Goal: Task Accomplishment & Management: Manage account settings

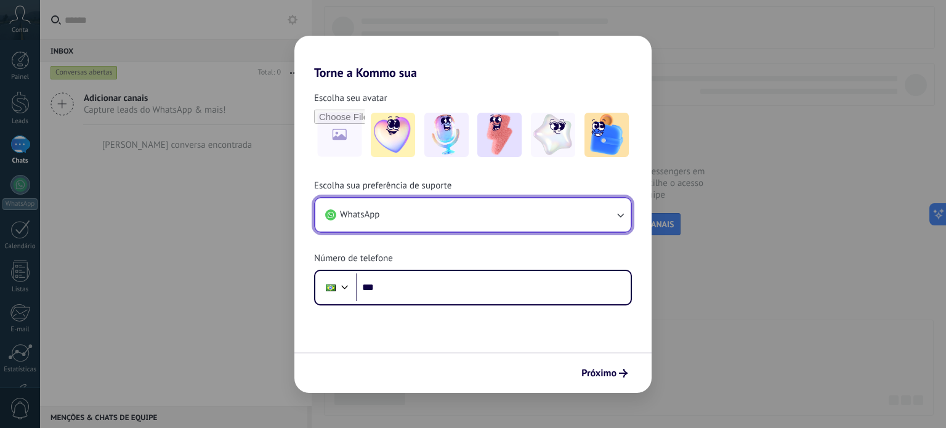
click at [369, 215] on span "WhatsApp" at bounding box center [359, 215] width 39 height 12
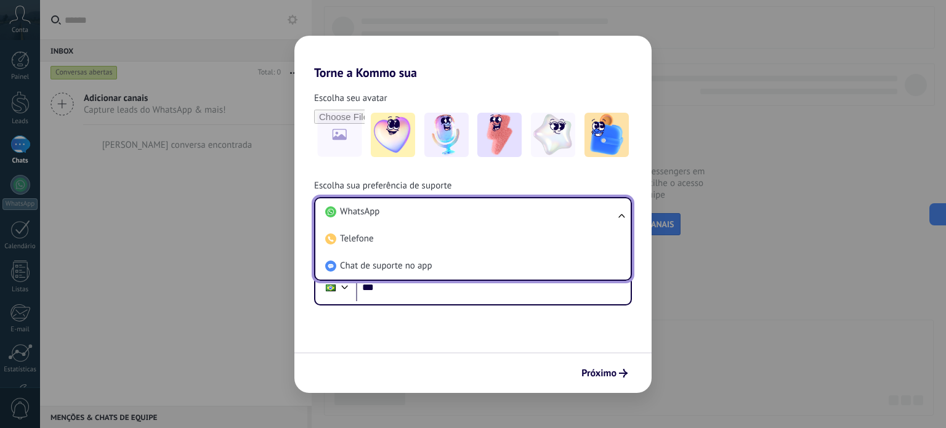
click at [369, 215] on span "WhatsApp" at bounding box center [359, 212] width 39 height 12
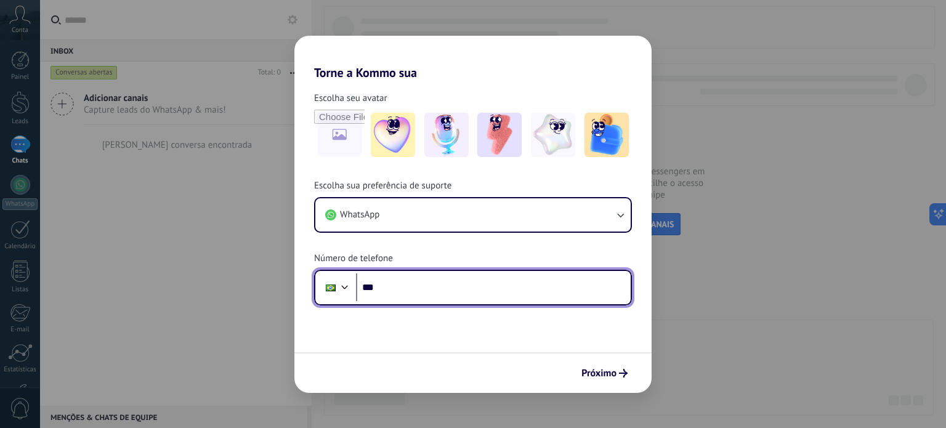
click at [411, 288] on input "***" at bounding box center [493, 287] width 275 height 28
type input "**********"
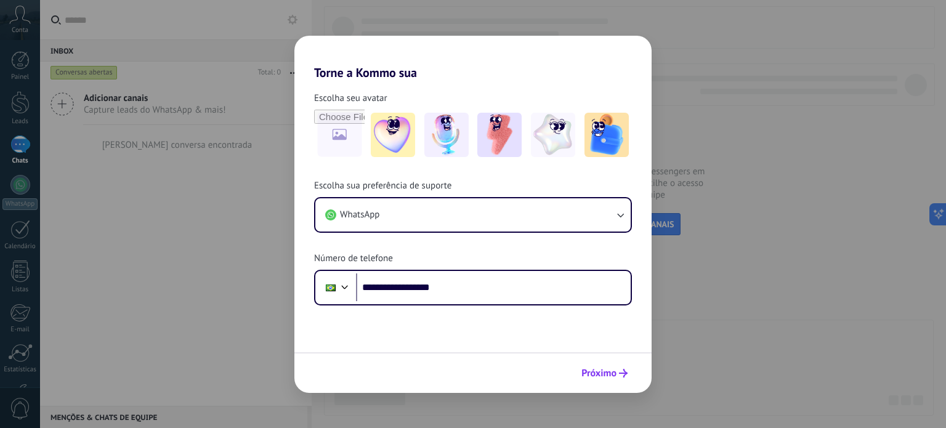
click at [592, 375] on span "Próximo" at bounding box center [598, 373] width 35 height 9
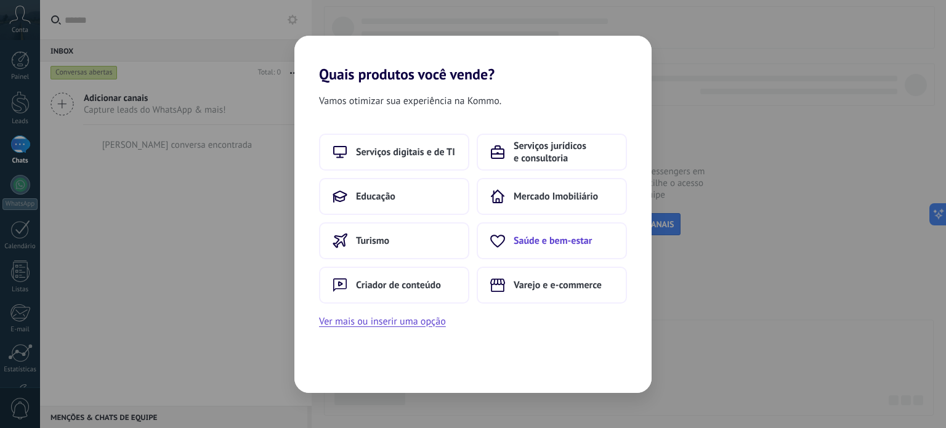
click at [562, 240] on span "Saúde e bem-estar" at bounding box center [553, 241] width 78 height 12
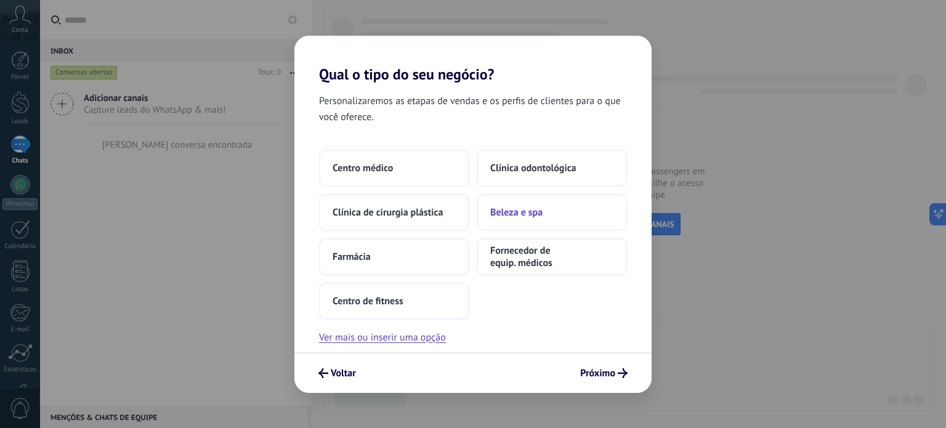
click at [547, 218] on button "Beleza e spa" at bounding box center [552, 212] width 150 height 37
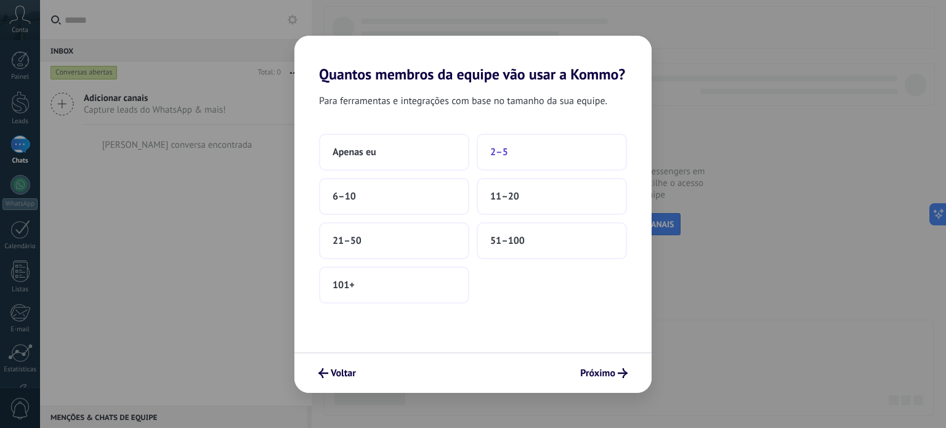
click at [534, 159] on button "2–5" at bounding box center [552, 152] width 150 height 37
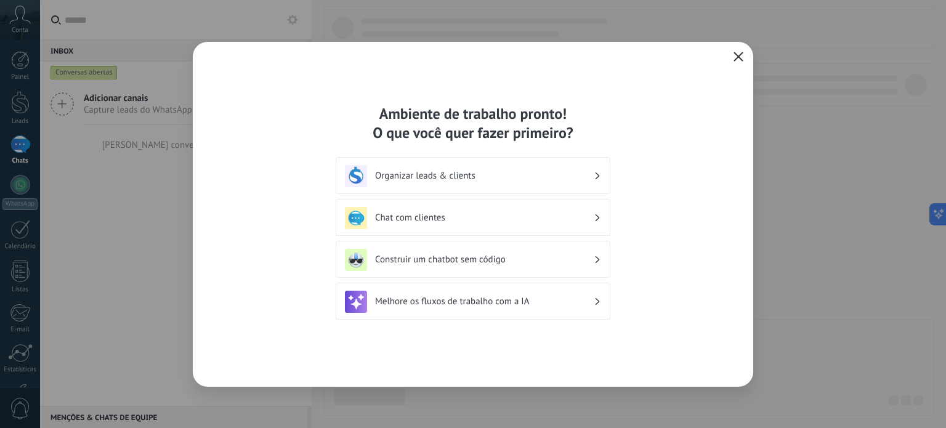
click at [512, 179] on h3 "Organizar leads & clients" at bounding box center [484, 176] width 219 height 12
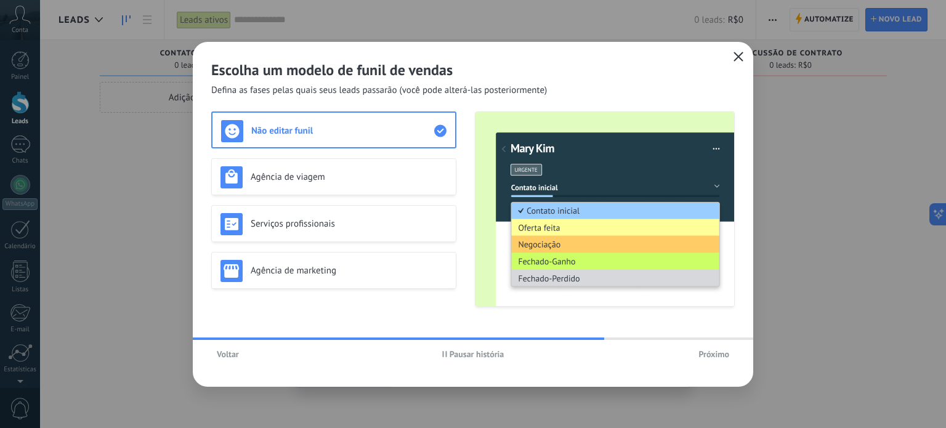
click at [443, 353] on icon "button" at bounding box center [444, 354] width 5 height 6
click at [443, 353] on use "button" at bounding box center [445, 353] width 4 height 5
click at [717, 354] on span "Próximo" at bounding box center [713, 354] width 31 height 9
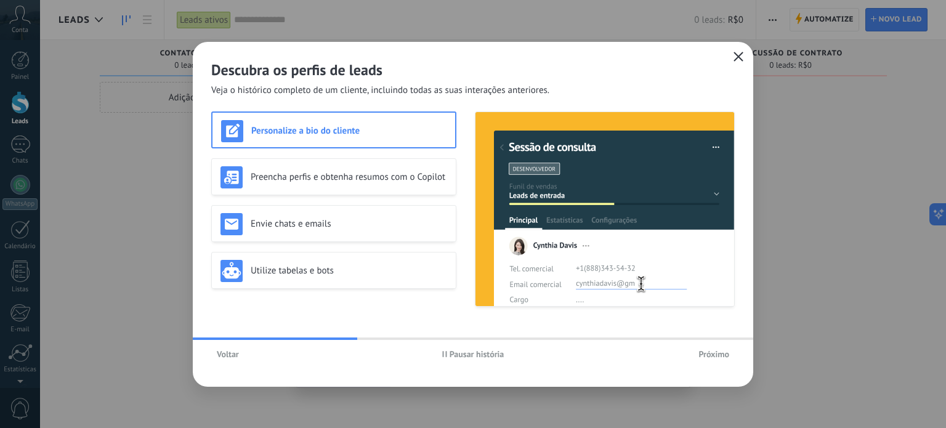
click at [738, 58] on icon "button" at bounding box center [738, 57] width 10 height 10
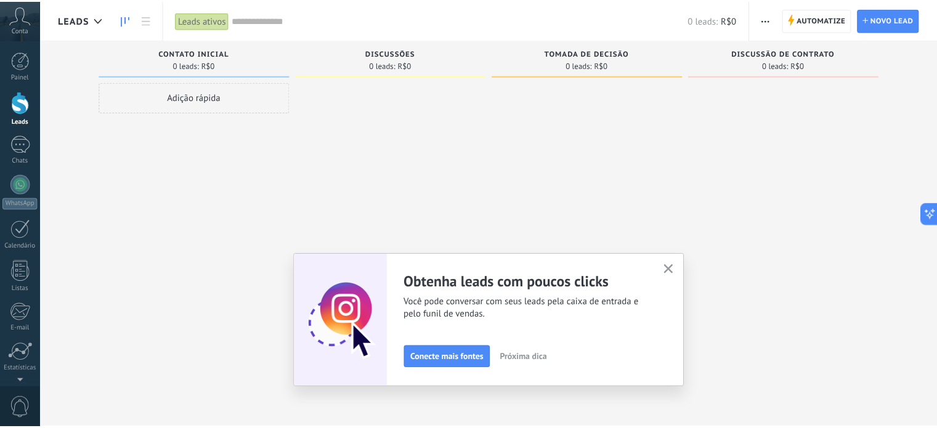
scroll to position [84, 0]
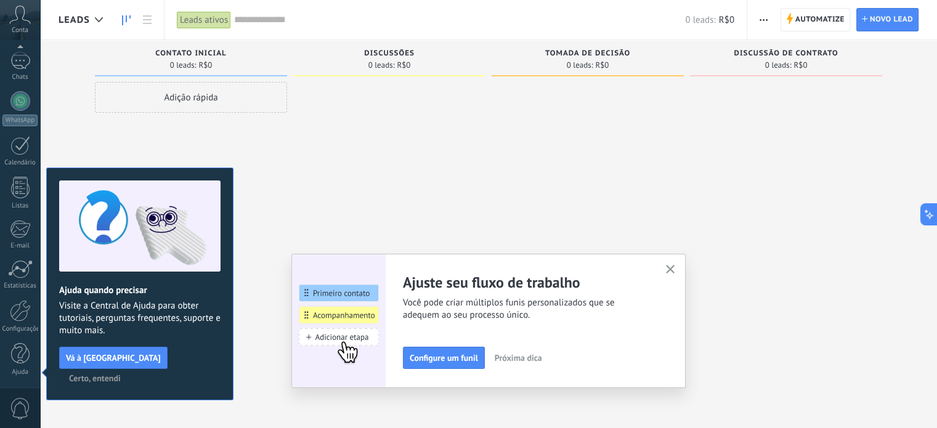
click at [643, 204] on div at bounding box center [587, 215] width 192 height 267
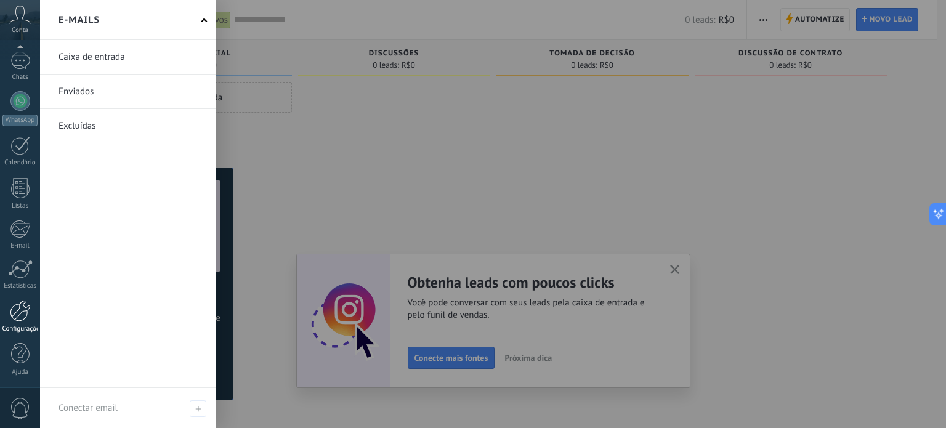
click at [21, 316] on div at bounding box center [20, 311] width 21 height 22
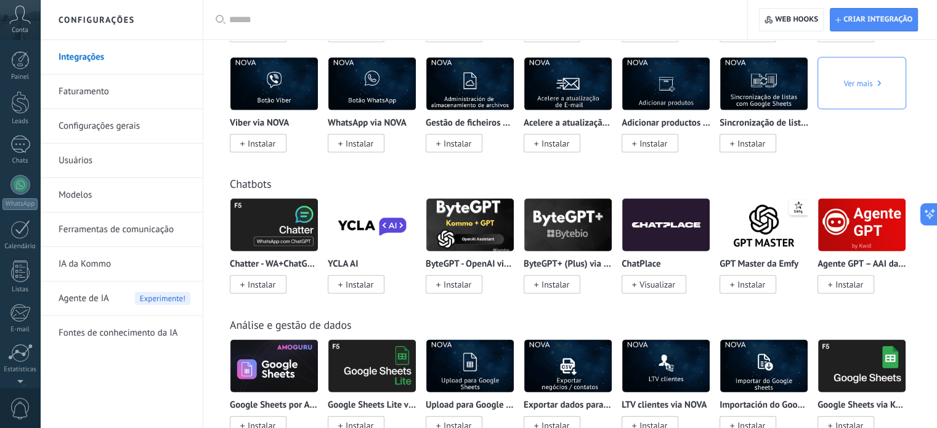
scroll to position [2648, 0]
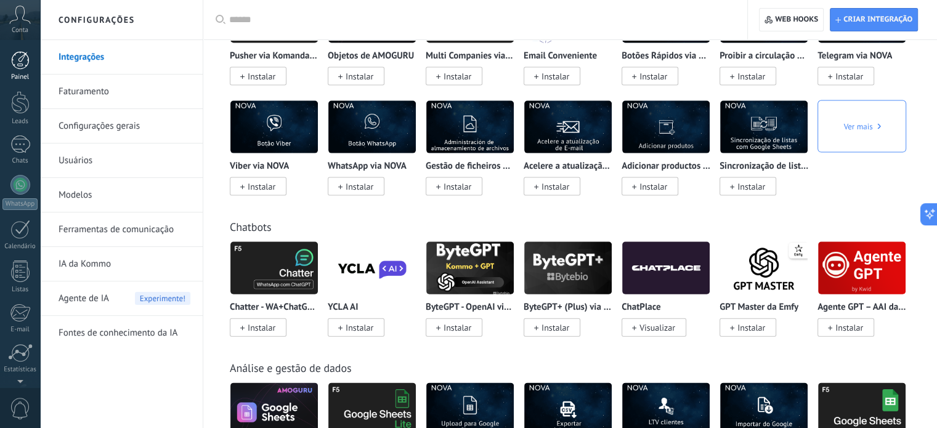
click at [16, 62] on div at bounding box center [20, 60] width 18 height 18
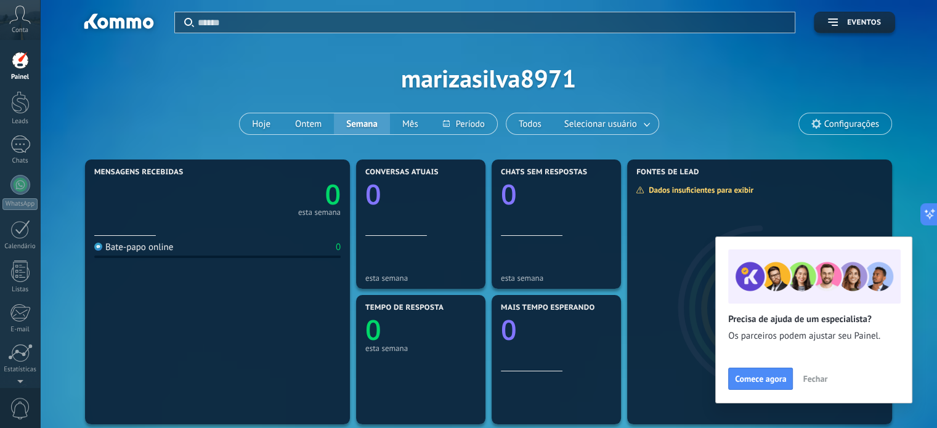
click at [821, 383] on span "Fechar" at bounding box center [814, 378] width 25 height 9
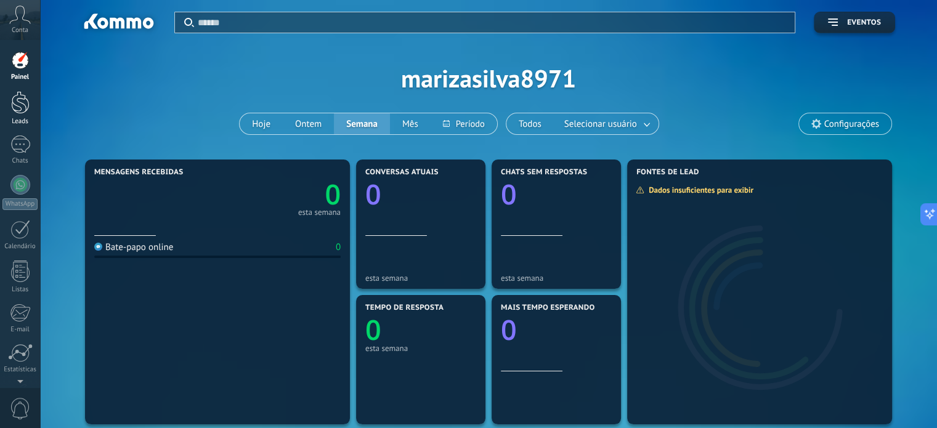
click at [26, 110] on div at bounding box center [20, 102] width 18 height 23
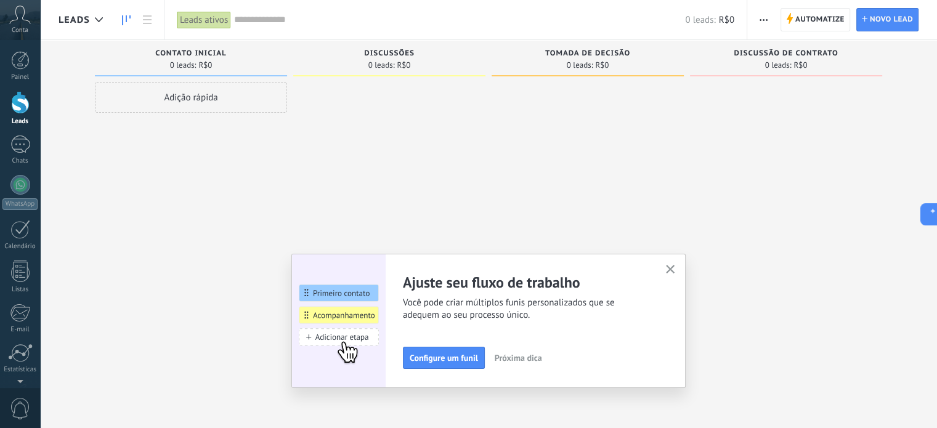
click at [678, 273] on button "button" at bounding box center [670, 270] width 15 height 17
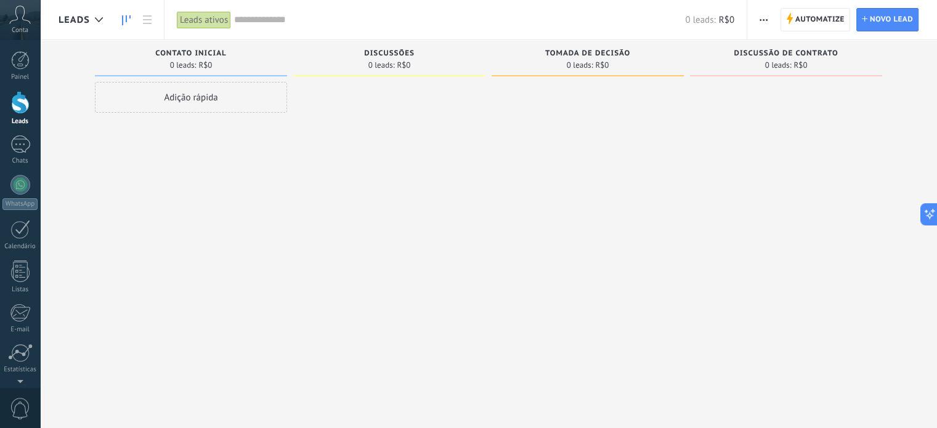
click at [200, 52] on span "Contato inicial" at bounding box center [190, 53] width 71 height 9
click at [222, 55] on span "Contato inicial" at bounding box center [190, 53] width 71 height 9
click at [197, 100] on div "Adição rápida" at bounding box center [191, 97] width 192 height 31
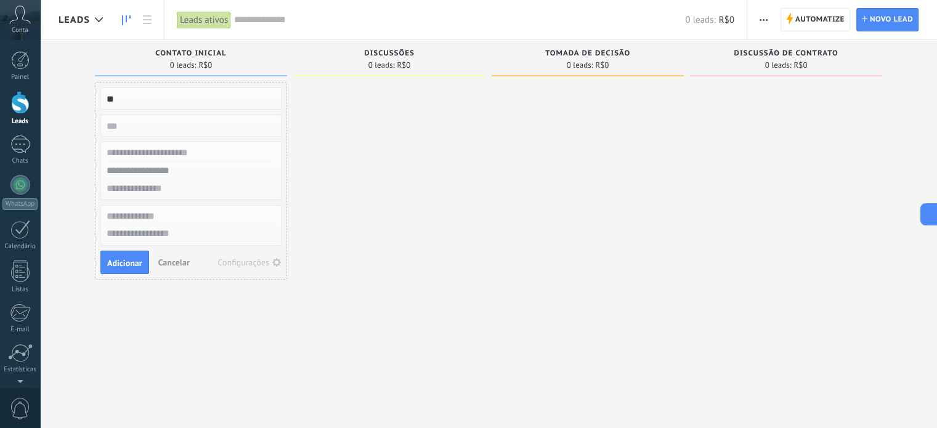
type input "*"
type input "**********"
click at [122, 259] on span "Adicionar" at bounding box center [124, 263] width 35 height 9
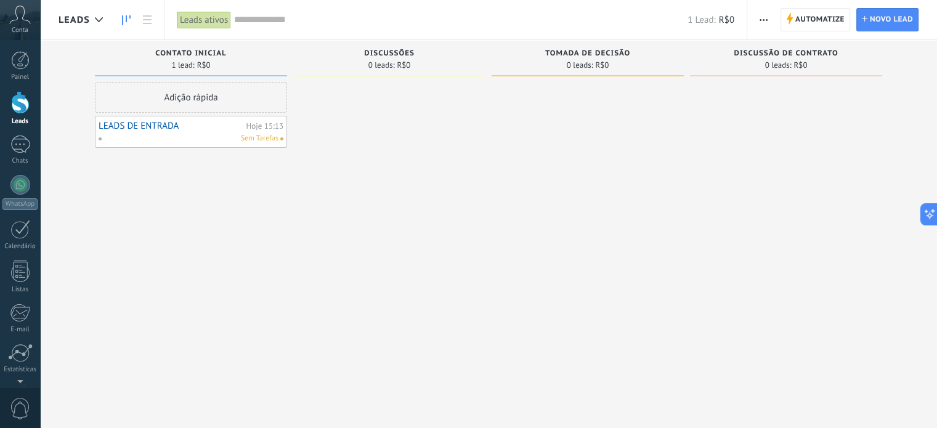
click at [173, 134] on div "Sem Tarefas" at bounding box center [188, 138] width 180 height 11
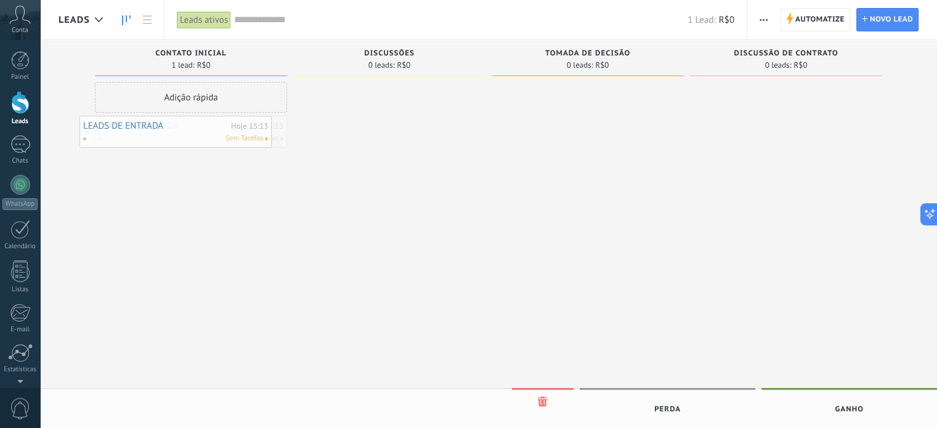
drag, startPoint x: 173, startPoint y: 134, endPoint x: 158, endPoint y: 134, distance: 15.4
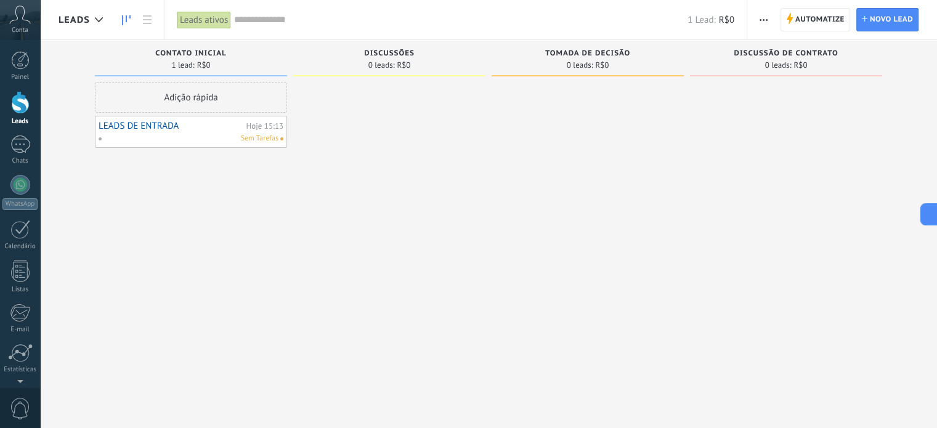
click at [192, 54] on span "Contato inicial" at bounding box center [190, 53] width 71 height 9
click at [227, 133] on div "Sem Tarefas" at bounding box center [188, 138] width 180 height 11
drag, startPoint x: 227, startPoint y: 132, endPoint x: 176, endPoint y: 145, distance: 52.0
drag, startPoint x: 176, startPoint y: 145, endPoint x: 876, endPoint y: 17, distance: 711.8
click at [876, 17] on span "Novo lead" at bounding box center [890, 20] width 43 height 22
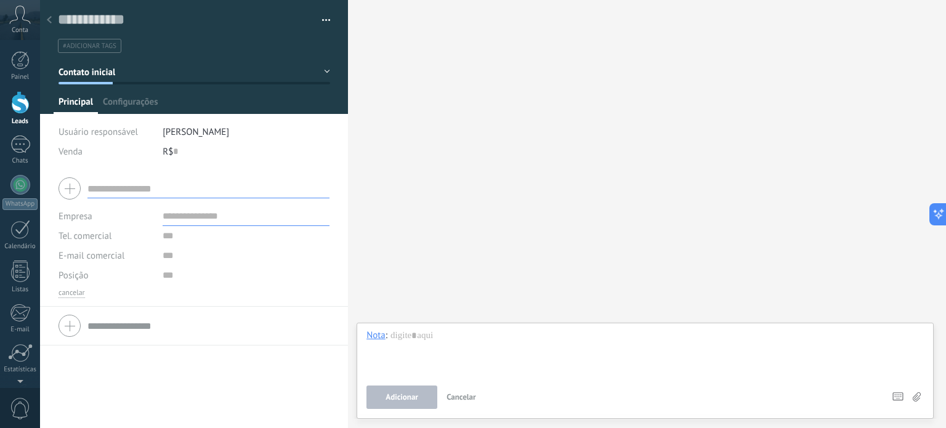
click at [410, 105] on div "Buscar Carregar mais Participantes: 0 Adicionar membro Bots: 0" at bounding box center [647, 214] width 598 height 428
click at [22, 67] on div at bounding box center [20, 60] width 18 height 18
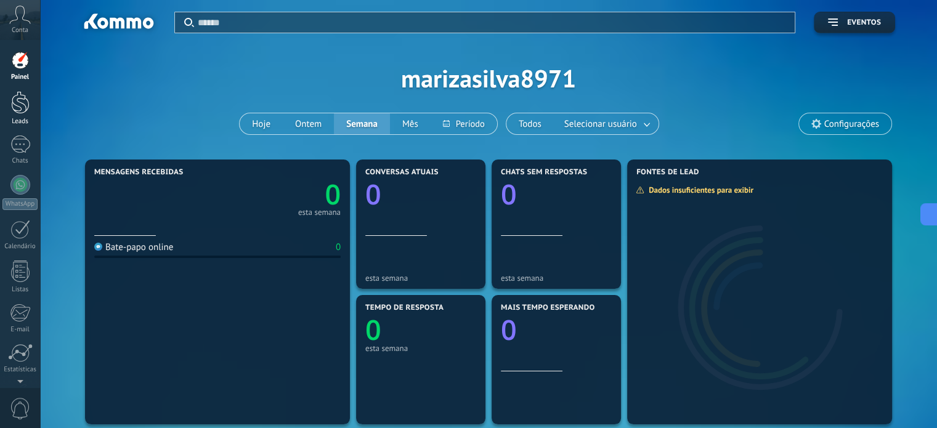
click at [23, 104] on div at bounding box center [20, 102] width 18 height 23
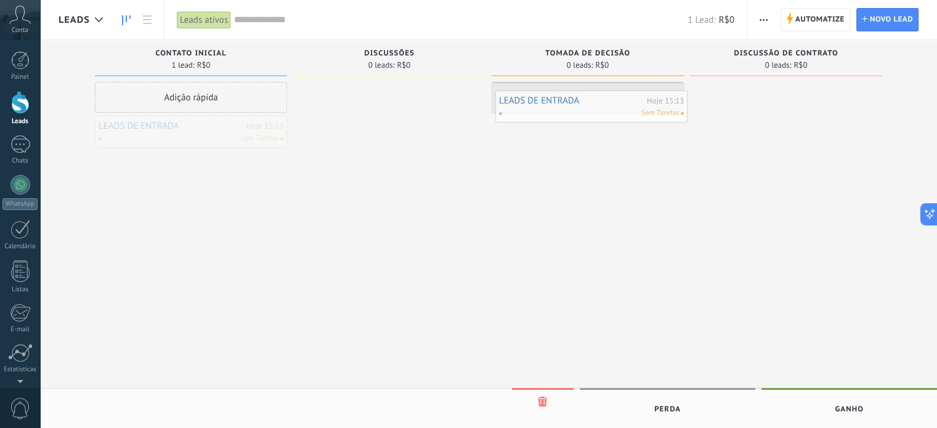
drag, startPoint x: 188, startPoint y: 137, endPoint x: 589, endPoint y: 112, distance: 401.1
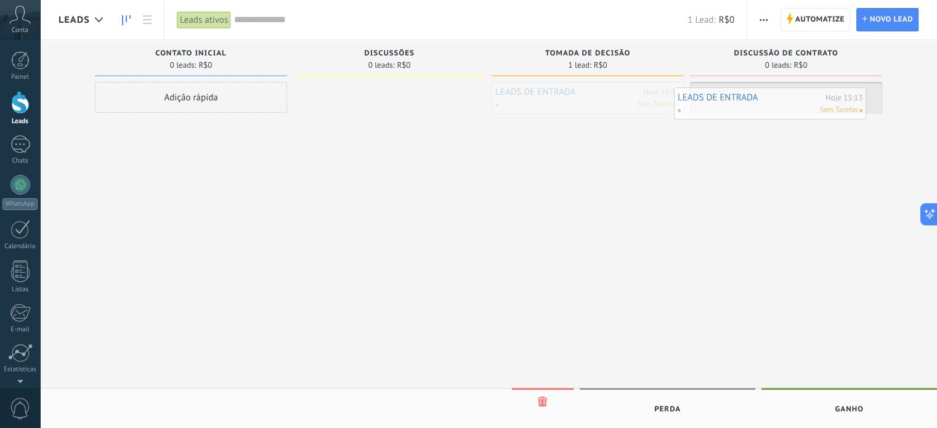
drag, startPoint x: 589, startPoint y: 103, endPoint x: 771, endPoint y: 109, distance: 182.4
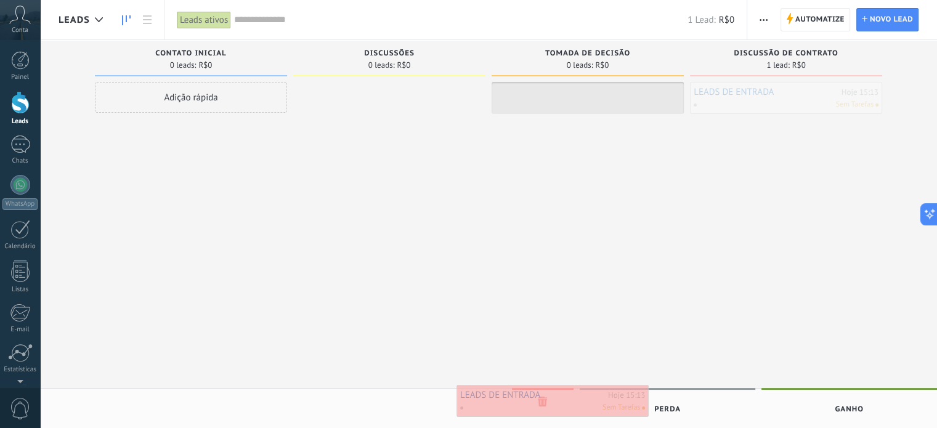
drag, startPoint x: 773, startPoint y: 105, endPoint x: 539, endPoint y: 408, distance: 382.4
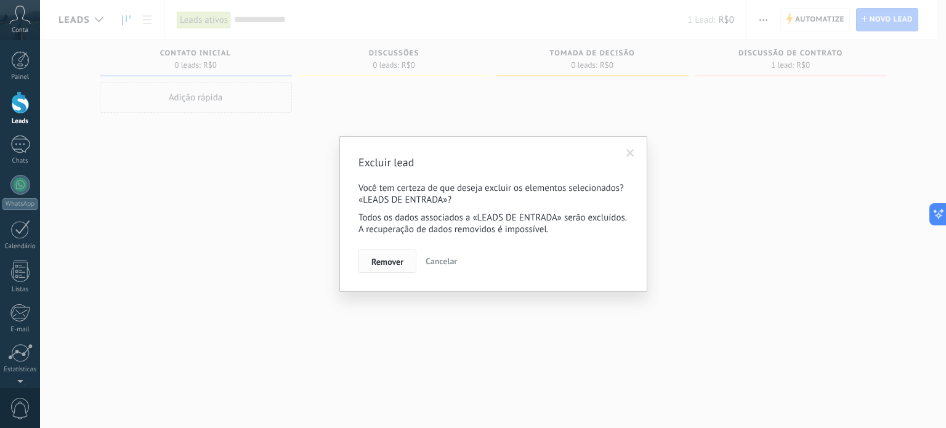
click at [391, 261] on span "Remover" at bounding box center [387, 261] width 32 height 9
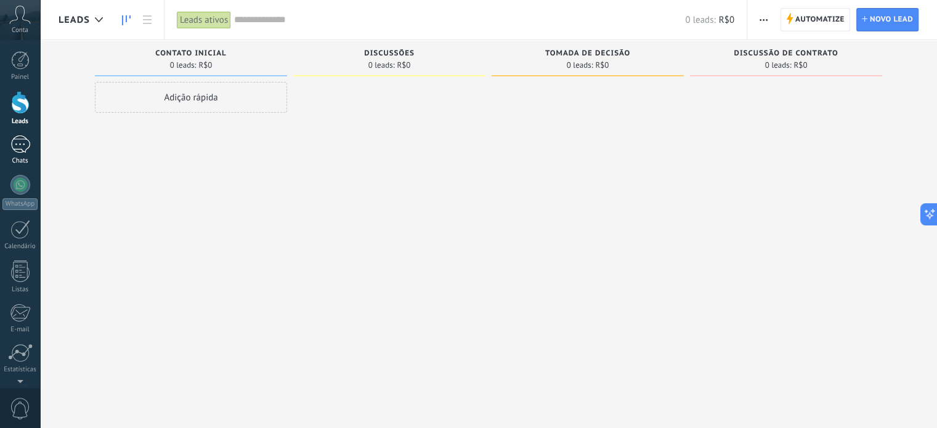
click at [26, 142] on div at bounding box center [20, 144] width 20 height 18
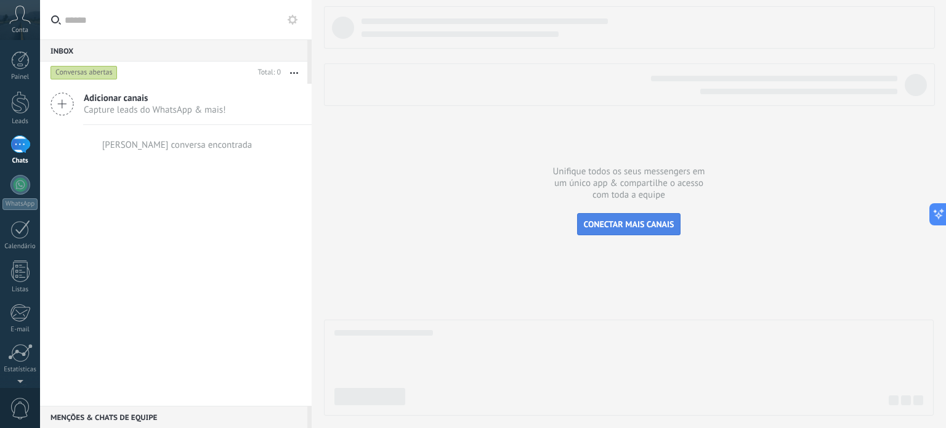
click at [623, 227] on span "CONECTAR MAIS CANAIS" at bounding box center [629, 224] width 91 height 11
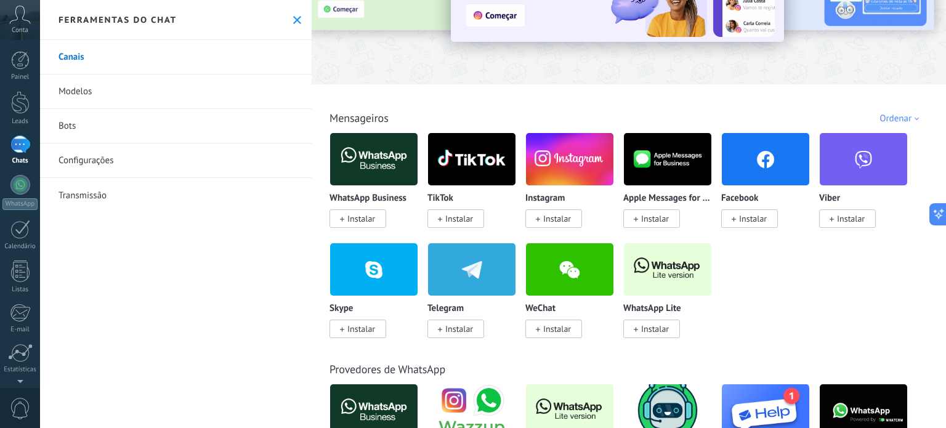
scroll to position [123, 0]
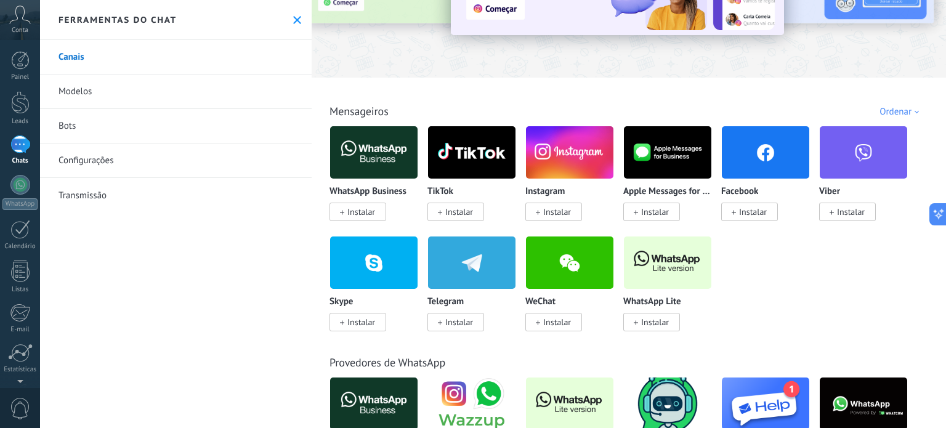
click at [360, 164] on img at bounding box center [373, 153] width 87 height 60
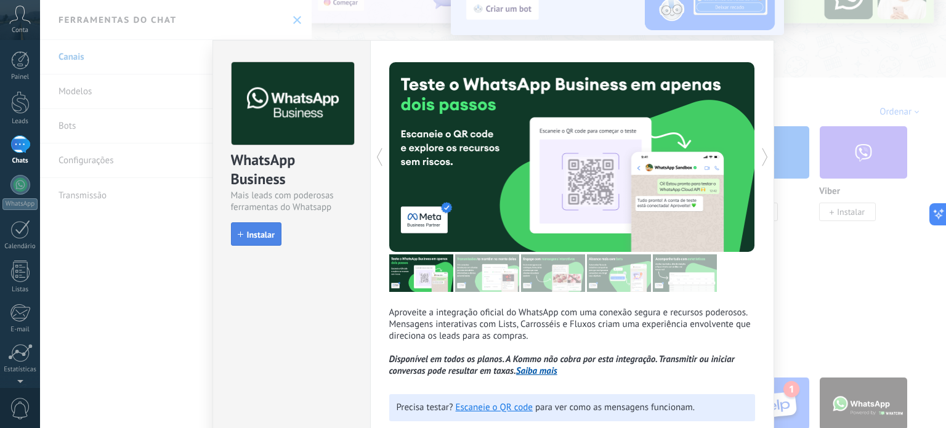
click at [261, 233] on span "Instalar" at bounding box center [261, 234] width 28 height 9
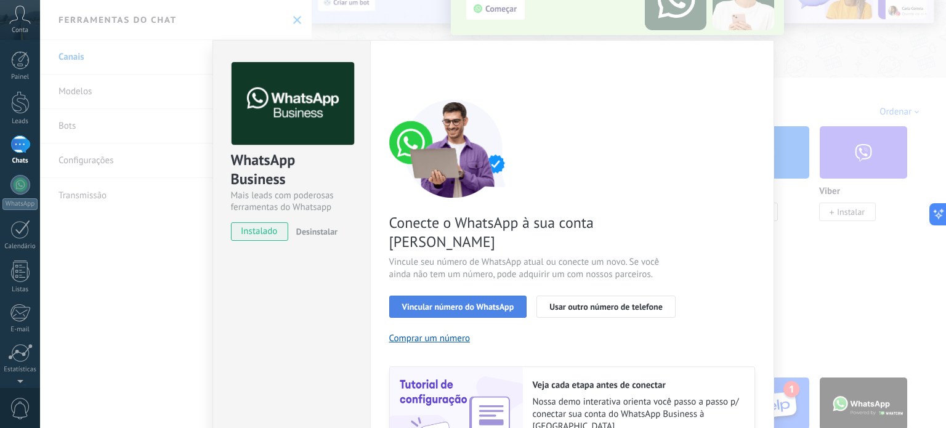
click at [497, 302] on span "Vincular número do WhatsApp" at bounding box center [458, 306] width 112 height 9
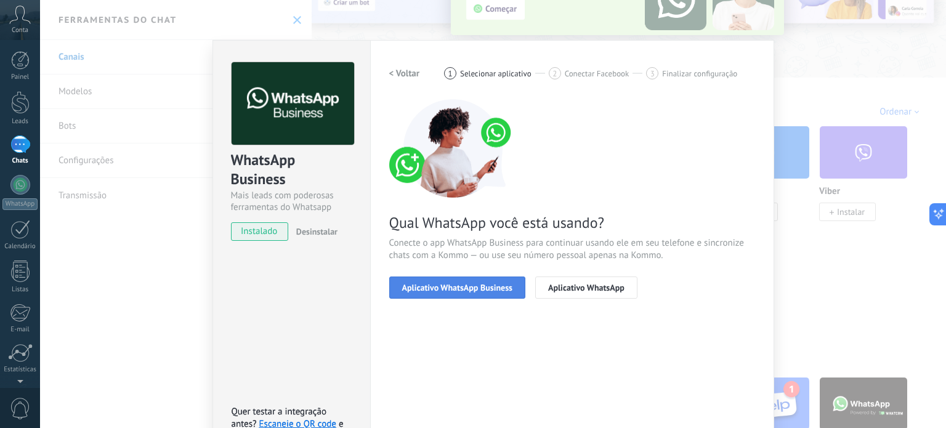
click at [481, 284] on span "Aplicativo WhatsApp Business" at bounding box center [457, 287] width 110 height 9
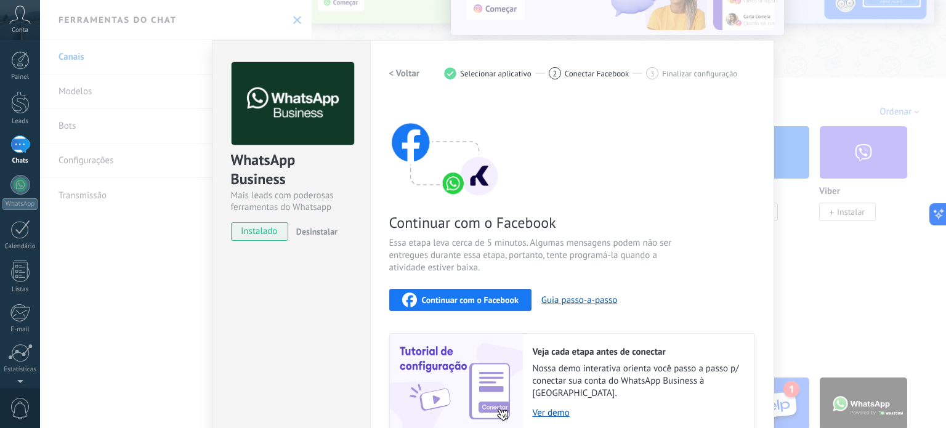
click at [478, 296] on span "Continuar com o Facebook" at bounding box center [470, 300] width 97 height 9
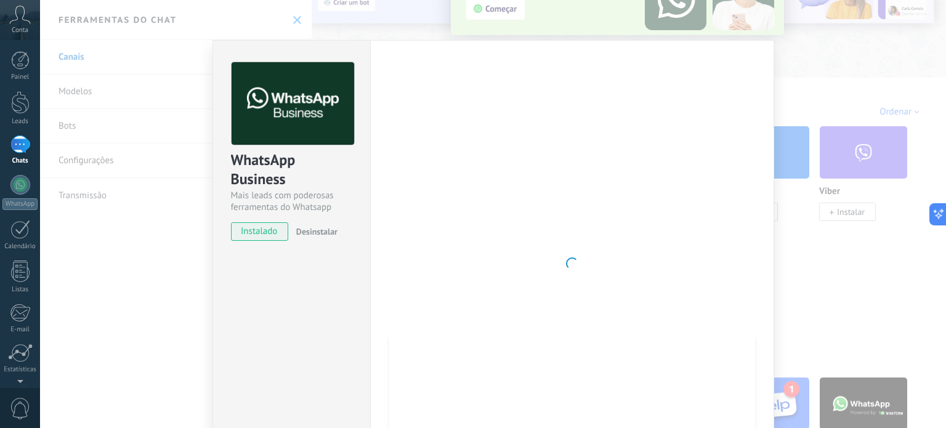
click at [407, 208] on div at bounding box center [572, 263] width 366 height 403
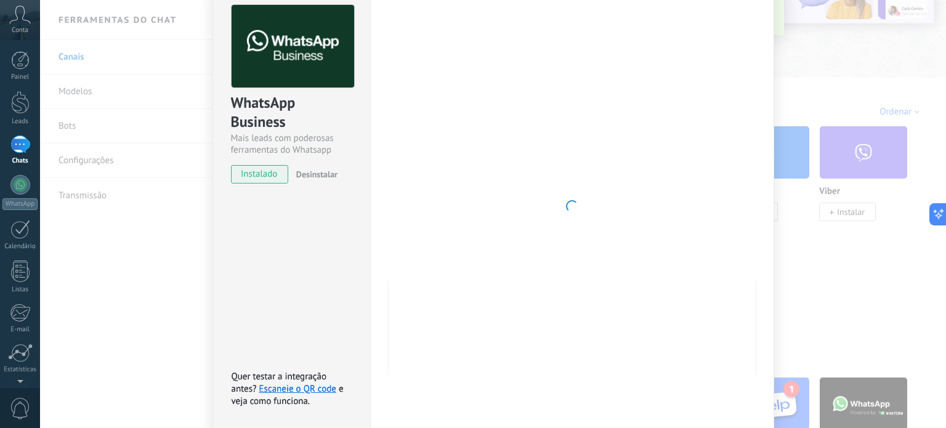
scroll to position [0, 0]
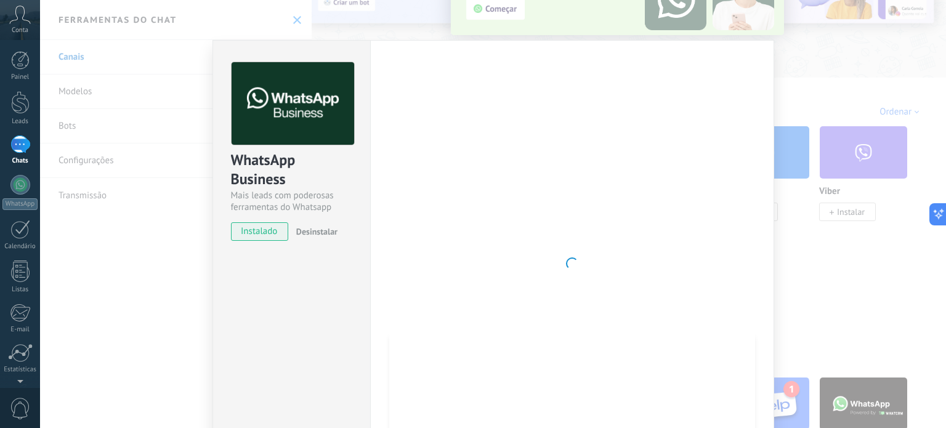
click at [150, 274] on div "WhatsApp Business Mais leads com poderosas ferramentas do Whatsapp instalado De…" at bounding box center [493, 214] width 906 height 428
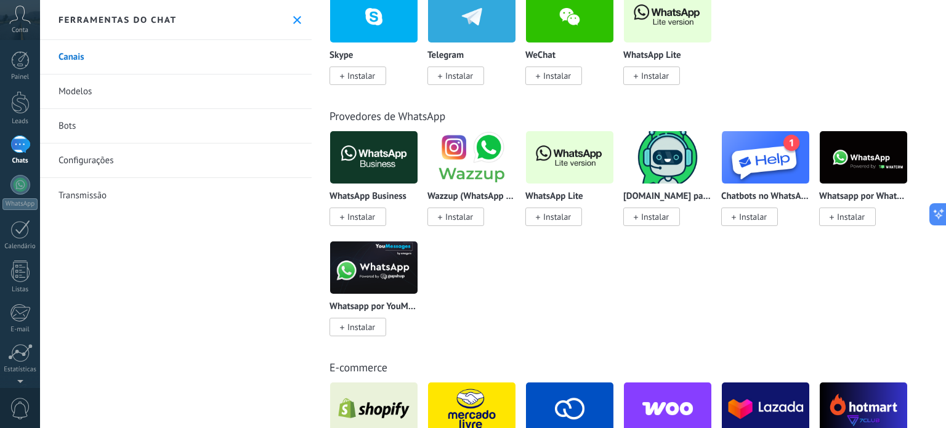
scroll to position [185, 0]
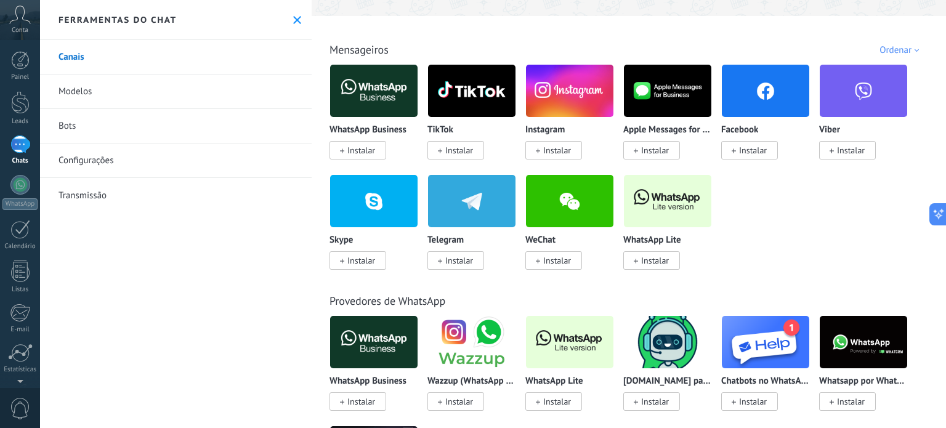
click at [663, 256] on span "Instalar" at bounding box center [655, 260] width 28 height 11
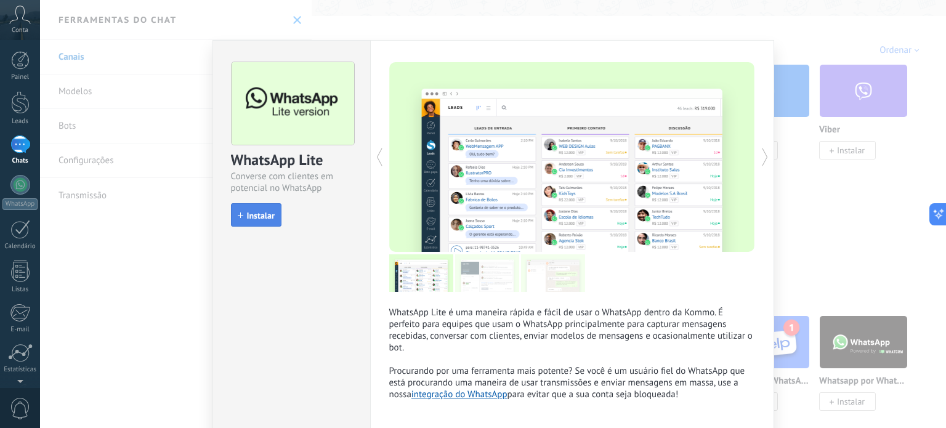
click at [258, 217] on span "Instalar" at bounding box center [261, 215] width 28 height 9
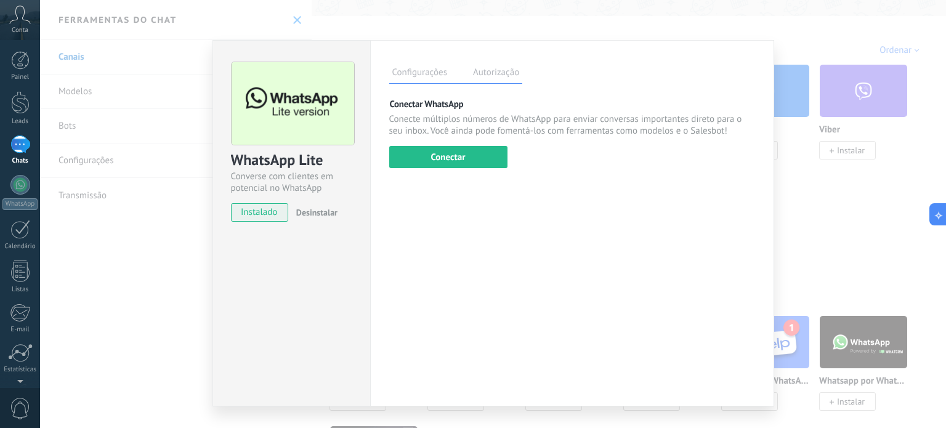
click at [491, 78] on label "Autorização" at bounding box center [496, 74] width 52 height 18
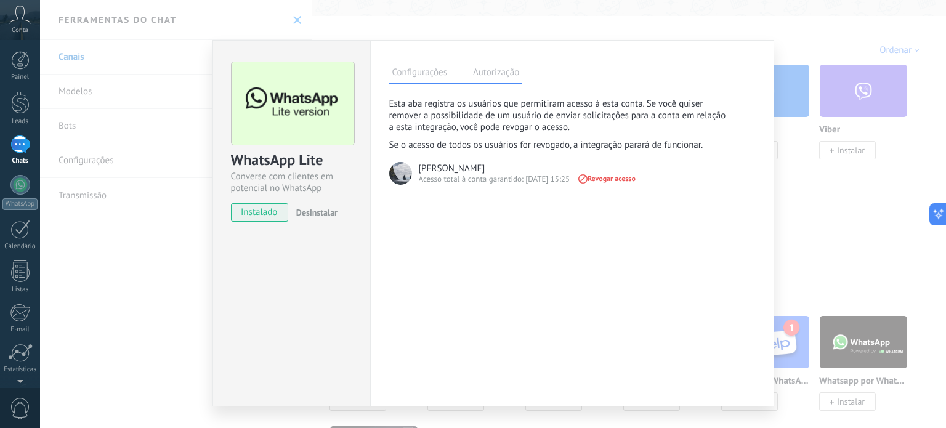
click at [427, 72] on label "Configurações" at bounding box center [419, 74] width 61 height 18
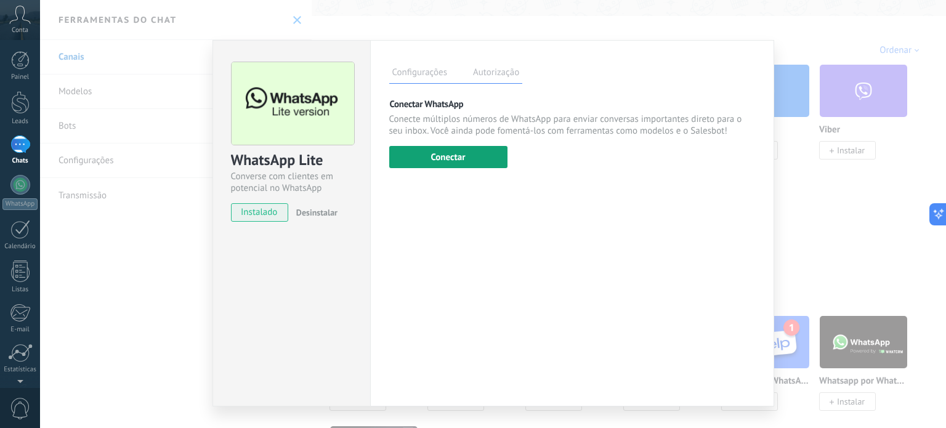
click at [482, 163] on button "Conectar" at bounding box center [448, 157] width 118 height 22
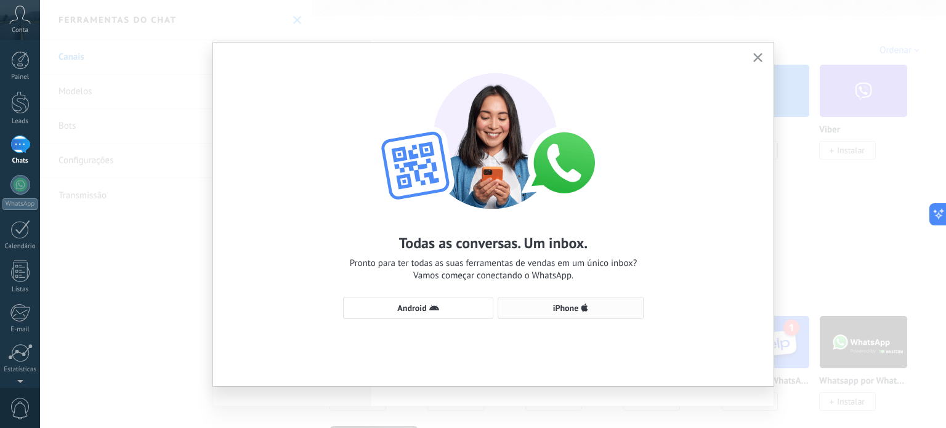
click at [567, 313] on button "iPhone" at bounding box center [571, 308] width 146 height 22
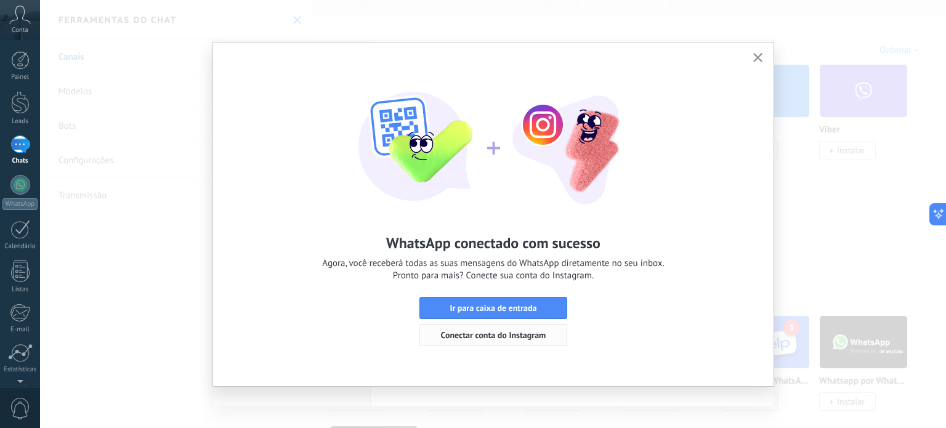
click at [510, 334] on span "Conectar conta do Instagram" at bounding box center [493, 335] width 105 height 9
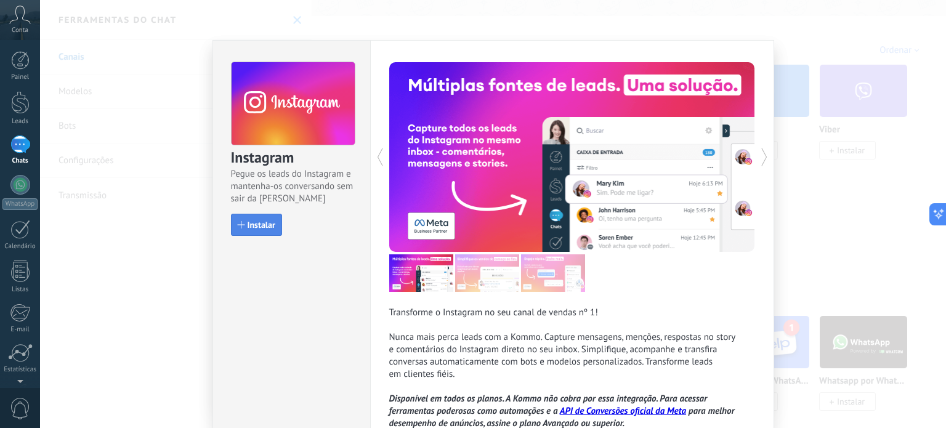
click at [258, 224] on span "Instalar" at bounding box center [262, 224] width 28 height 9
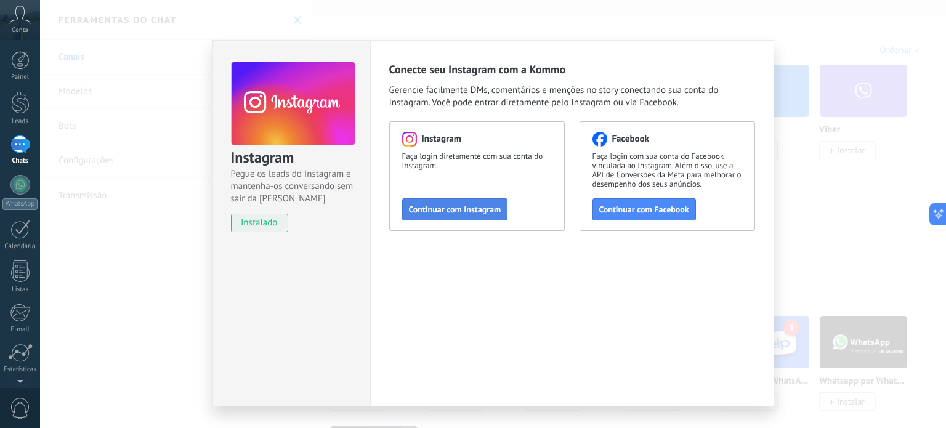
click at [467, 211] on span "Continuar com Instagram" at bounding box center [455, 209] width 92 height 9
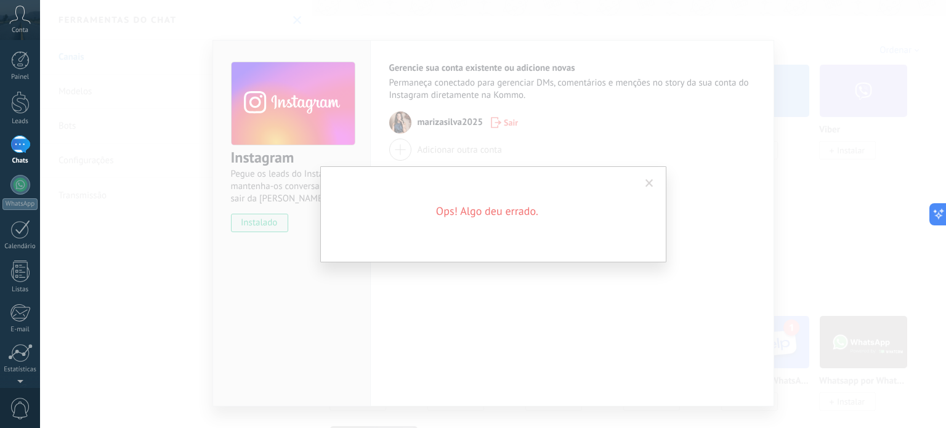
click at [645, 182] on span at bounding box center [649, 183] width 8 height 9
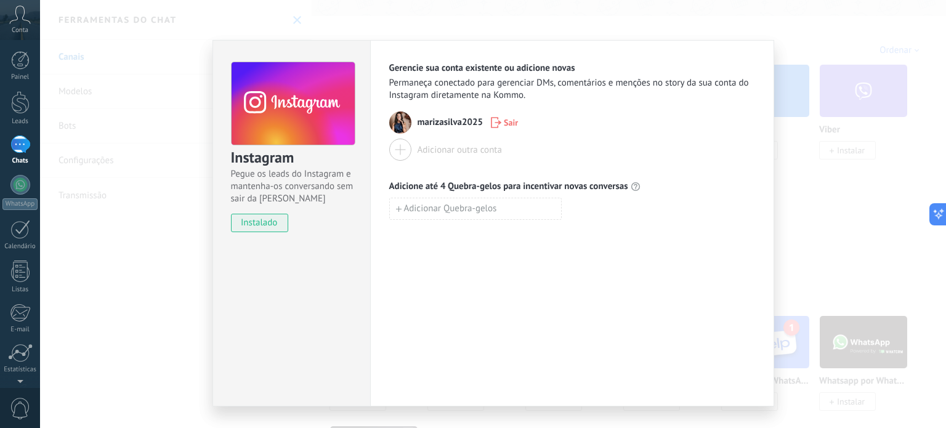
click at [842, 241] on div "Instagram Pegue os leads do Instagram e mantenha-os conversando sem sair da Kom…" at bounding box center [493, 214] width 906 height 428
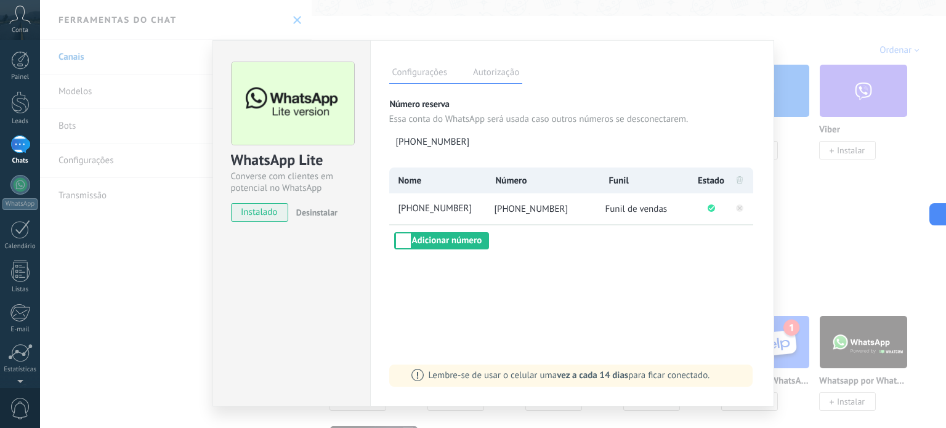
click at [15, 139] on div at bounding box center [20, 144] width 20 height 18
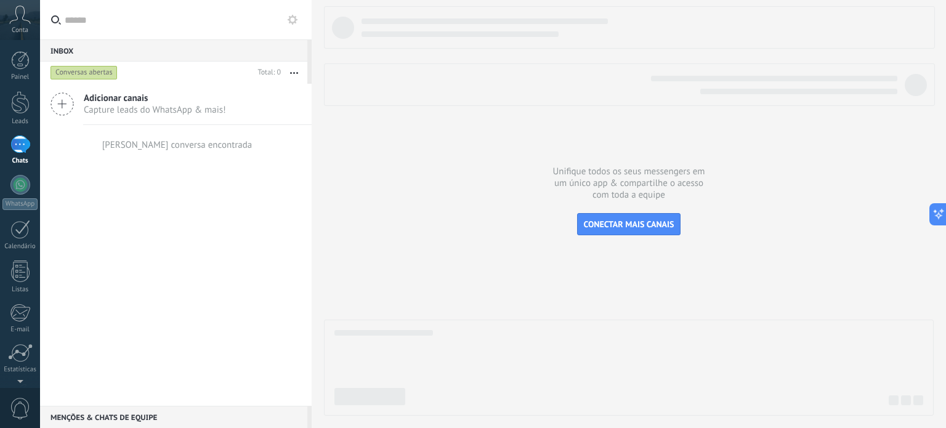
click at [20, 150] on div at bounding box center [20, 144] width 20 height 18
click at [22, 146] on div at bounding box center [20, 144] width 20 height 18
click at [23, 188] on div at bounding box center [20, 185] width 20 height 20
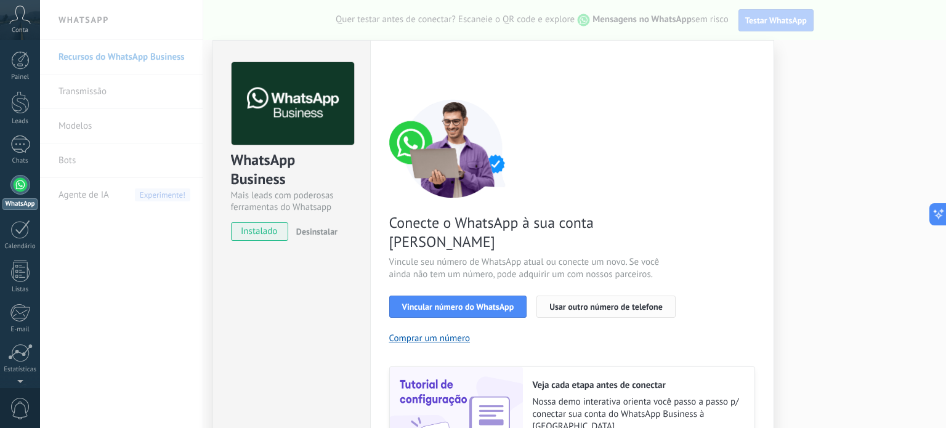
click at [592, 302] on span "Usar outro número de telefone" at bounding box center [605, 306] width 113 height 9
click at [471, 302] on span "Vincular número do WhatsApp" at bounding box center [458, 306] width 112 height 9
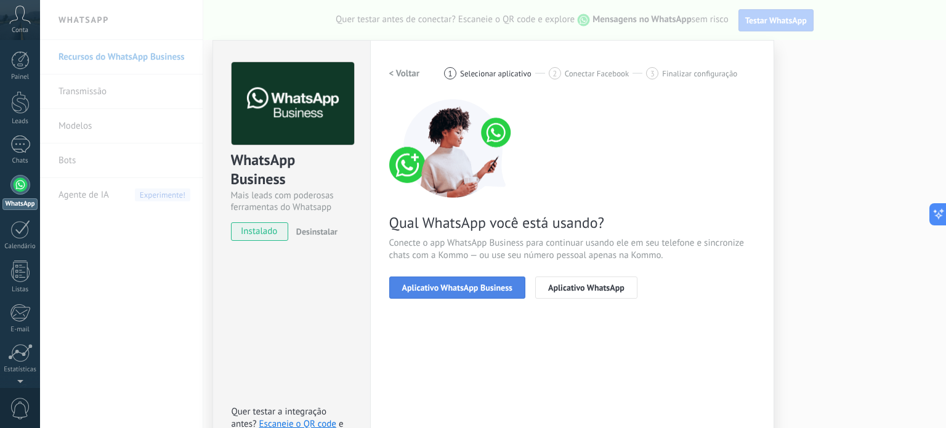
click at [469, 292] on span "Aplicativo WhatsApp Business" at bounding box center [457, 287] width 110 height 9
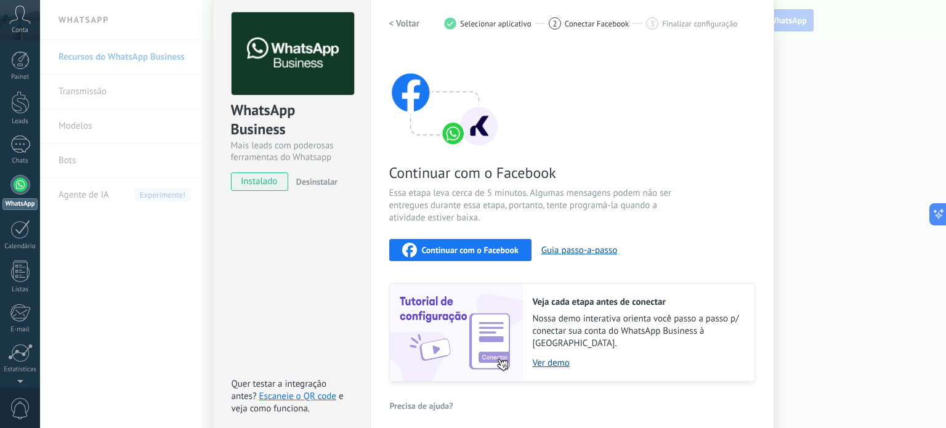
scroll to position [33, 0]
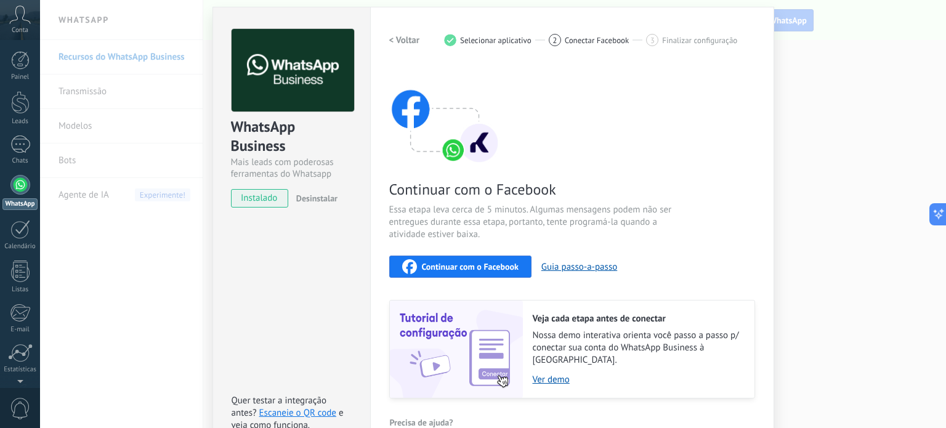
click at [506, 267] on span "Continuar com o Facebook" at bounding box center [470, 266] width 97 height 9
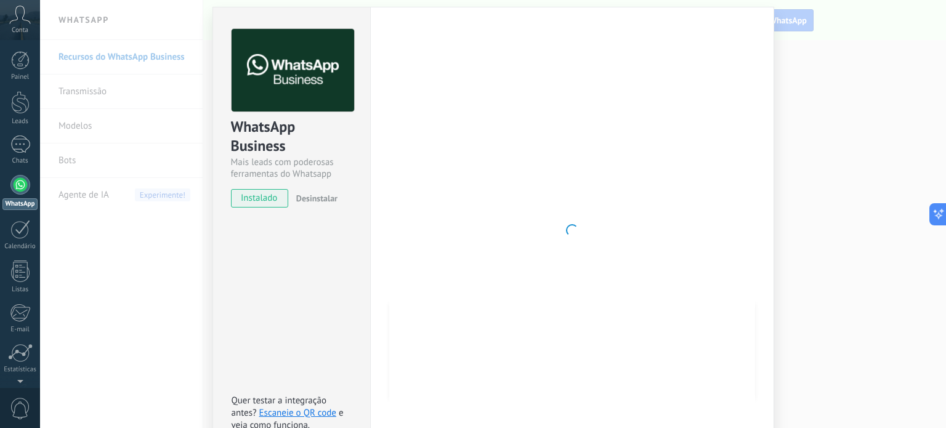
click at [611, 178] on div at bounding box center [572, 230] width 366 height 403
click at [576, 204] on div at bounding box center [572, 230] width 366 height 403
click at [632, 277] on div at bounding box center [572, 230] width 366 height 403
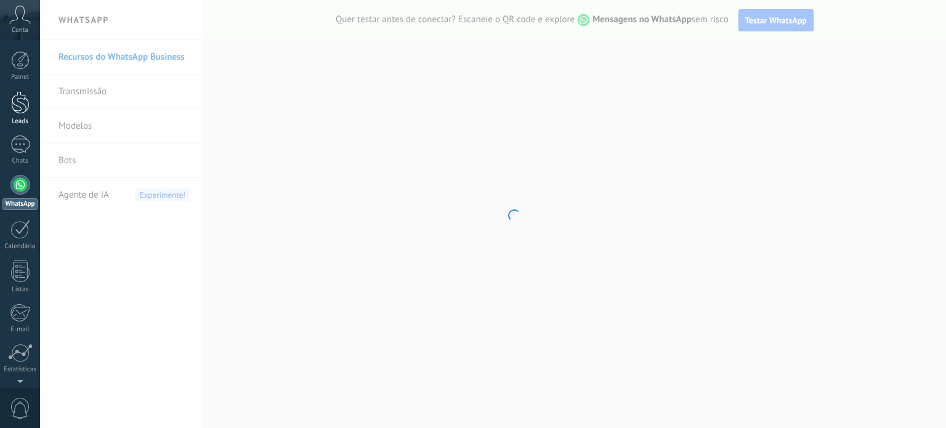
click at [15, 109] on div at bounding box center [20, 102] width 18 height 23
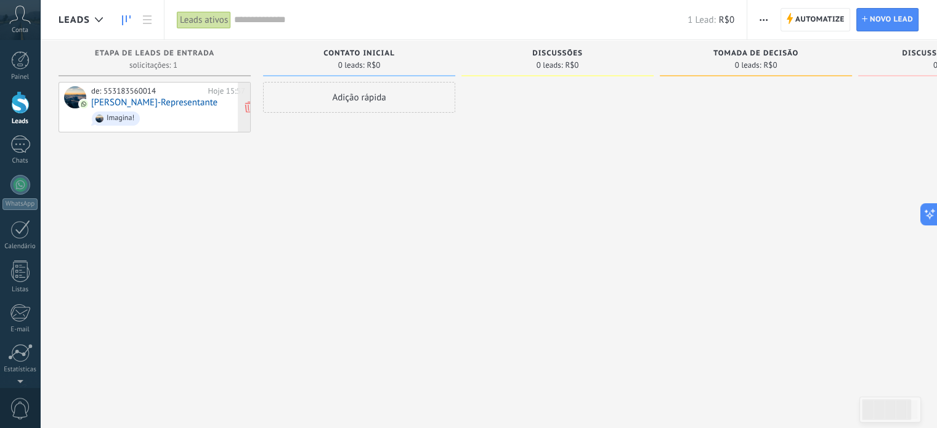
click at [164, 104] on link "[PERSON_NAME]-Representante" at bounding box center [154, 102] width 126 height 10
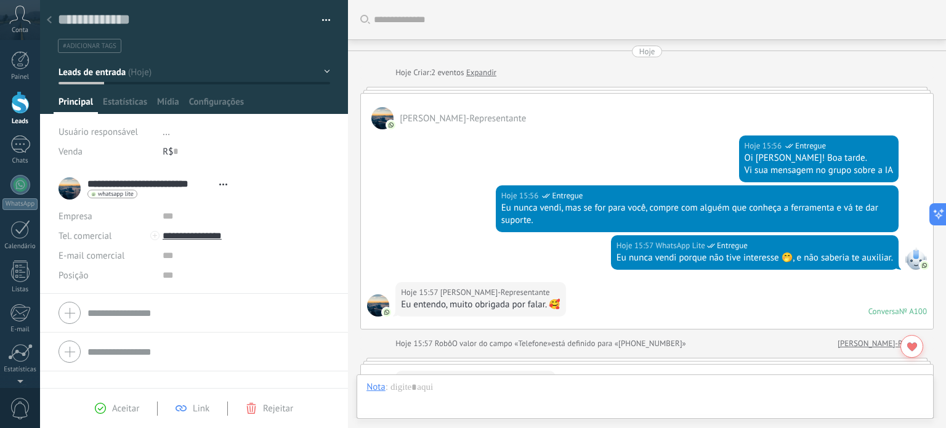
scroll to position [273, 0]
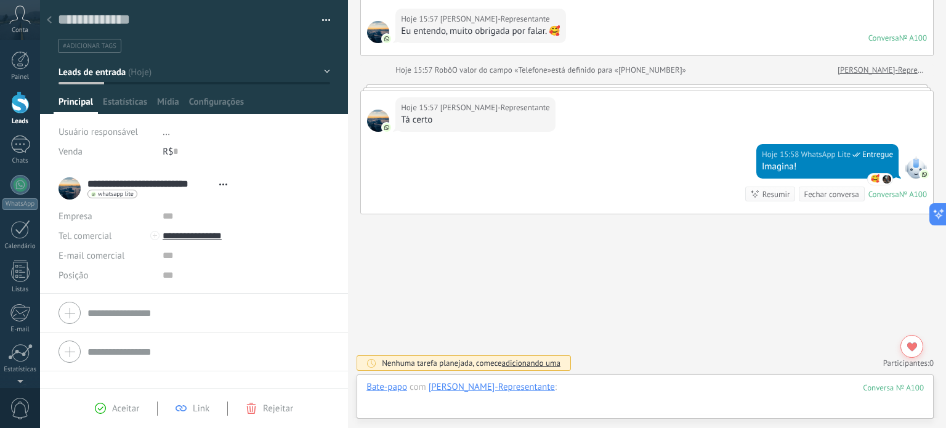
click at [629, 391] on div at bounding box center [644, 399] width 557 height 37
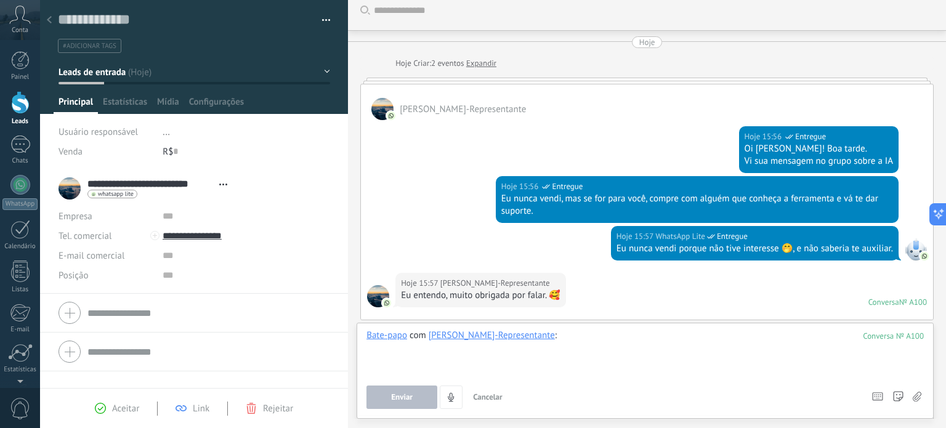
scroll to position [0, 0]
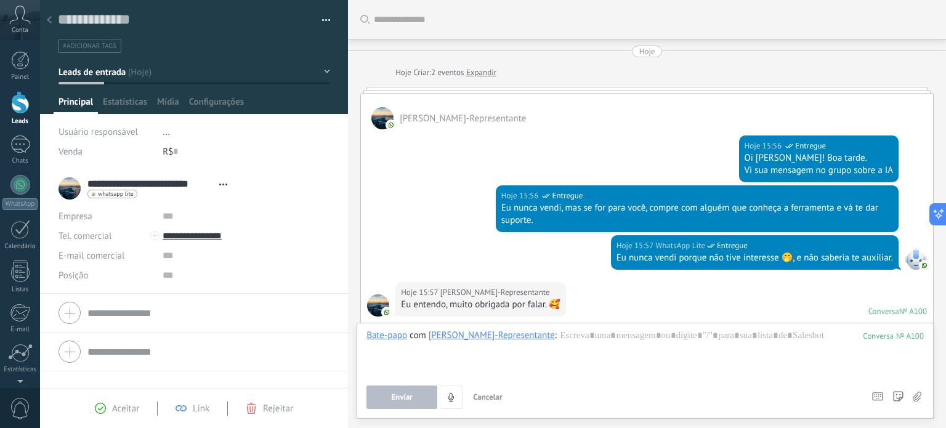
click at [195, 411] on span "Link" at bounding box center [201, 409] width 17 height 12
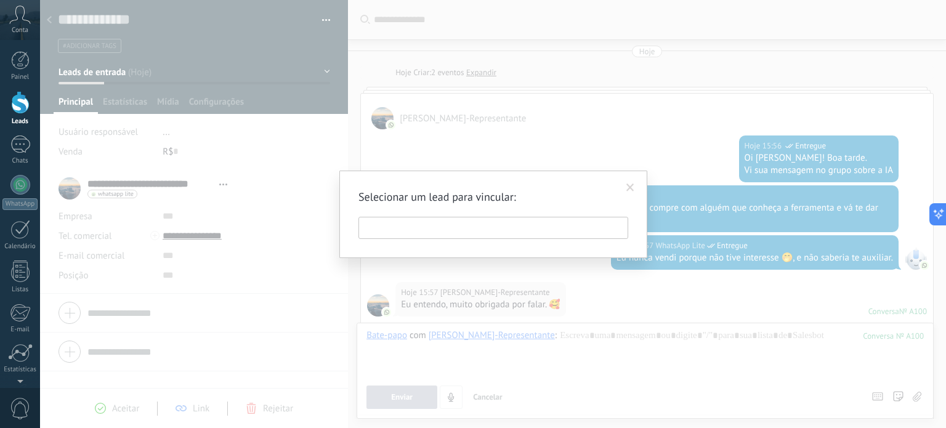
click at [632, 187] on span at bounding box center [630, 188] width 8 height 9
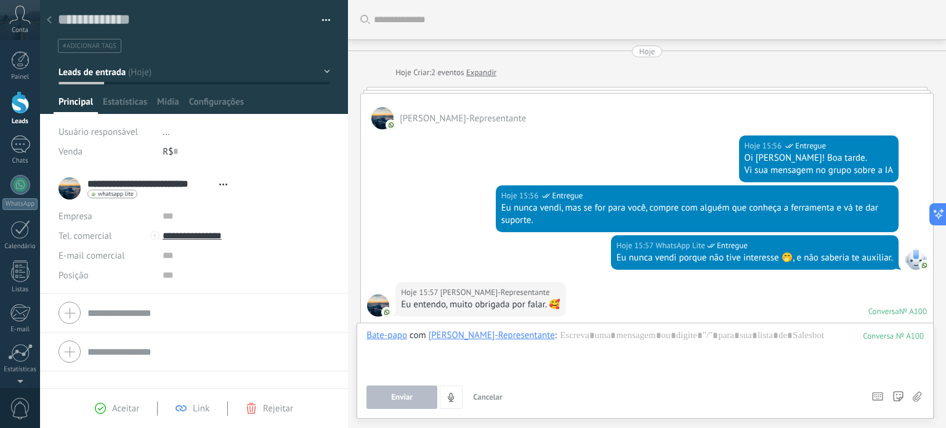
click at [113, 408] on span "Aceitar" at bounding box center [125, 409] width 27 height 12
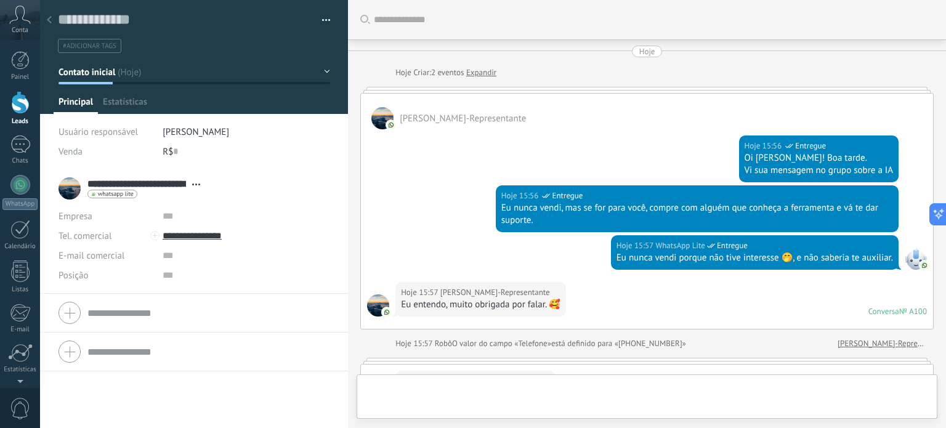
type textarea "**********"
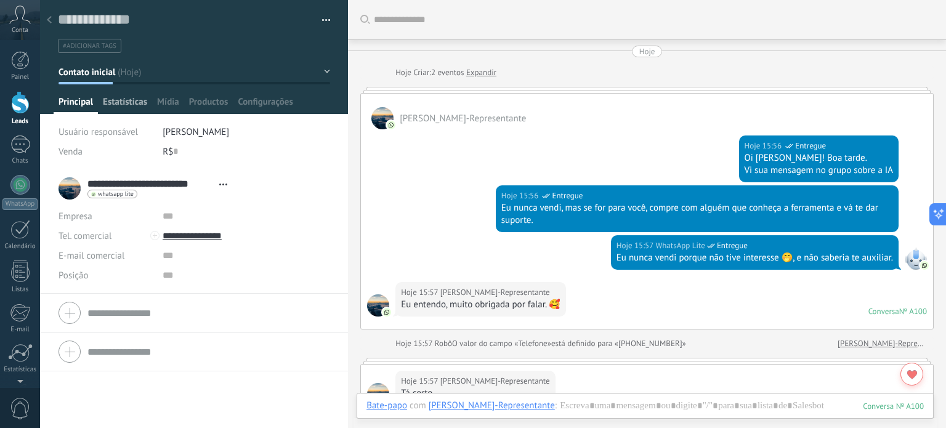
click at [138, 103] on span "Estatísticas" at bounding box center [125, 105] width 44 height 18
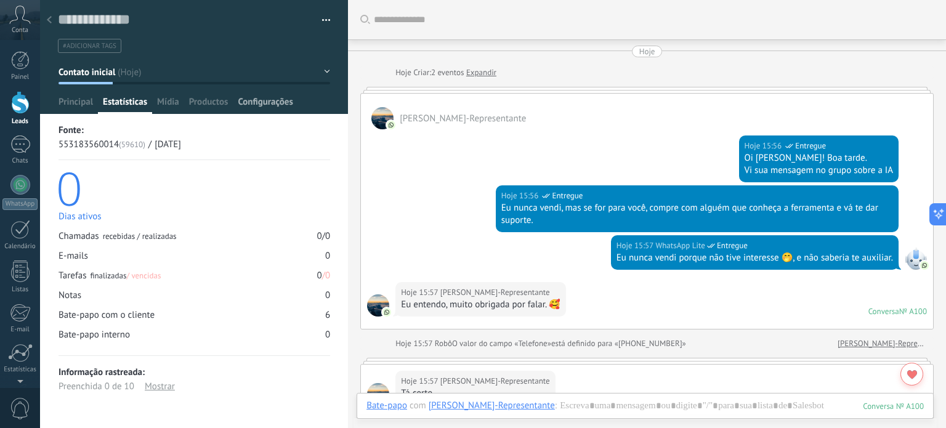
click at [270, 101] on span "Configurações" at bounding box center [265, 105] width 55 height 18
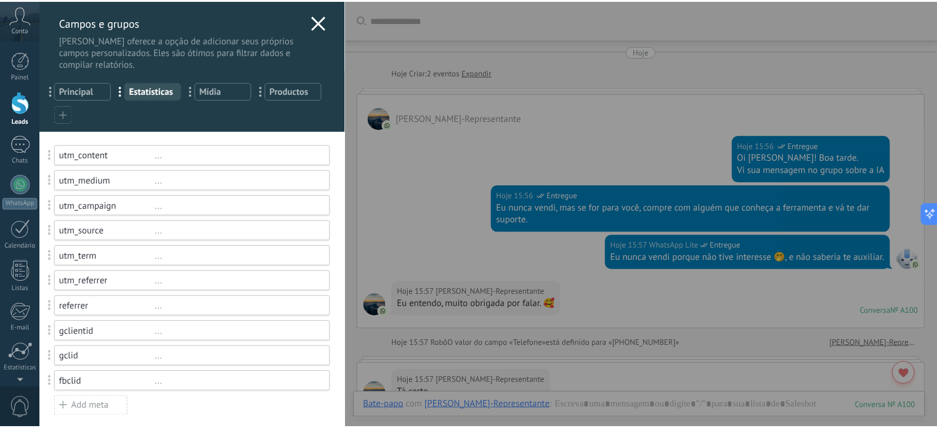
scroll to position [10, 0]
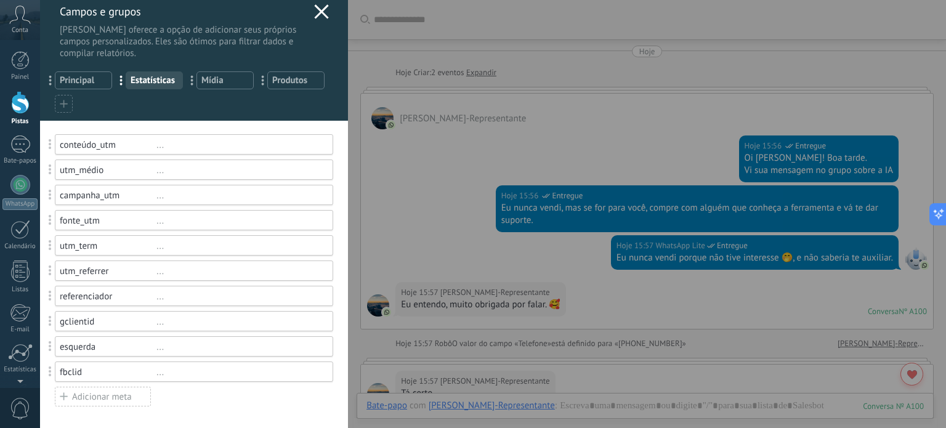
click at [40, 276] on div "[PERSON_NAME] e grupos Kommo oferece a opção de adicionar seus próprios campos …" at bounding box center [493, 214] width 906 height 428
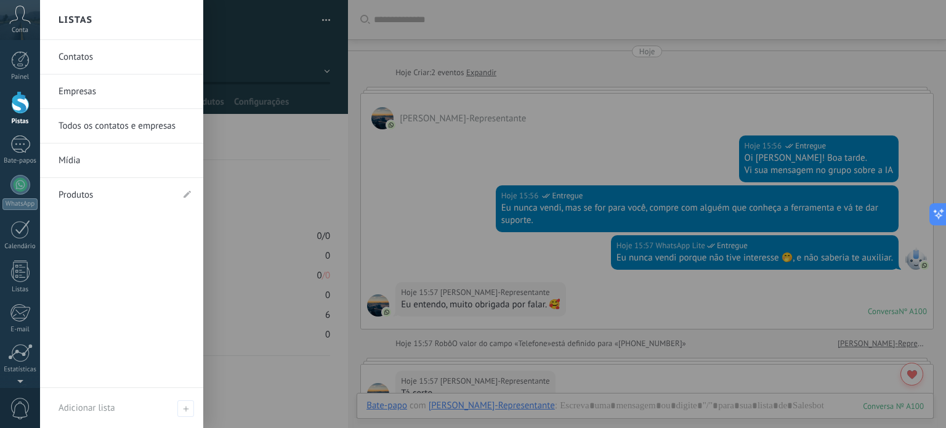
click at [76, 54] on link "Contatos" at bounding box center [124, 57] width 132 height 34
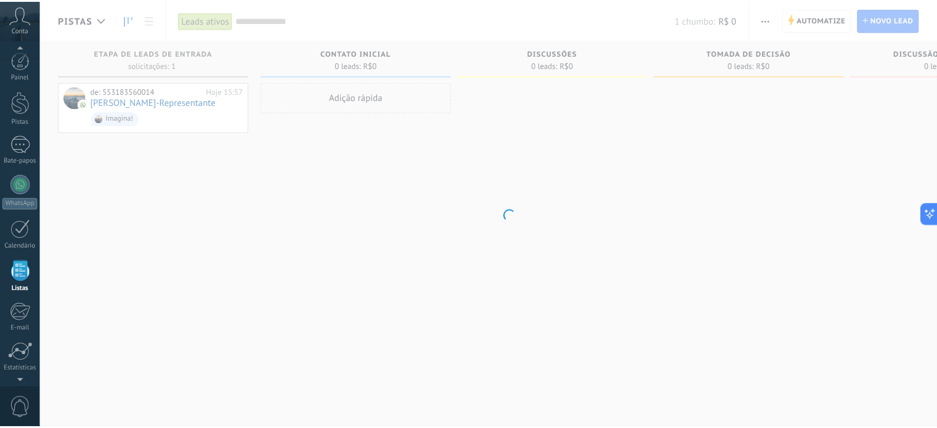
scroll to position [76, 0]
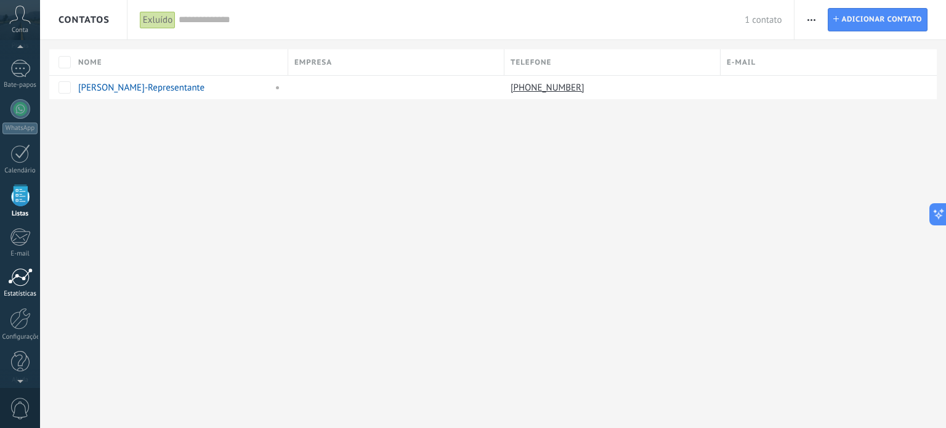
click at [20, 280] on div at bounding box center [20, 277] width 25 height 18
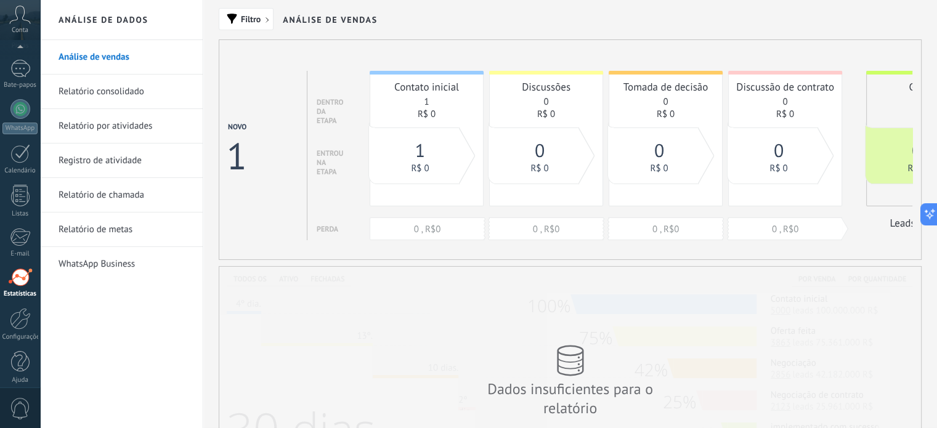
scroll to position [84, 0]
drag, startPoint x: 818, startPoint y: 201, endPoint x: 918, endPoint y: 179, distance: 102.2
click at [918, 179] on div "Novo 1 dentro da etapa entrou na etapa Perda Contato inicial 1 R$ 0 0 , R$0 Dis…" at bounding box center [569, 147] width 701 height 212
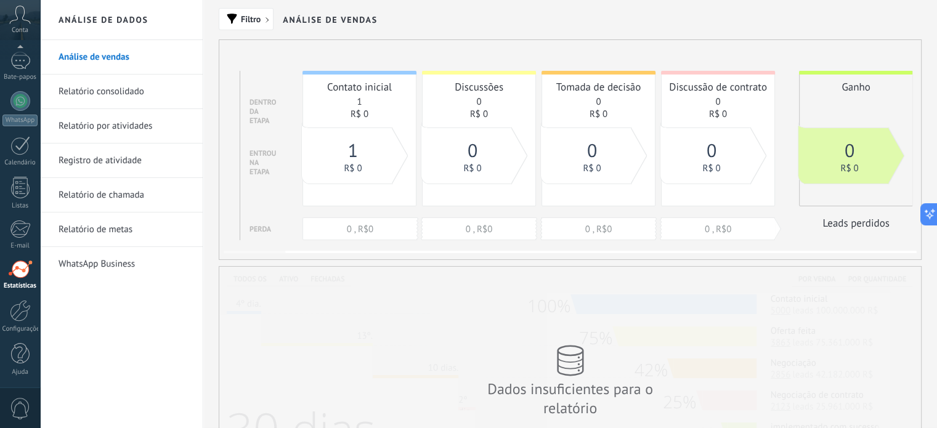
drag, startPoint x: 881, startPoint y: 164, endPoint x: 706, endPoint y: 172, distance: 175.7
click at [706, 72] on div "1 R$ 0 0 R$ 0 0 R$ 0 0 R$ 0 0 R$ 0" at bounding box center [573, 71] width 642 height 1
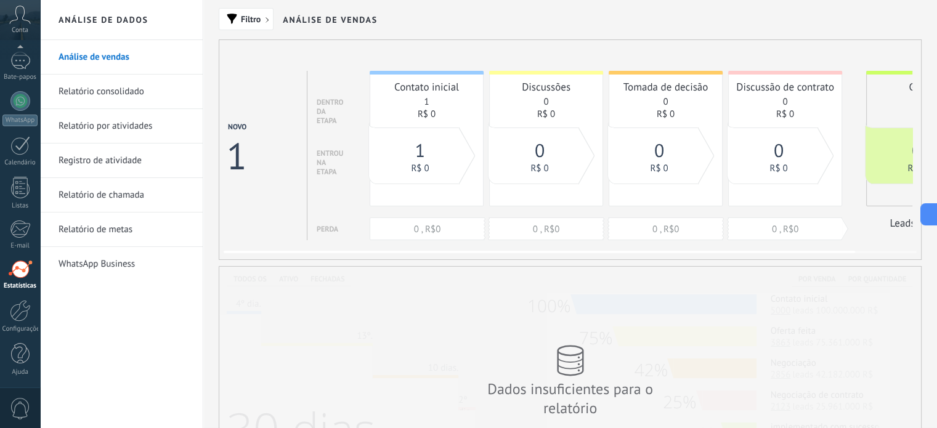
drag, startPoint x: 482, startPoint y: 150, endPoint x: 655, endPoint y: 150, distance: 173.0
click at [655, 72] on div "1 R$ 0 0 R$ 0 0 R$ 0 0 R$ 0 0 R$ 0" at bounding box center [640, 71] width 642 height 1
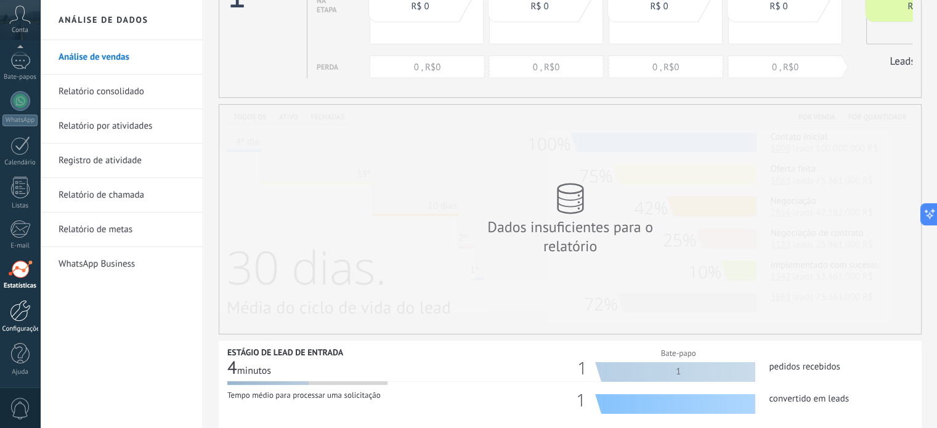
scroll to position [185, 0]
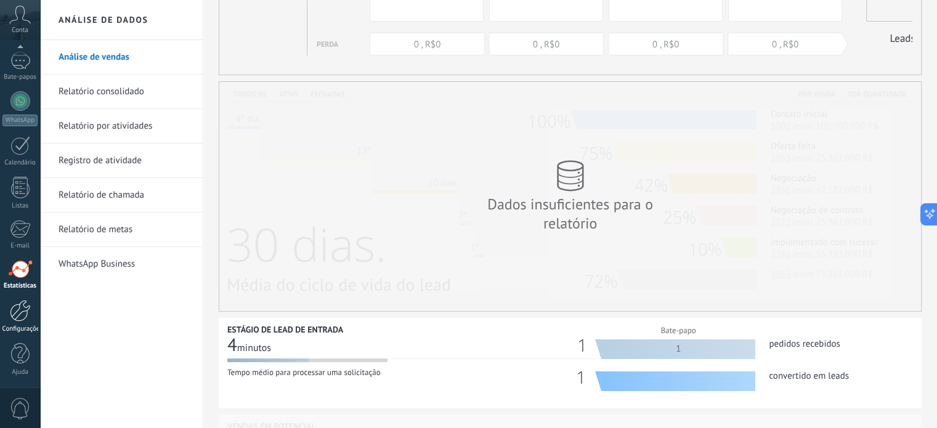
click at [22, 324] on link "Configurações" at bounding box center [20, 316] width 40 height 33
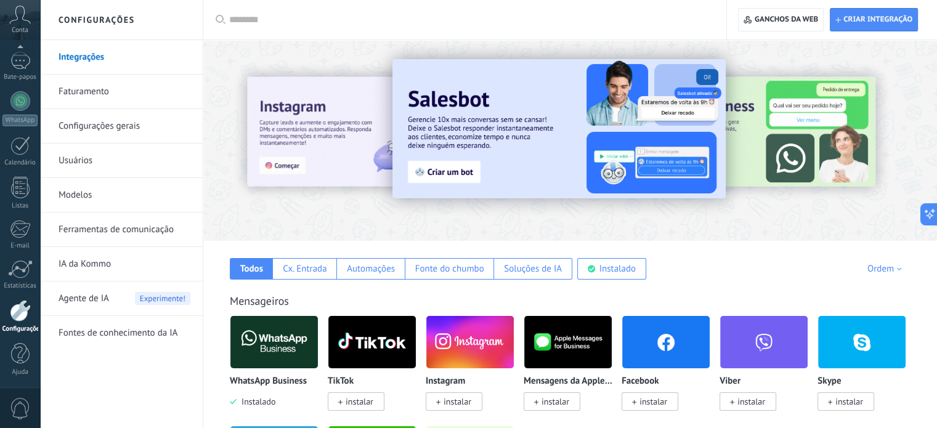
click at [91, 258] on font "IA da Kommo" at bounding box center [84, 264] width 52 height 12
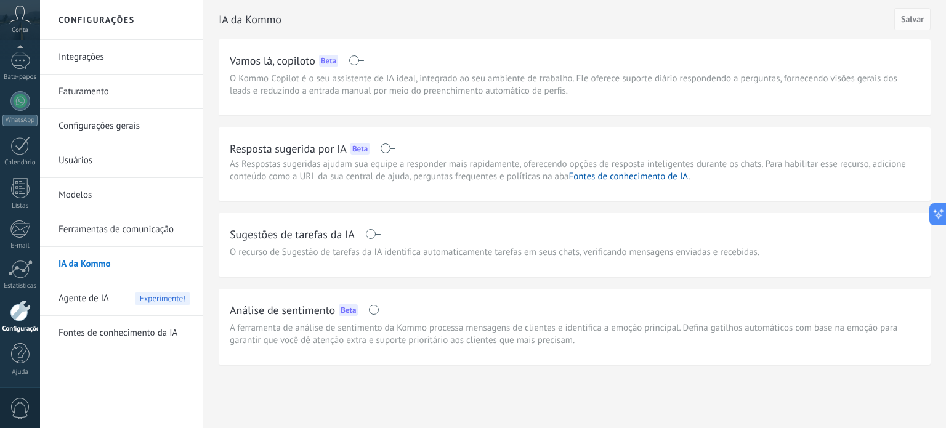
click at [384, 147] on span at bounding box center [387, 148] width 15 height 10
click at [369, 229] on span at bounding box center [372, 234] width 15 height 10
click at [917, 15] on font "Salvar" at bounding box center [912, 19] width 23 height 11
click at [81, 300] on font "Agente de IA" at bounding box center [83, 298] width 50 height 12
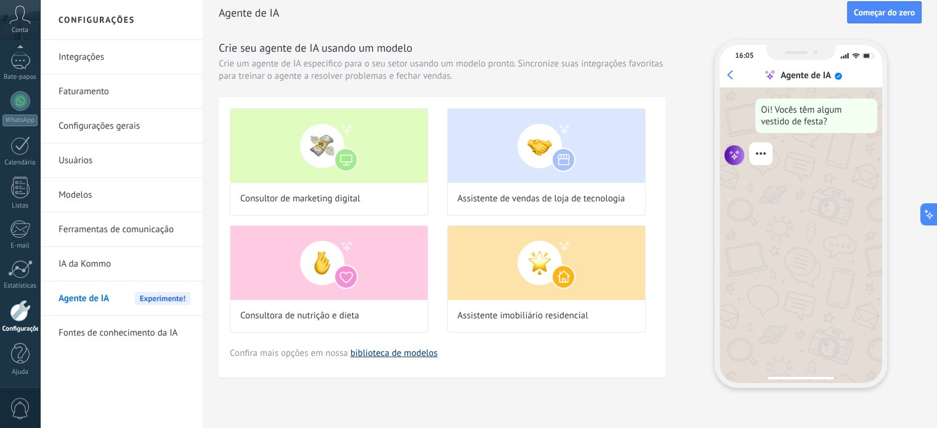
click at [376, 352] on link "biblioteca de modelos" at bounding box center [393, 353] width 87 height 12
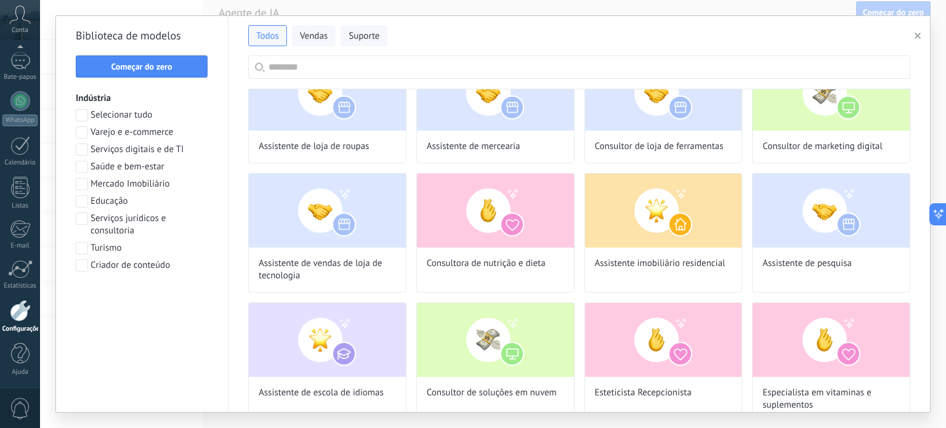
scroll to position [307, 0]
click at [310, 30] on span "Vendas" at bounding box center [314, 36] width 28 height 12
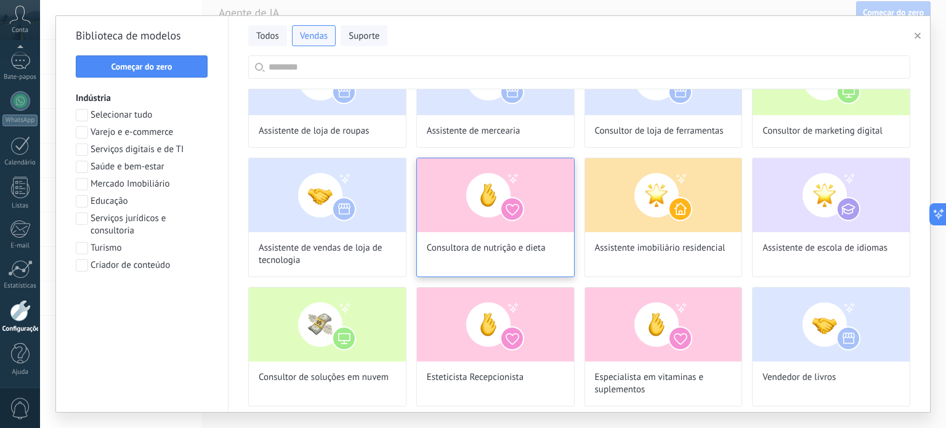
scroll to position [313, 0]
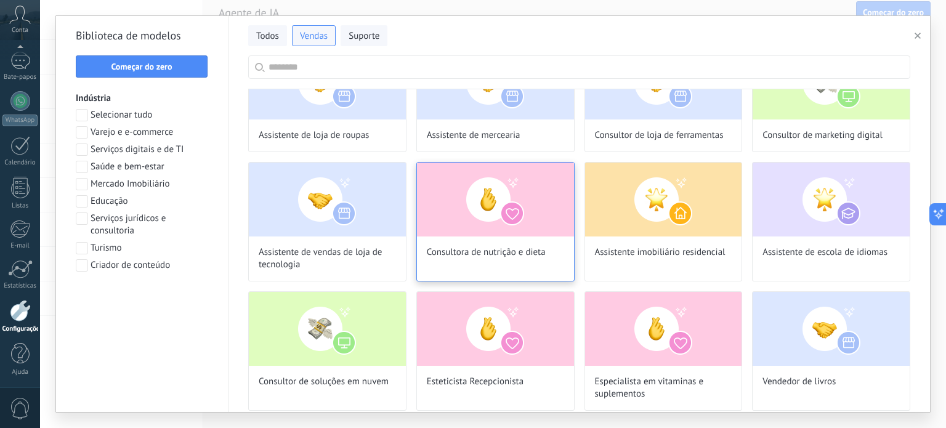
click at [498, 241] on div "Consultora de nutrição e dieta" at bounding box center [495, 221] width 158 height 119
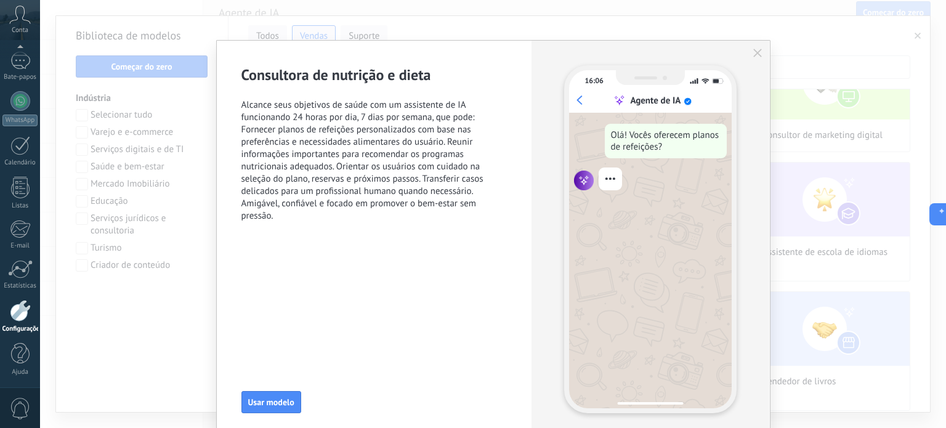
scroll to position [39, 0]
click at [755, 49] on icon "button" at bounding box center [757, 53] width 9 height 9
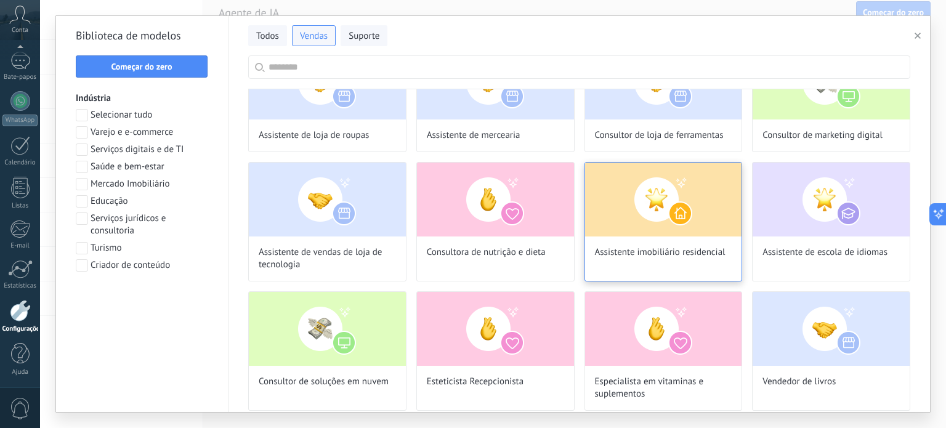
scroll to position [116, 0]
click at [648, 243] on div "Assistente imobiliário residencial" at bounding box center [663, 221] width 158 height 119
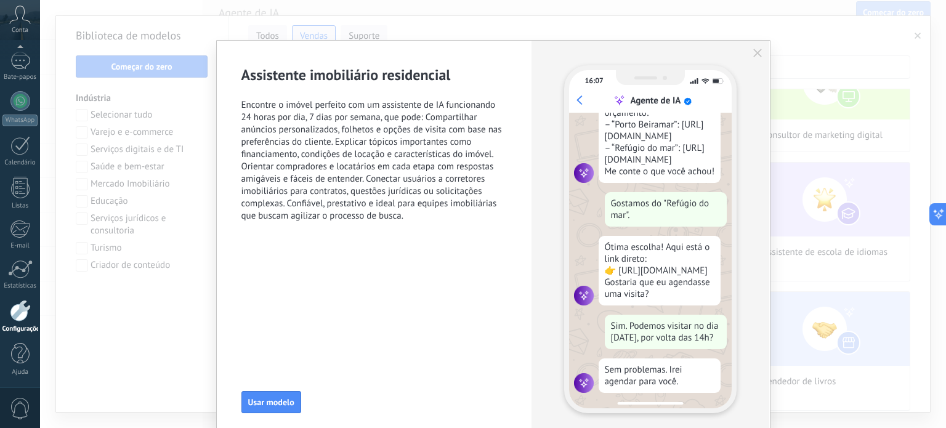
scroll to position [445, 0]
click at [759, 52] on icon "button" at bounding box center [757, 53] width 9 height 9
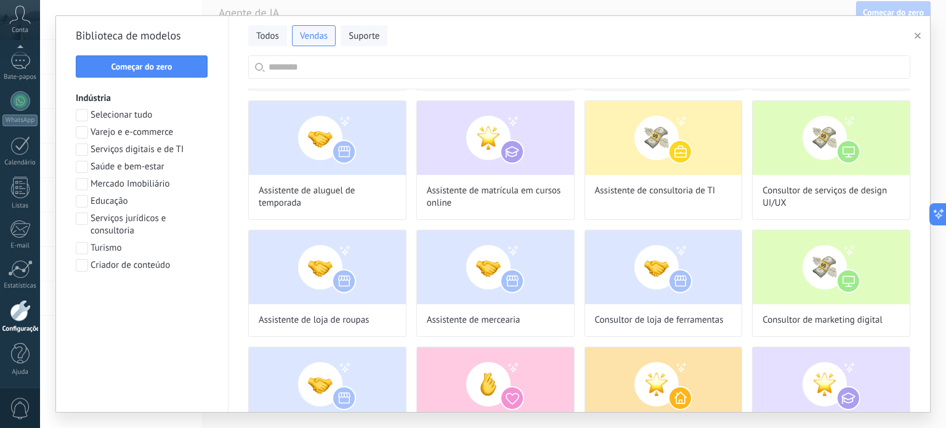
scroll to position [307, 0]
click at [79, 164] on span at bounding box center [82, 167] width 12 height 12
click at [157, 297] on span "Aplicar" at bounding box center [142, 297] width 119 height 9
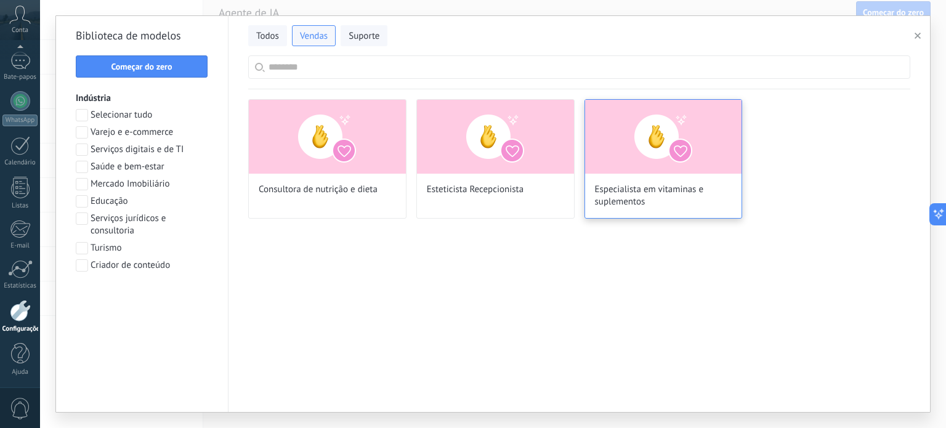
click at [668, 180] on div "Especialista em vitaminas e suplementos" at bounding box center [663, 158] width 158 height 119
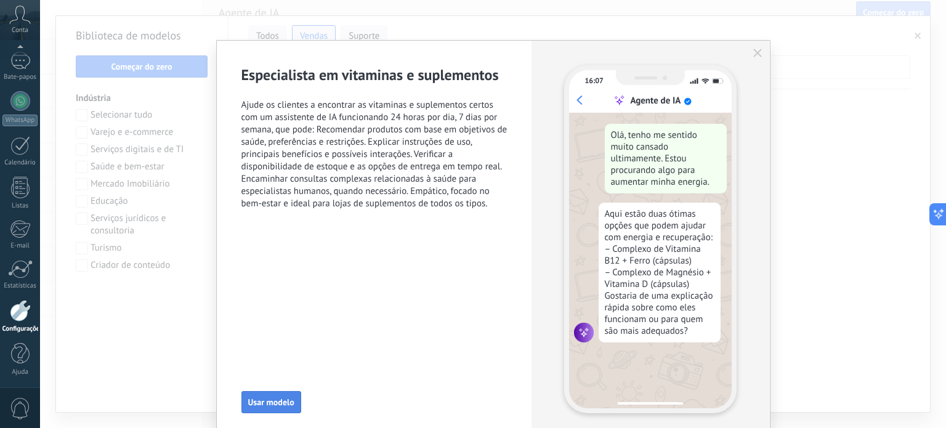
scroll to position [116, 0]
click at [263, 400] on font "Usar modelo" at bounding box center [271, 402] width 46 height 11
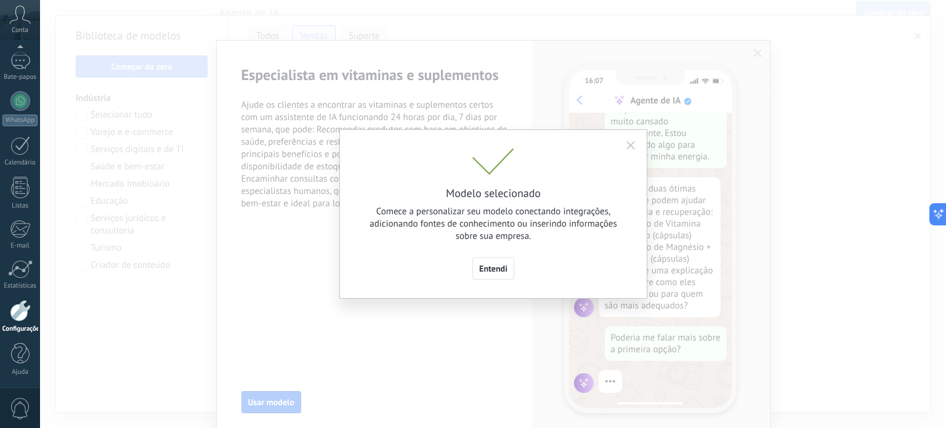
scroll to position [27, 0]
click at [497, 272] on span "Entendi" at bounding box center [493, 268] width 28 height 9
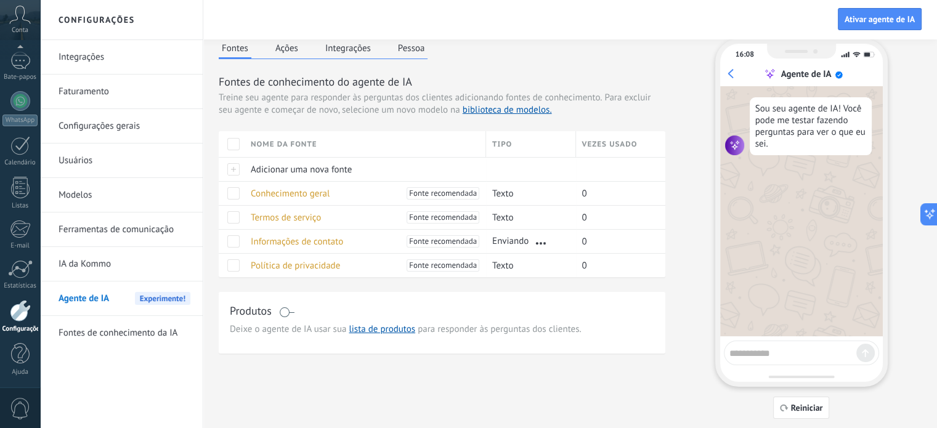
scroll to position [37, 0]
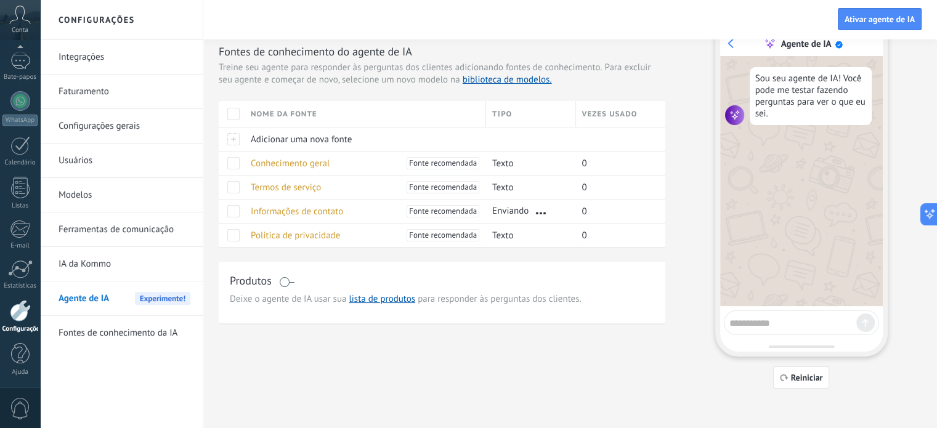
click at [285, 283] on span at bounding box center [286, 282] width 15 height 10
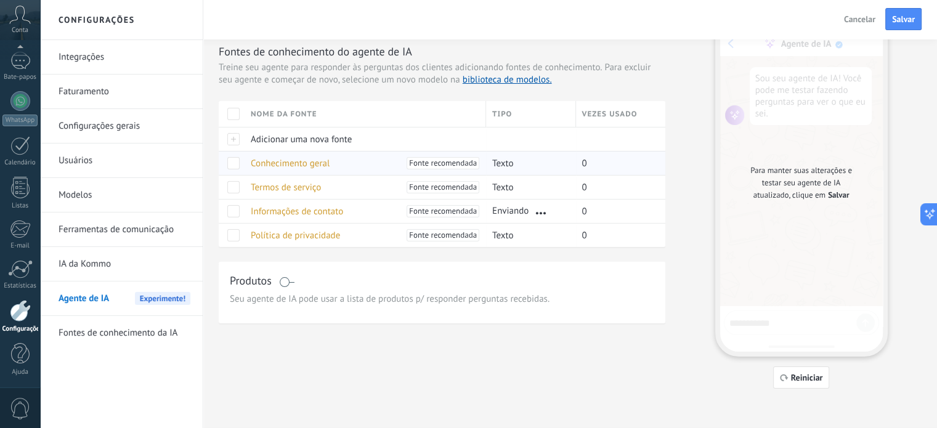
click at [238, 159] on span at bounding box center [233, 163] width 12 height 12
click at [235, 161] on span at bounding box center [233, 163] width 12 height 12
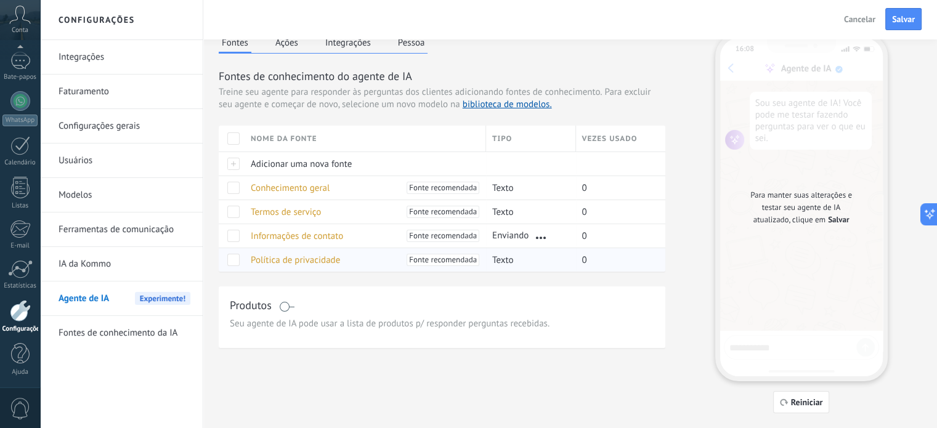
scroll to position [0, 0]
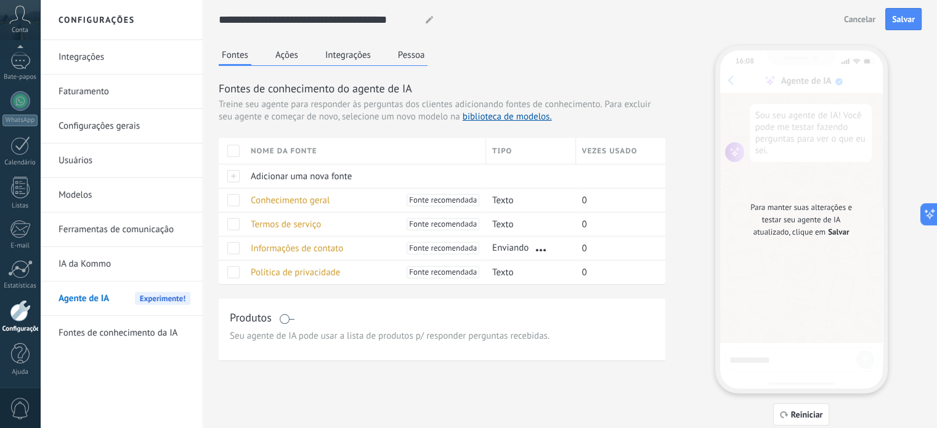
click at [284, 60] on button "Ações" at bounding box center [286, 55] width 29 height 18
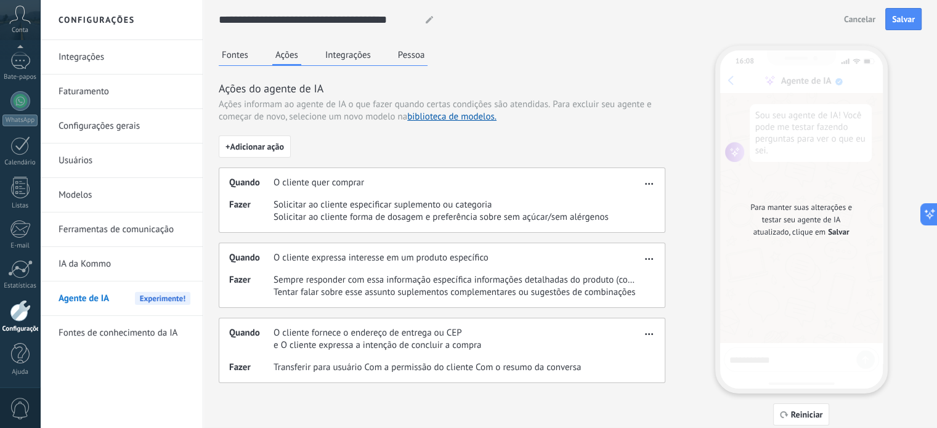
click at [647, 184] on span "button" at bounding box center [649, 181] width 8 height 9
click at [447, 177] on div "Quando O cliente quer comprar" at bounding box center [435, 183] width 412 height 12
click at [345, 55] on font "Integrações" at bounding box center [348, 55] width 46 height 12
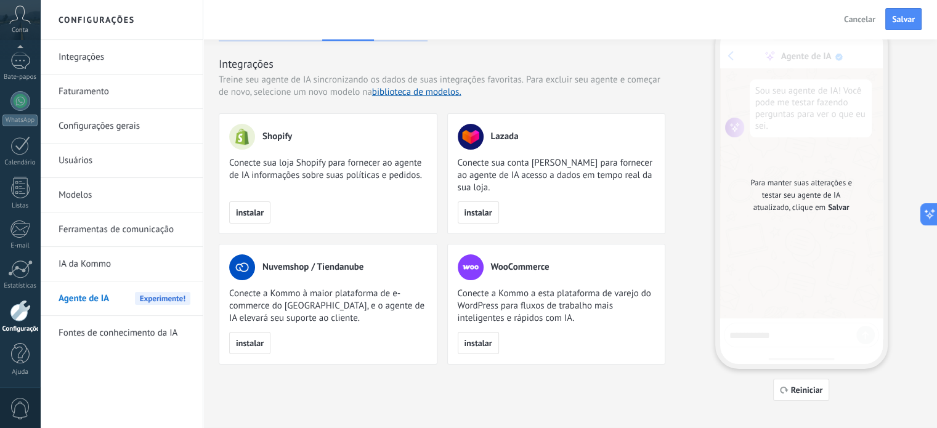
scroll to position [37, 0]
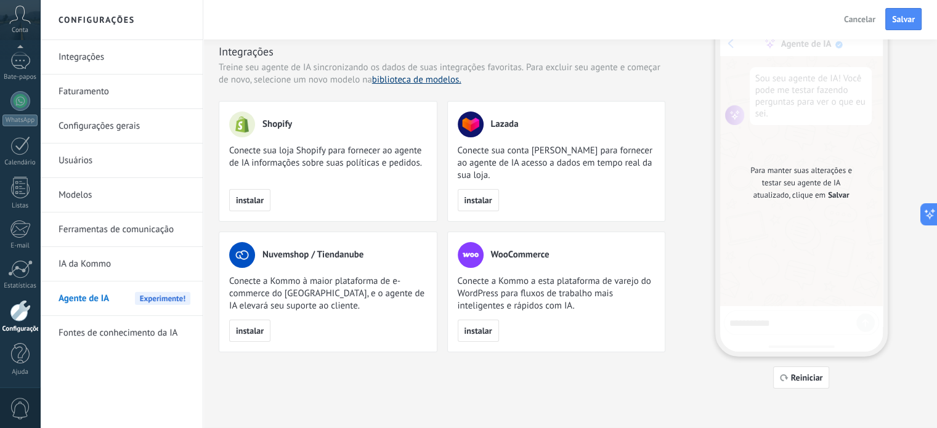
click at [416, 78] on font "biblioteca de modelos." at bounding box center [416, 80] width 89 height 12
click at [419, 82] on font "biblioteca de modelos." at bounding box center [416, 80] width 89 height 12
click at [421, 78] on font "biblioteca de modelos." at bounding box center [416, 80] width 89 height 12
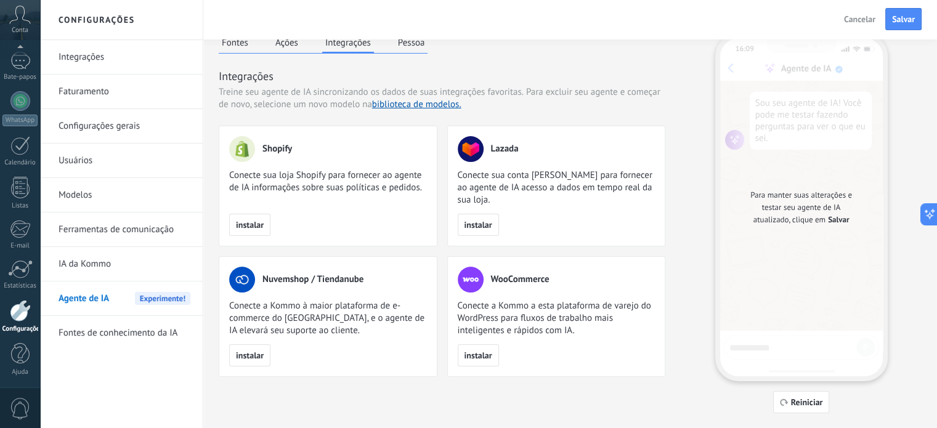
scroll to position [0, 0]
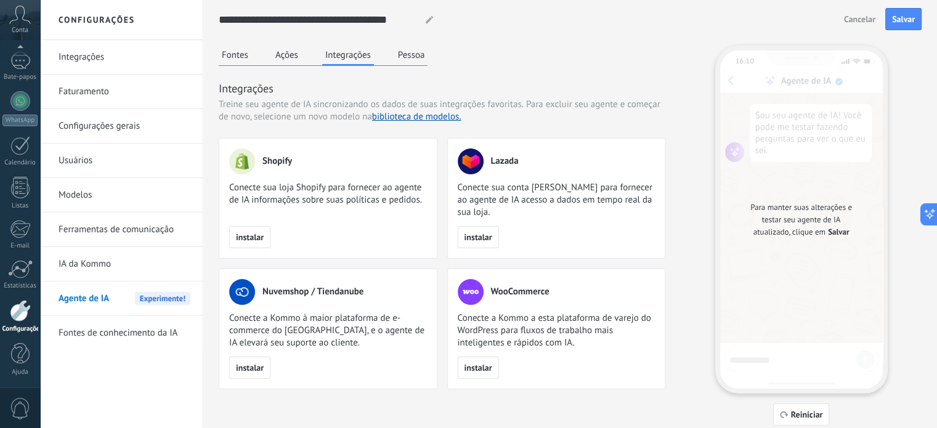
click at [409, 51] on font "Pessoa" at bounding box center [411, 55] width 27 height 12
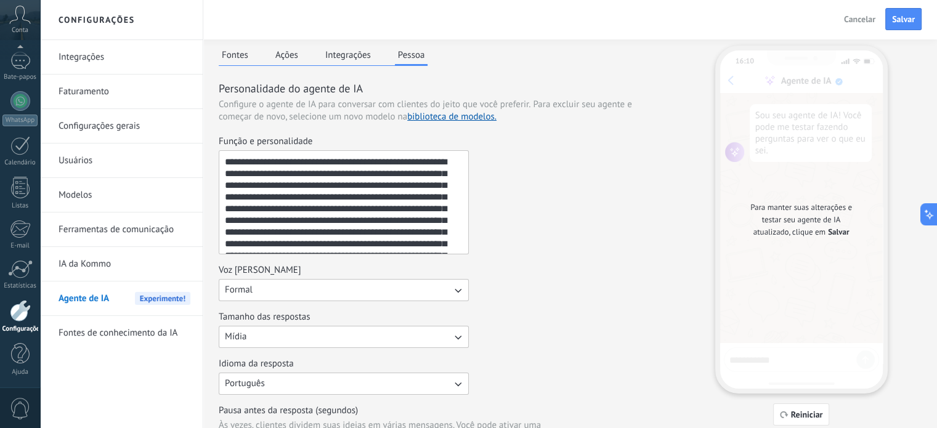
scroll to position [62, 0]
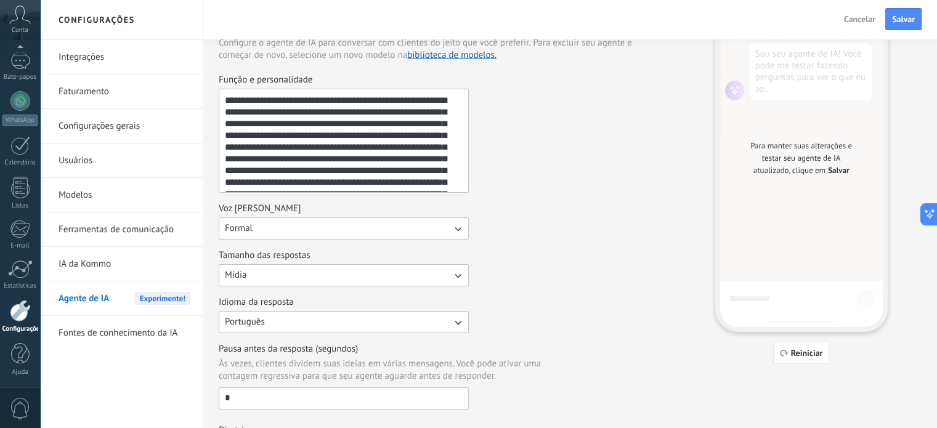
click at [330, 281] on button "Mídia" at bounding box center [344, 275] width 250 height 22
click at [331, 297] on li "Mídia" at bounding box center [339, 296] width 257 height 21
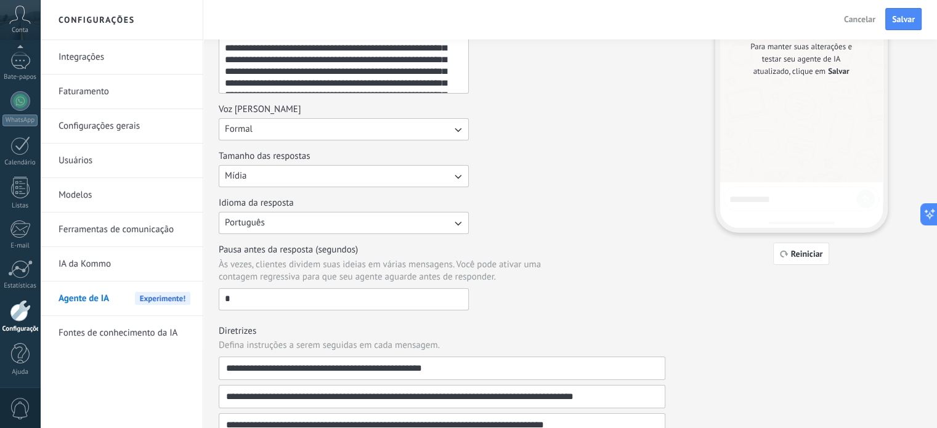
scroll to position [185, 0]
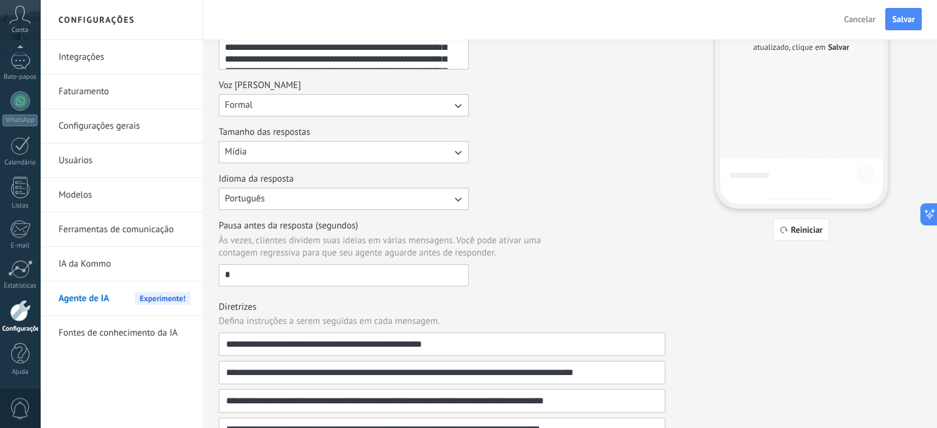
click at [255, 270] on input "*" at bounding box center [343, 275] width 249 height 20
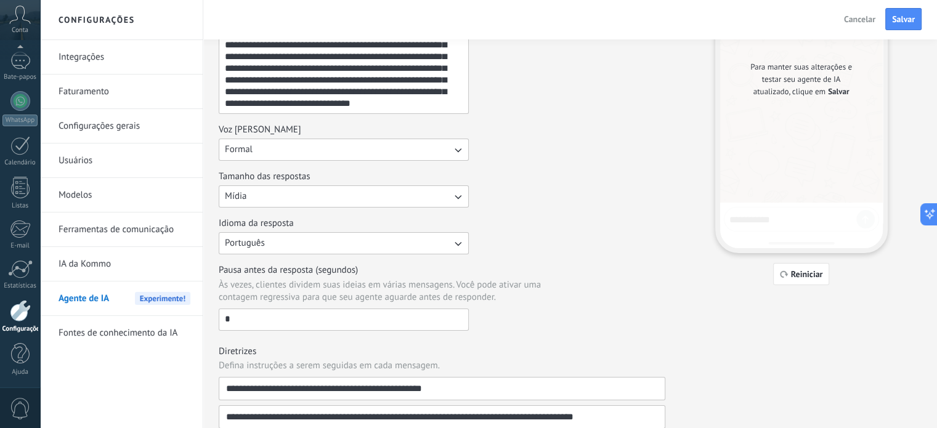
scroll to position [291, 0]
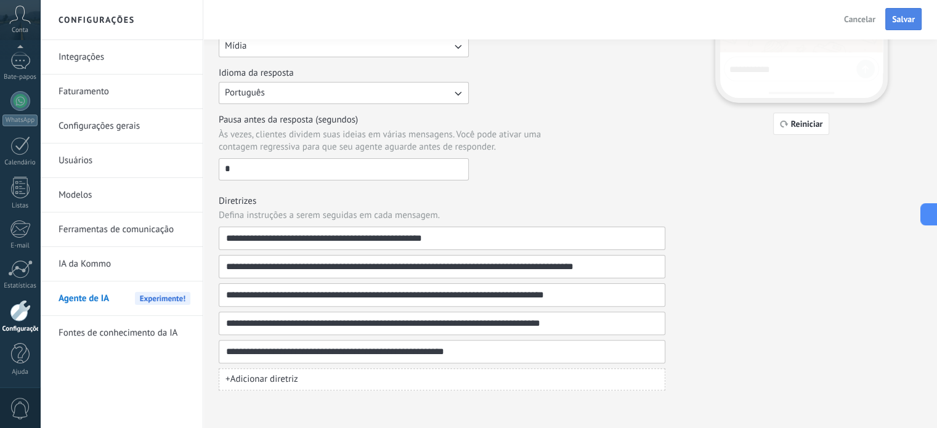
type input "*"
click at [904, 17] on font "Salvar" at bounding box center [903, 19] width 23 height 11
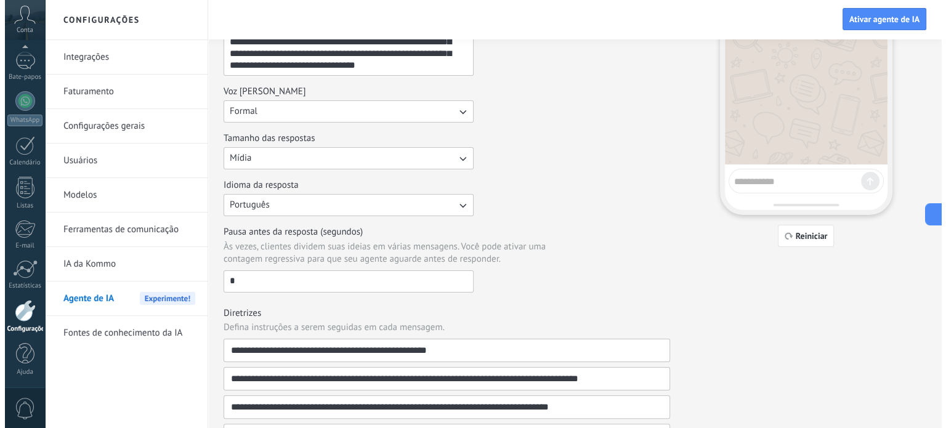
scroll to position [185, 0]
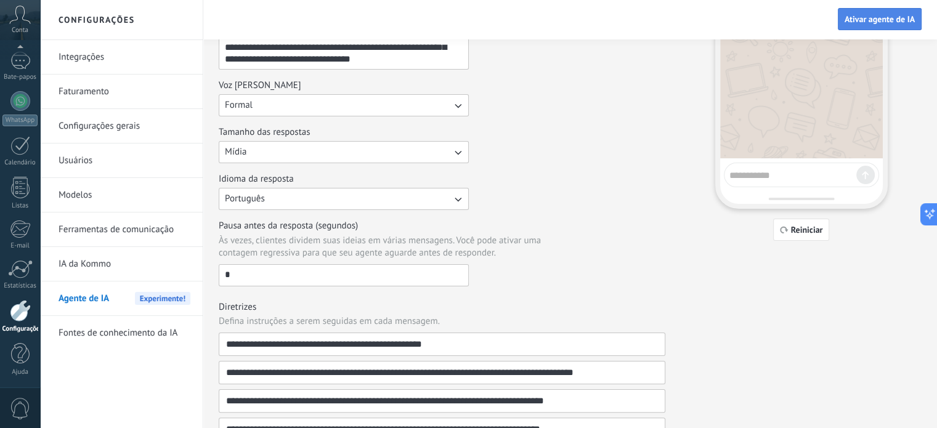
click at [862, 17] on font "Ativar agente de IA" at bounding box center [879, 19] width 70 height 11
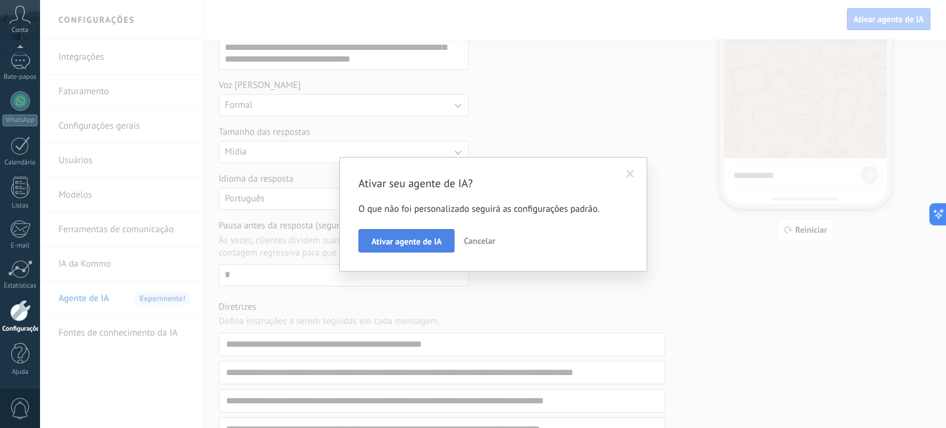
click at [434, 246] on font "Ativar agente de IA" at bounding box center [406, 241] width 70 height 11
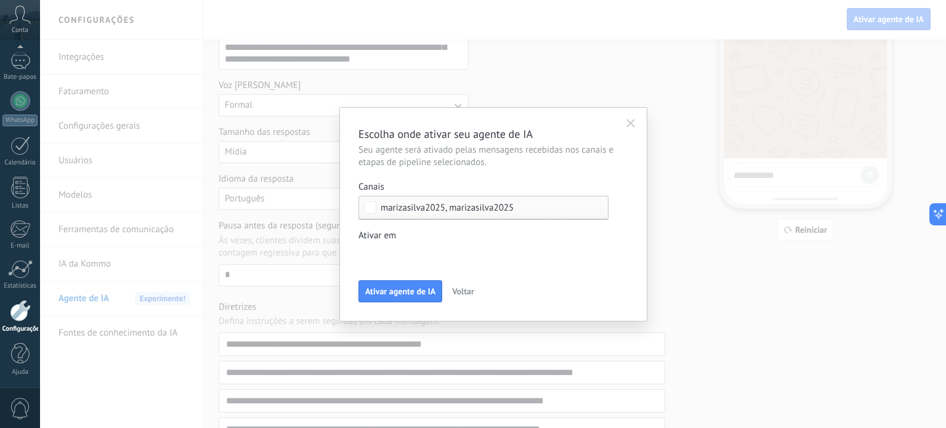
click at [0, 0] on div "Leads de entrada Contato inicial Discussões Tomada de decisão Discussão de cont…" at bounding box center [0, 0] width 0 height 0
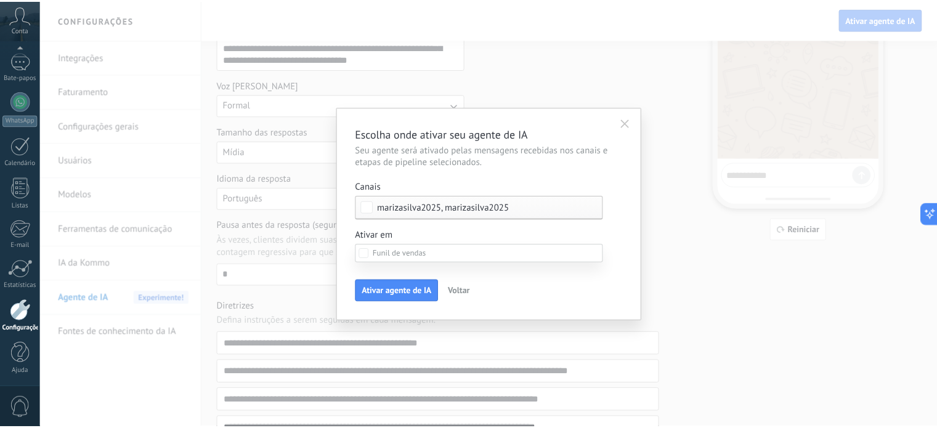
scroll to position [107, 0]
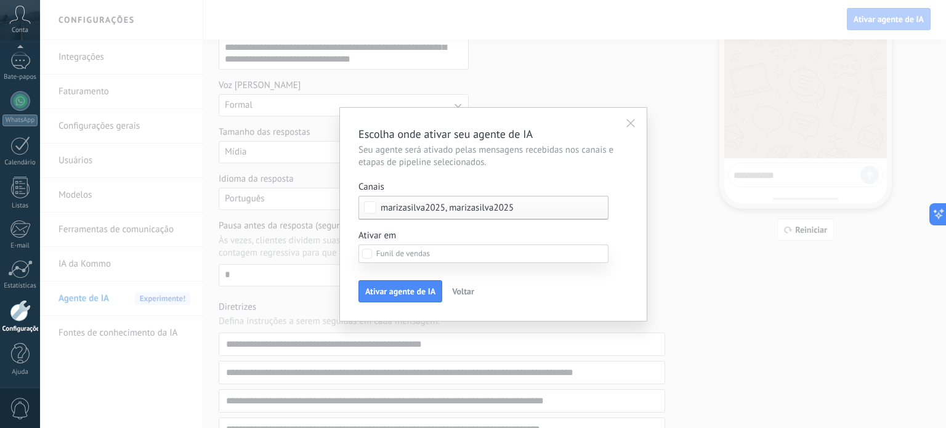
click at [416, 286] on div "Leads de entrada Contato inicial Discussões Tomada de decisão Discussão de cont…" at bounding box center [483, 333] width 250 height 179
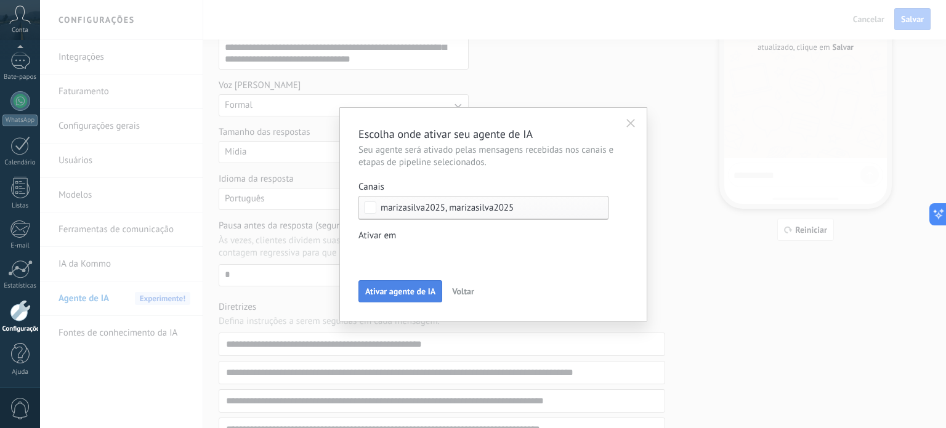
click at [406, 287] on font "Ativar agente de IA" at bounding box center [400, 291] width 70 height 11
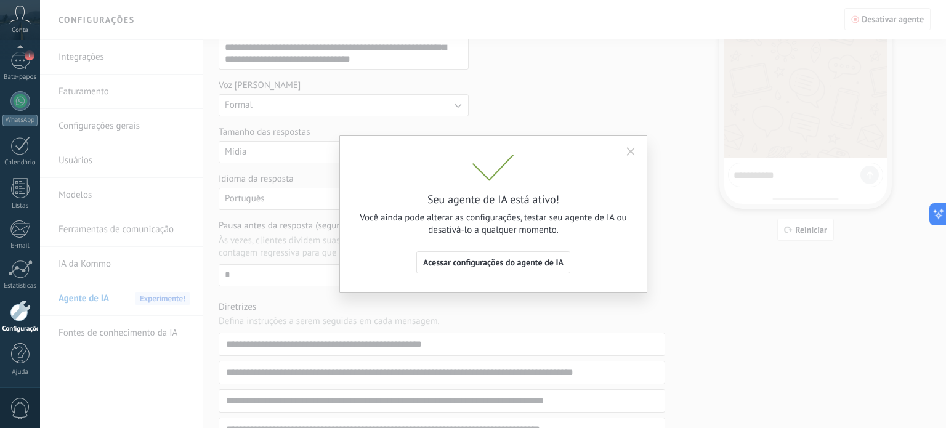
click at [628, 150] on icon "button" at bounding box center [630, 151] width 9 height 9
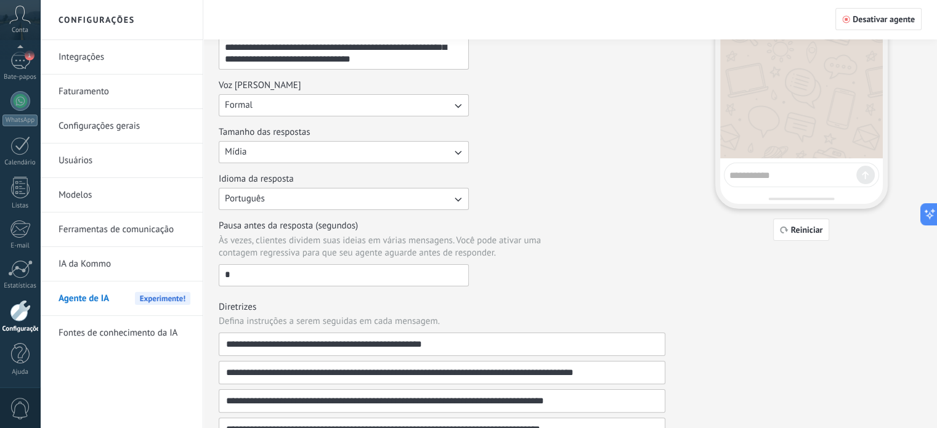
drag, startPoint x: 24, startPoint y: 62, endPoint x: 310, endPoint y: 244, distance: 339.4
click at [24, 62] on div "1" at bounding box center [20, 61] width 20 height 18
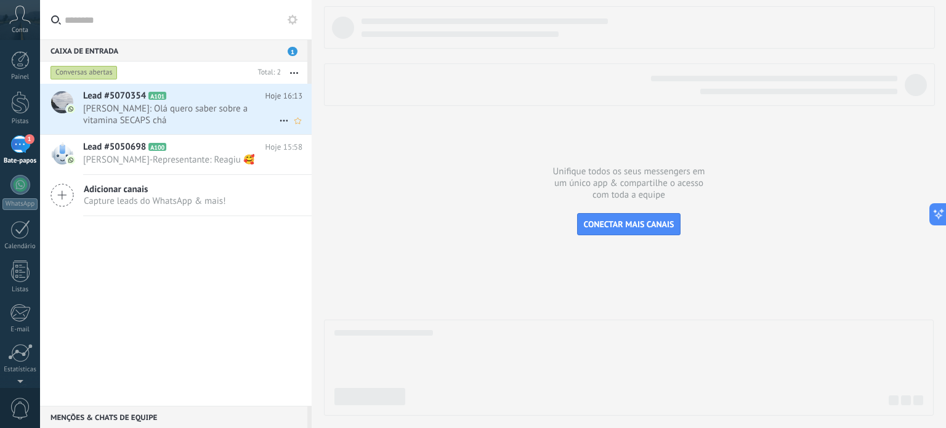
click at [207, 113] on span "[PERSON_NAME]: Olá quero saber sobre a vitamina SECAPS chá" at bounding box center [181, 114] width 196 height 23
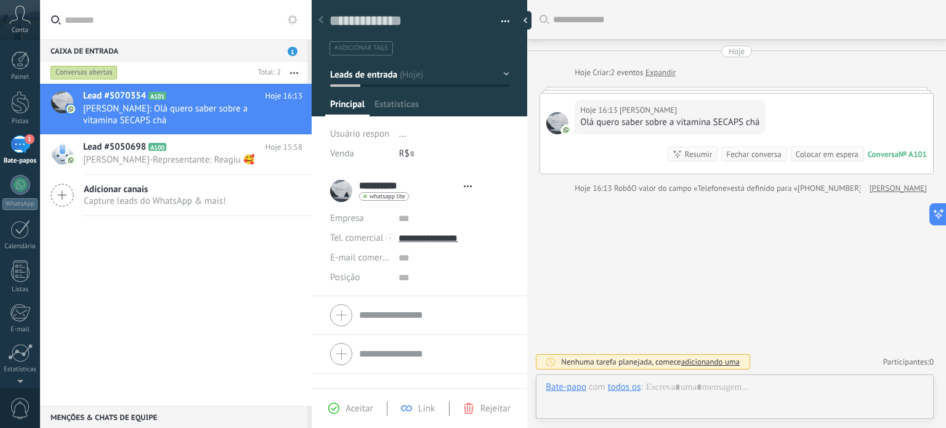
type textarea "**********"
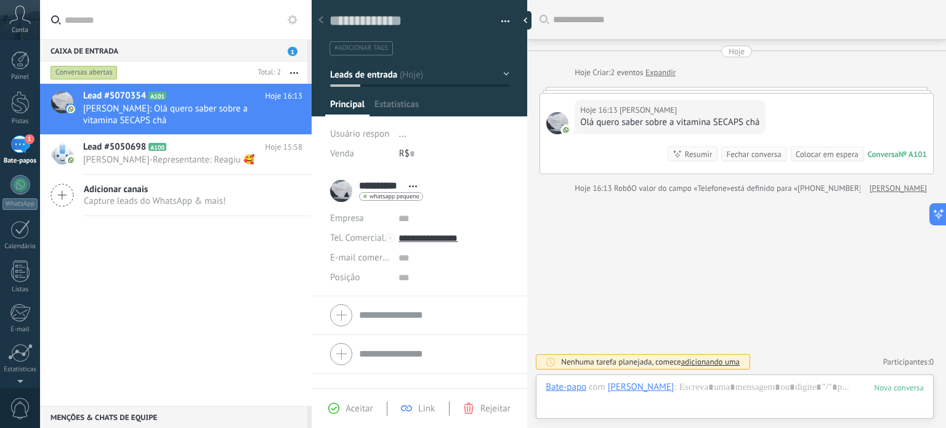
scroll to position [18, 0]
click at [727, 389] on div at bounding box center [735, 399] width 378 height 37
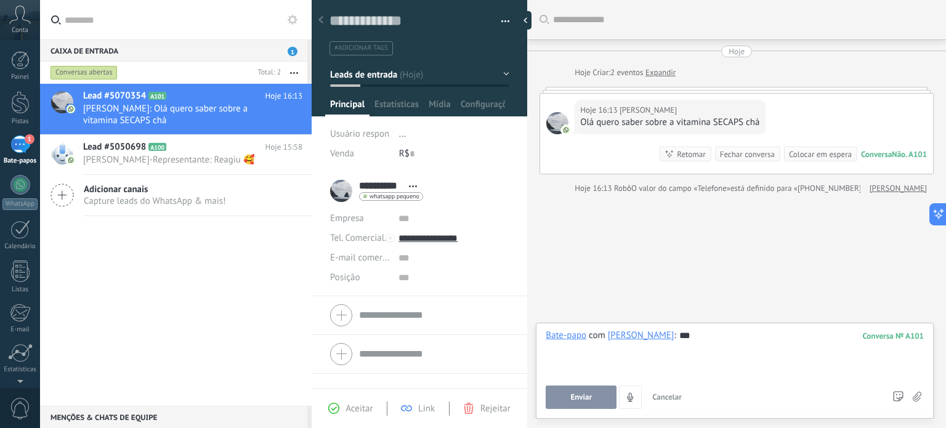
click at [591, 394] on button "Enviar" at bounding box center [581, 396] width 71 height 23
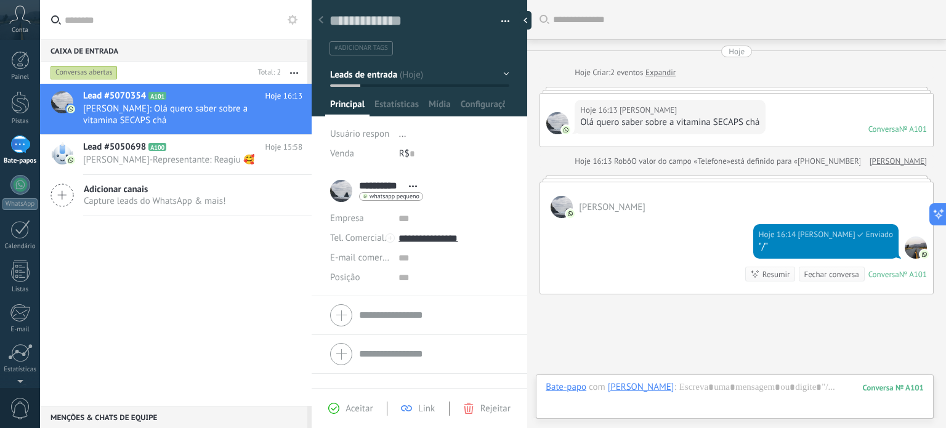
scroll to position [80, 0]
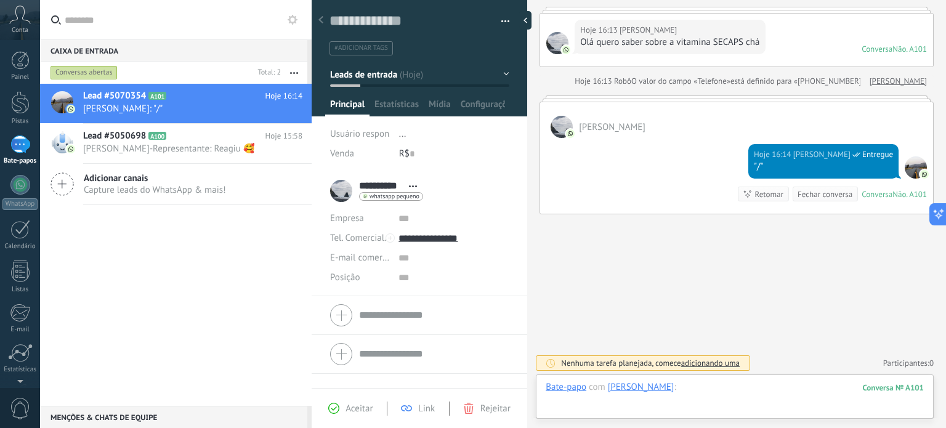
drag, startPoint x: 773, startPoint y: 381, endPoint x: 837, endPoint y: 390, distance: 65.3
click at [837, 390] on div at bounding box center [735, 399] width 378 height 37
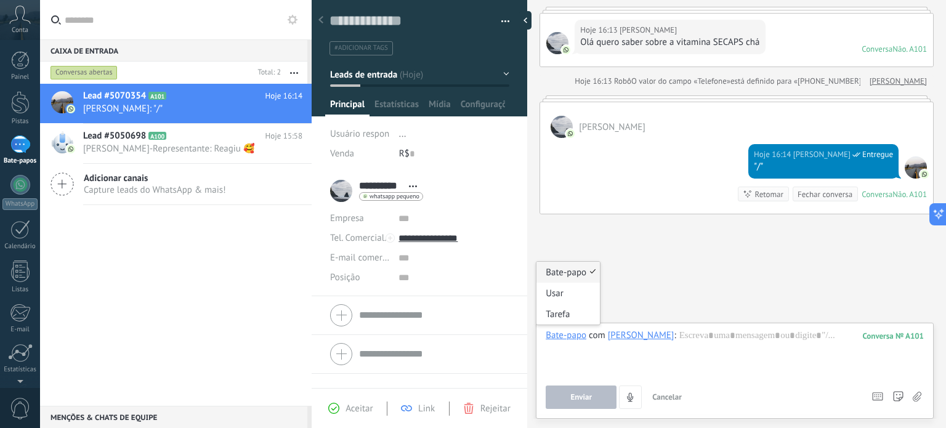
click at [574, 337] on div "Bate-papo" at bounding box center [566, 334] width 41 height 11
click at [560, 292] on font "Usar" at bounding box center [555, 294] width 18 height 12
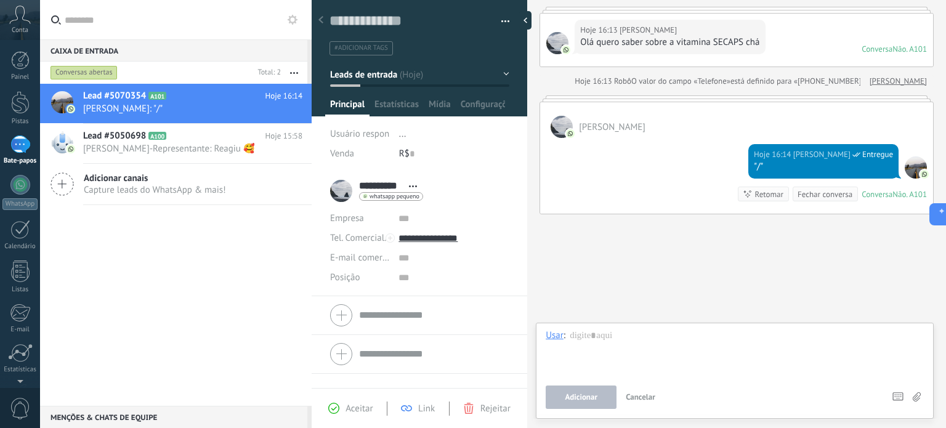
click at [427, 411] on font "Link" at bounding box center [426, 409] width 17 height 12
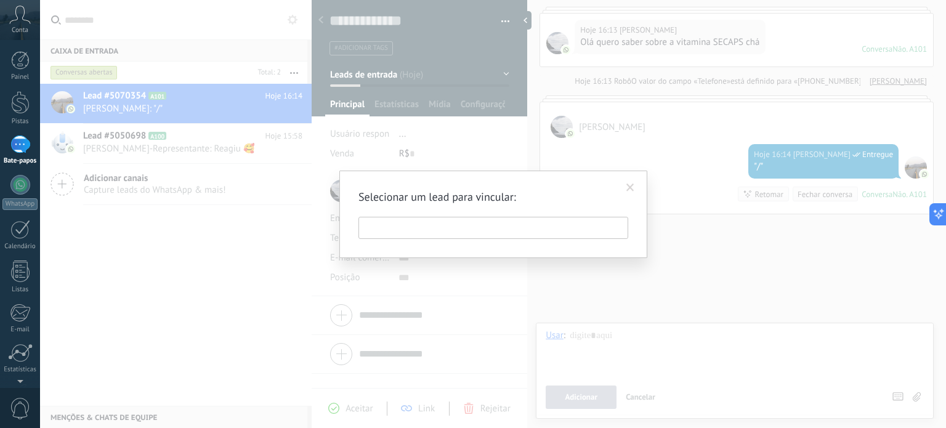
click at [608, 292] on div "Selecionar um lead para vincular:" at bounding box center [493, 214] width 906 height 428
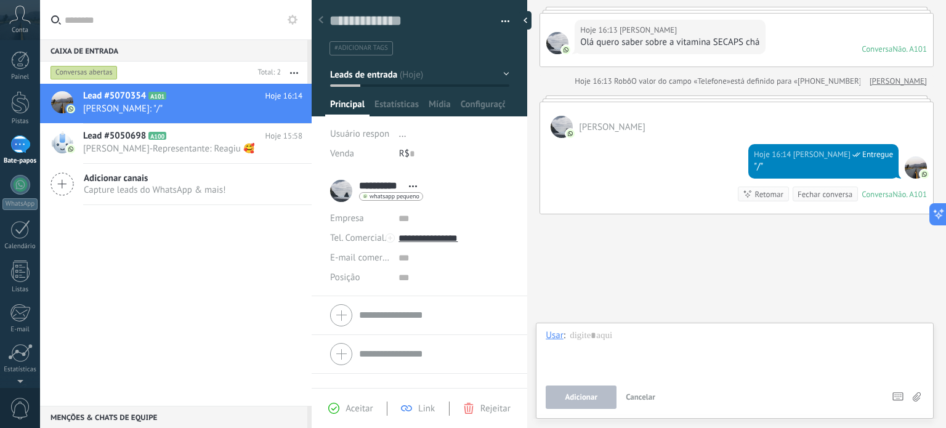
click at [584, 395] on span "Adicionar" at bounding box center [581, 397] width 33 height 9
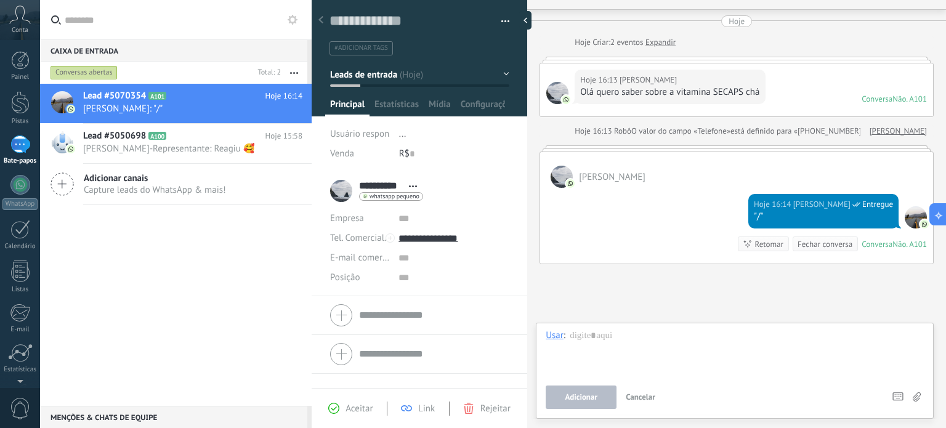
scroll to position [0, 0]
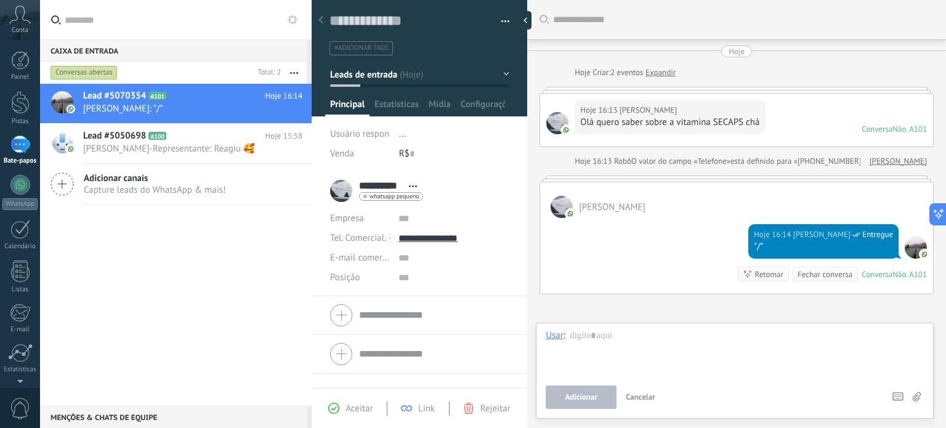
click at [637, 125] on font "Olá quero saber sobre a vitamina SECAPS chá" at bounding box center [669, 122] width 179 height 12
click at [638, 212] on div "[PERSON_NAME]" at bounding box center [736, 200] width 393 height 36
click at [225, 108] on span "[PERSON_NAME]: "/"" at bounding box center [181, 109] width 196 height 12
click at [204, 146] on span "[PERSON_NAME]-Representante: Reagiu 🥰" at bounding box center [181, 149] width 196 height 12
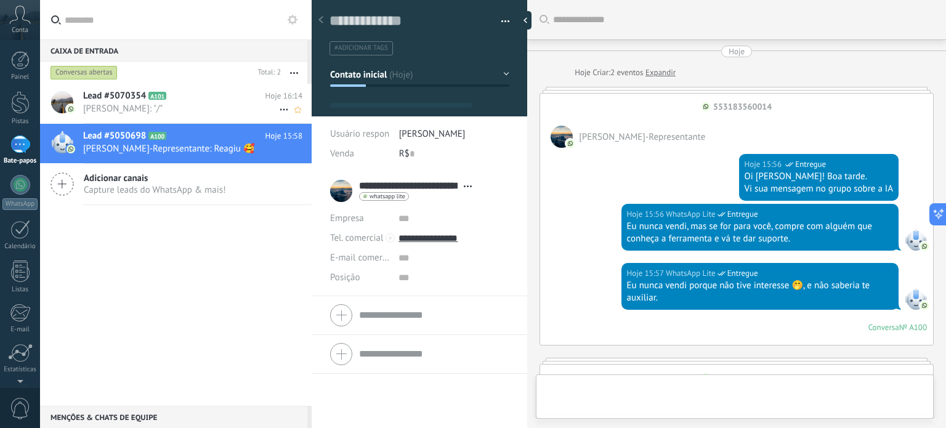
click at [219, 109] on span "[PERSON_NAME]: "/"" at bounding box center [181, 109] width 196 height 12
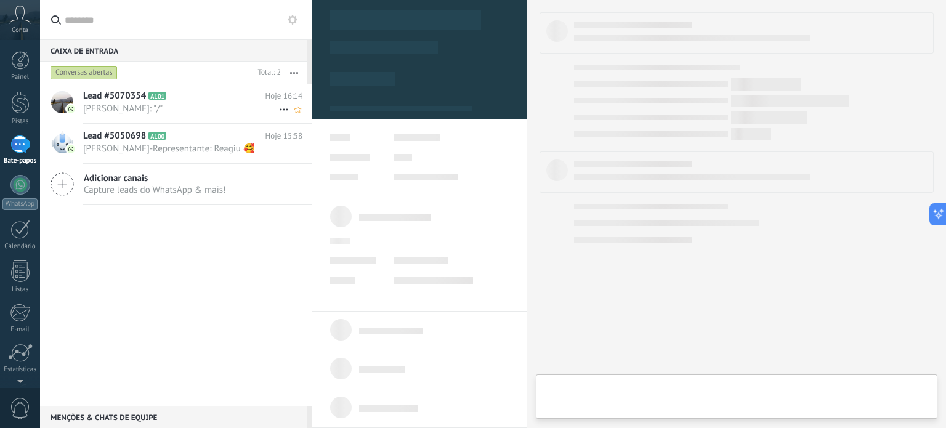
scroll to position [18, 0]
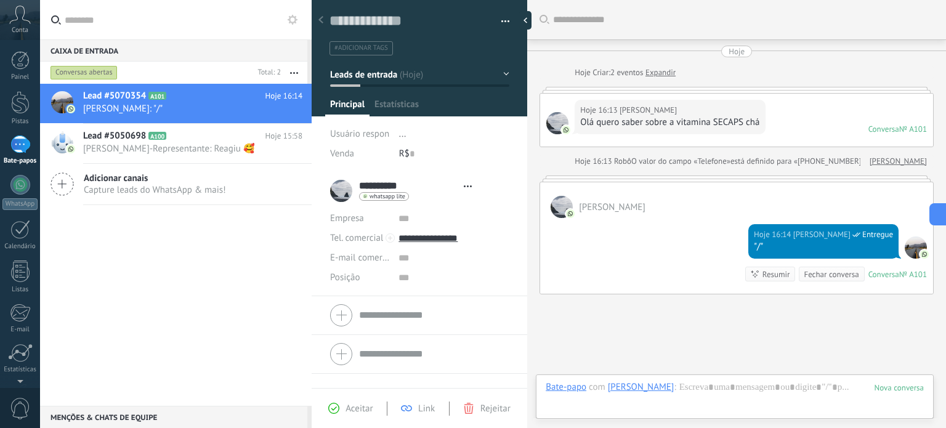
type textarea "**********"
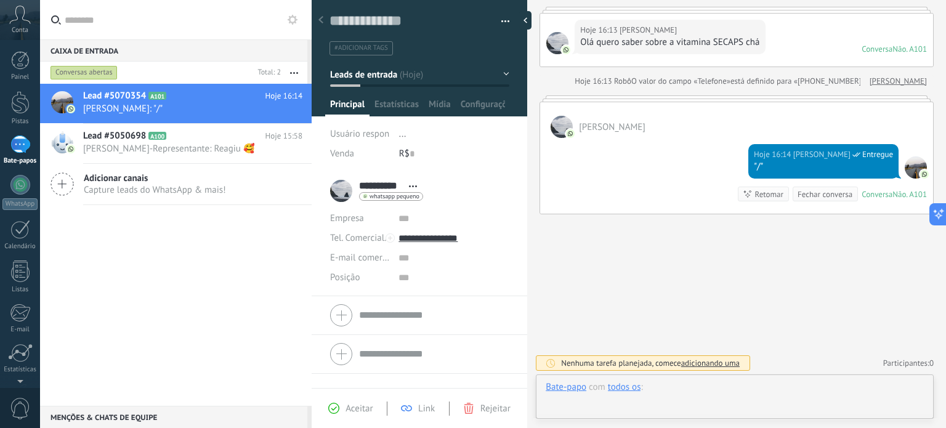
click at [708, 390] on div at bounding box center [735, 399] width 378 height 37
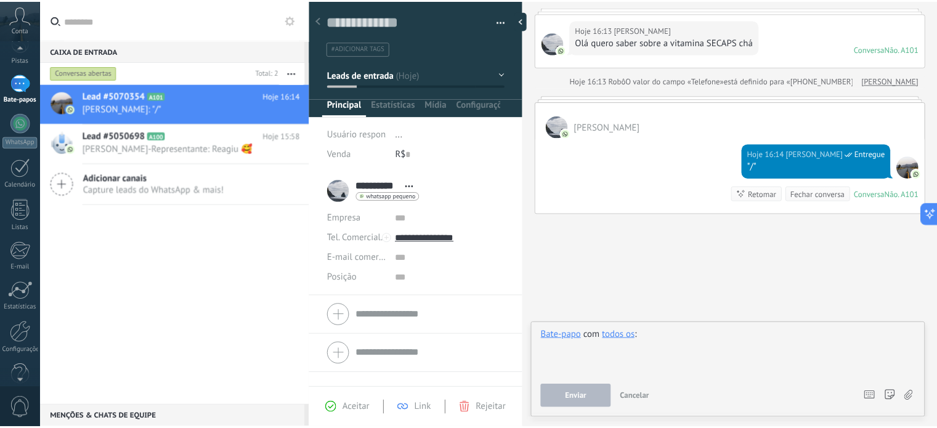
scroll to position [84, 0]
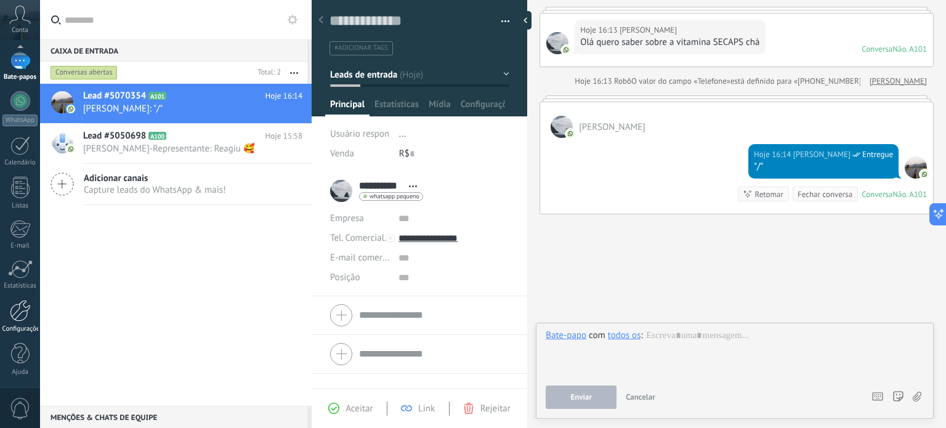
click at [20, 320] on div at bounding box center [20, 311] width 21 height 22
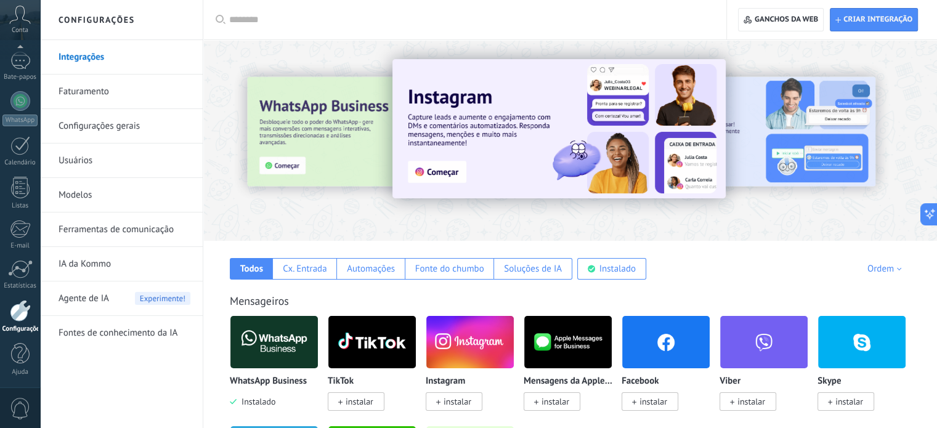
click at [89, 300] on font "Agente de IA" at bounding box center [83, 298] width 50 height 12
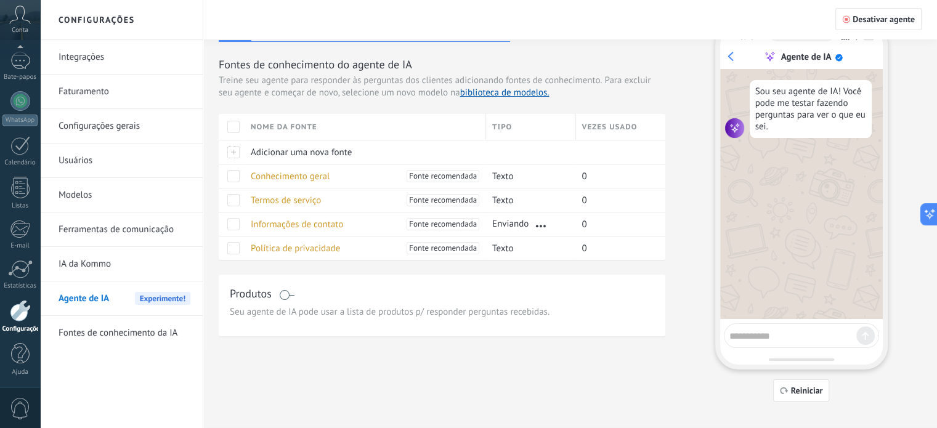
scroll to position [37, 0]
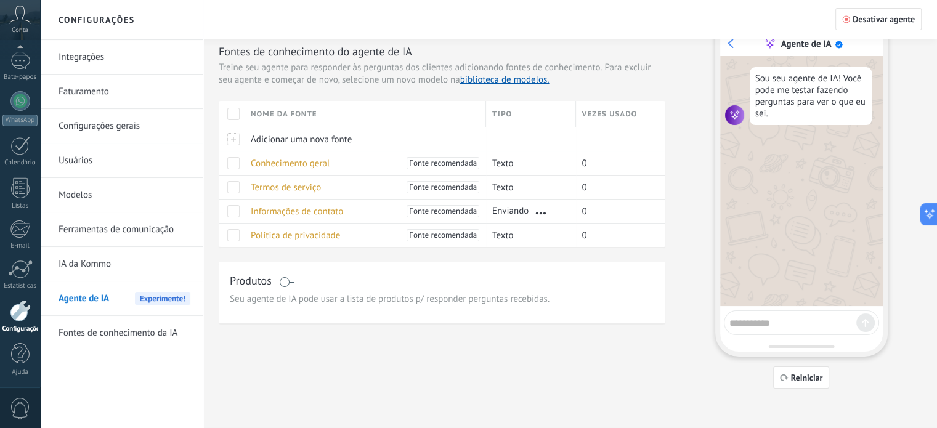
click at [118, 335] on font "Fontes de conhecimento da IA" at bounding box center [117, 333] width 119 height 12
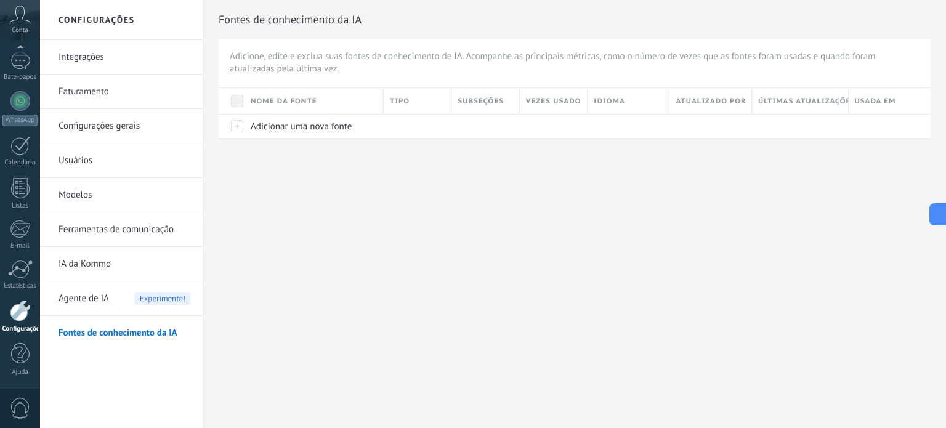
click at [103, 305] on span "Agente de IA" at bounding box center [83, 298] width 50 height 34
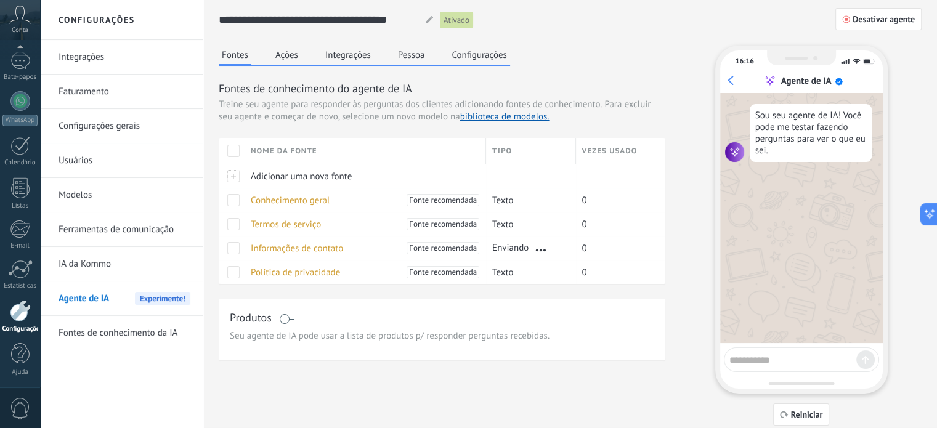
click at [488, 52] on font "Configurações" at bounding box center [478, 55] width 55 height 12
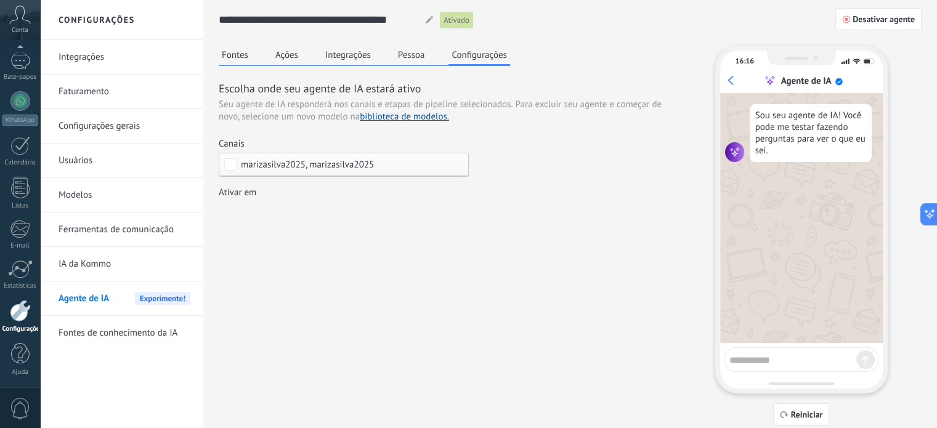
click at [0, 0] on div "Leads de entrada Contato inicial Discussões Tomada de decisão Discussão de cont…" at bounding box center [0, 0] width 0 height 0
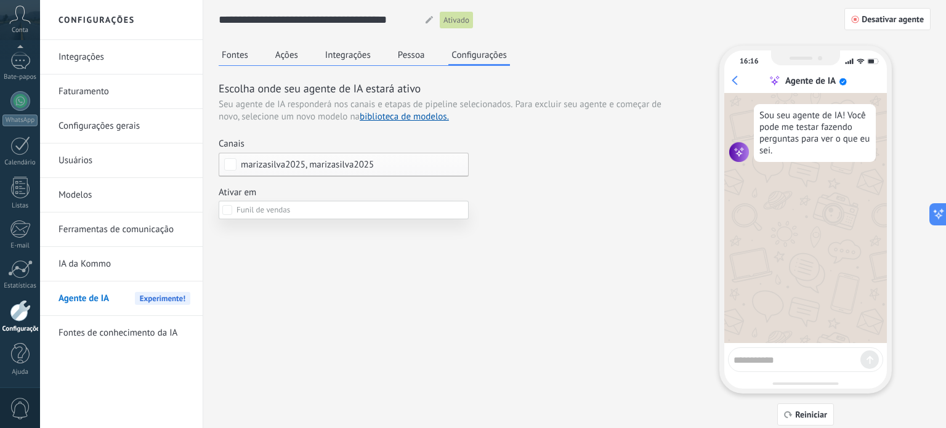
click at [547, 248] on div at bounding box center [493, 214] width 906 height 428
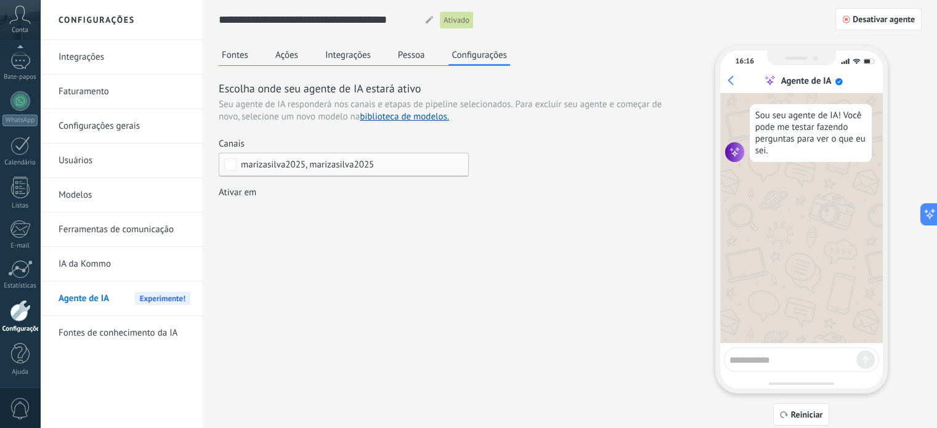
click at [414, 54] on font "Pessoa" at bounding box center [411, 55] width 27 height 12
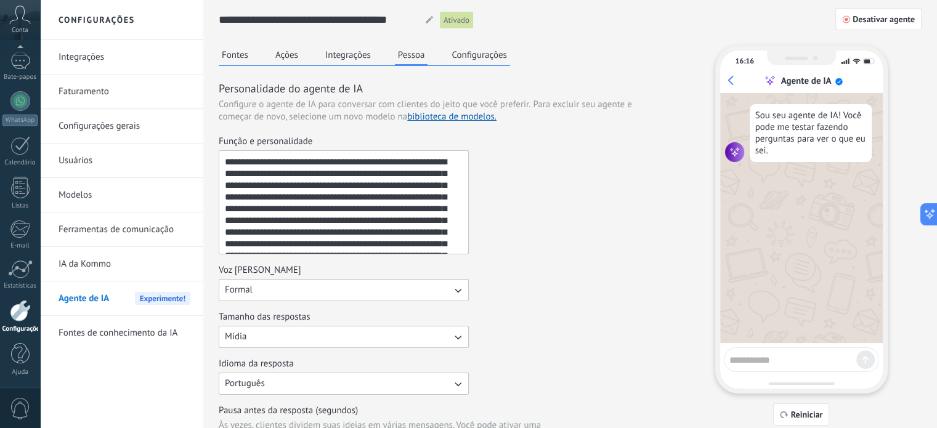
click at [331, 296] on button "Formal" at bounding box center [344, 290] width 250 height 22
click at [302, 330] on li "Amigável" at bounding box center [339, 331] width 257 height 21
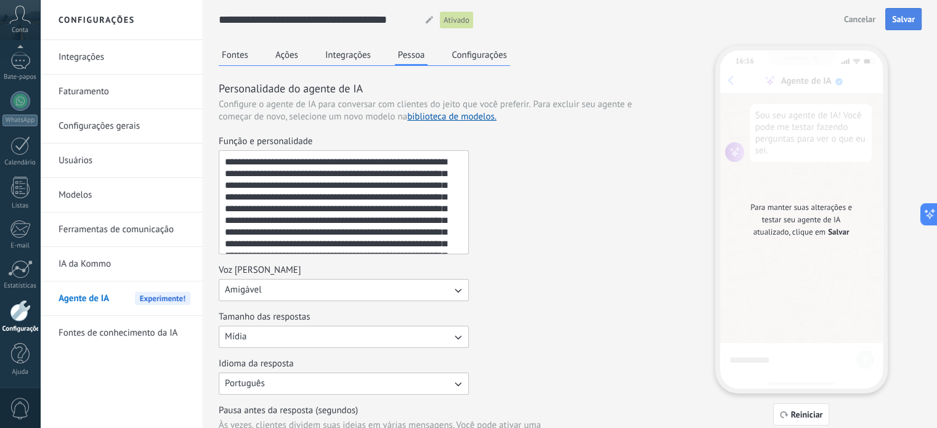
click at [899, 13] on button "Salvar" at bounding box center [903, 19] width 36 height 22
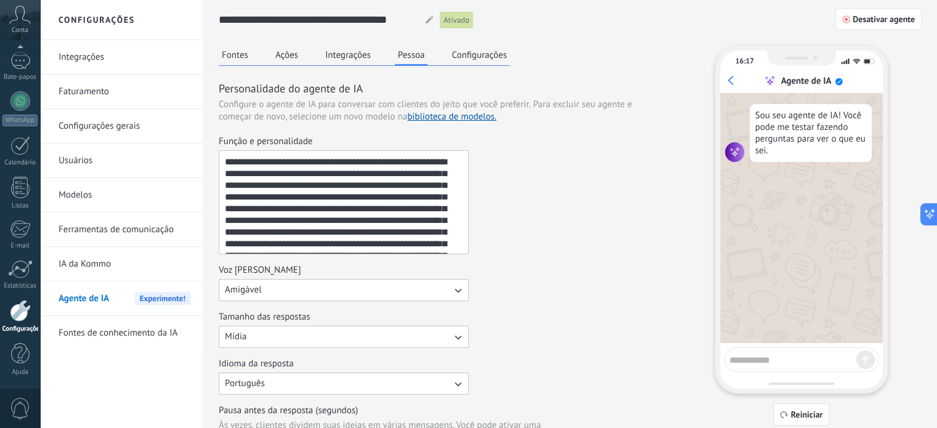
click at [747, 361] on textarea at bounding box center [792, 357] width 127 height 15
type textarea "**********"
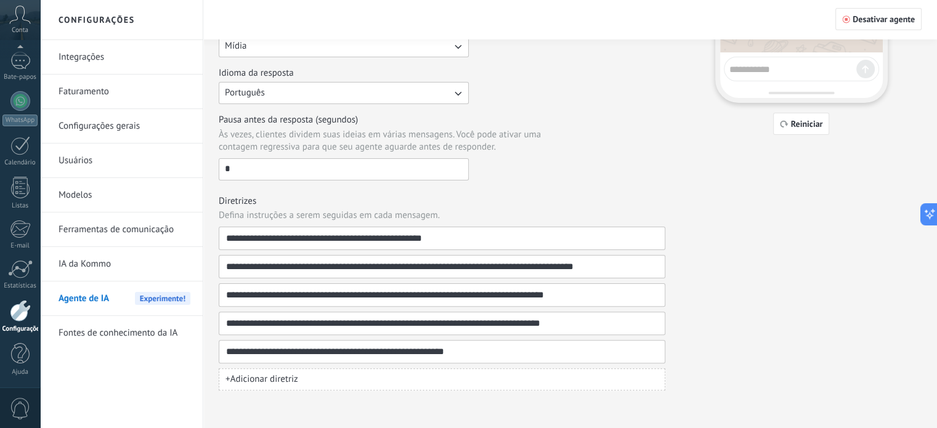
scroll to position [106, 0]
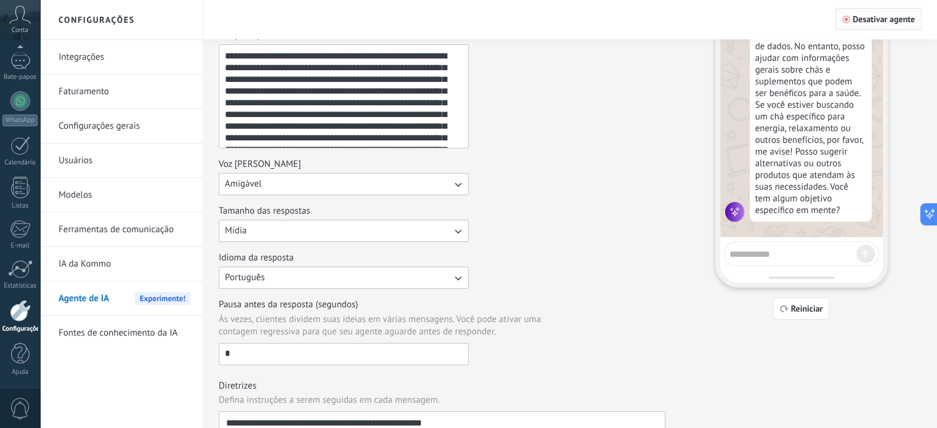
click at [881, 22] on font "Desativar agente" at bounding box center [883, 19] width 62 height 11
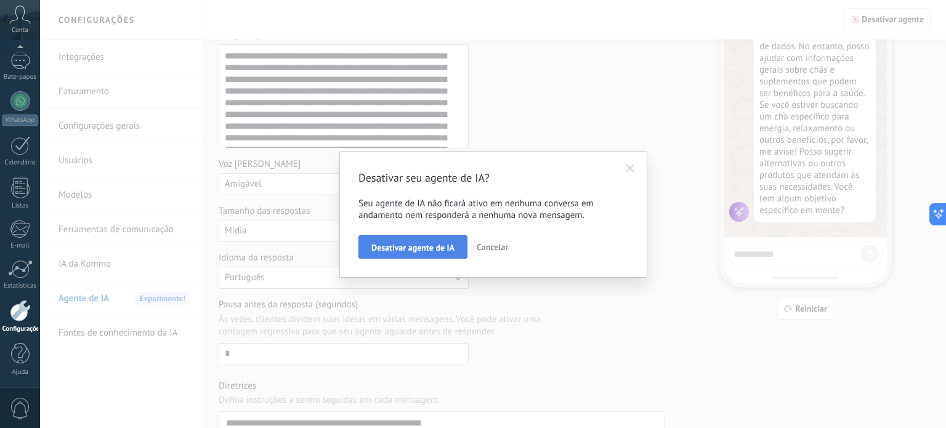
click at [407, 244] on span "Desativar agente de IA" at bounding box center [412, 247] width 83 height 9
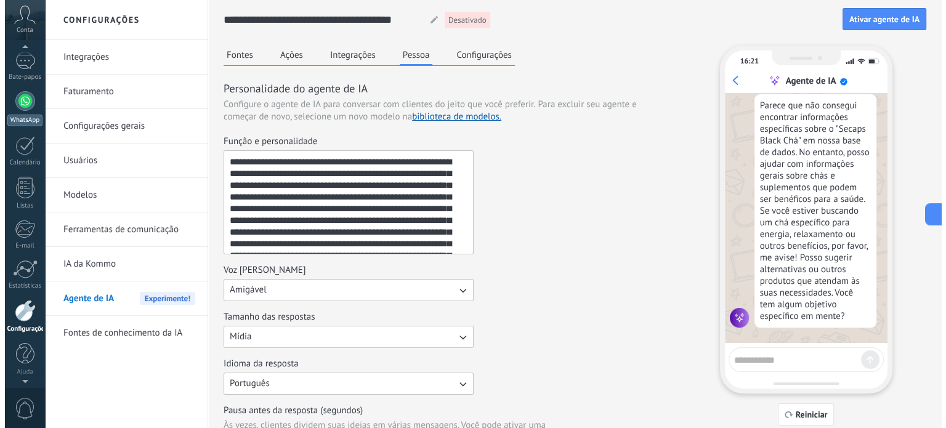
scroll to position [0, 0]
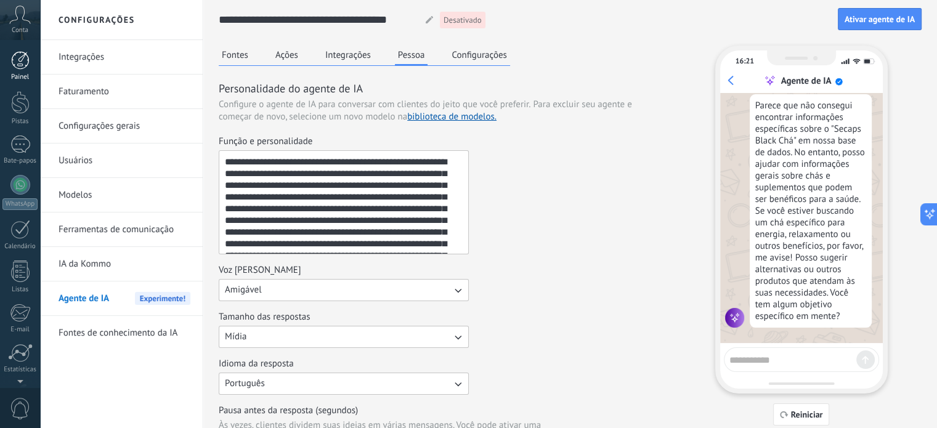
click at [25, 65] on div at bounding box center [20, 60] width 18 height 18
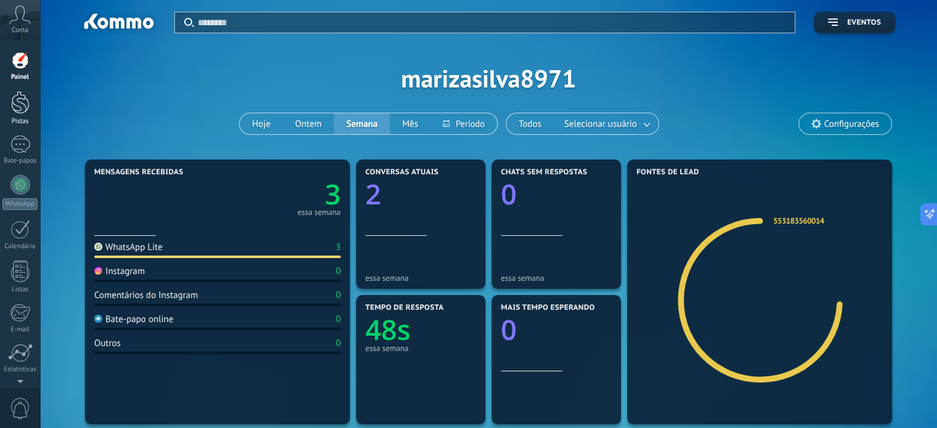
click at [22, 109] on div at bounding box center [20, 102] width 18 height 23
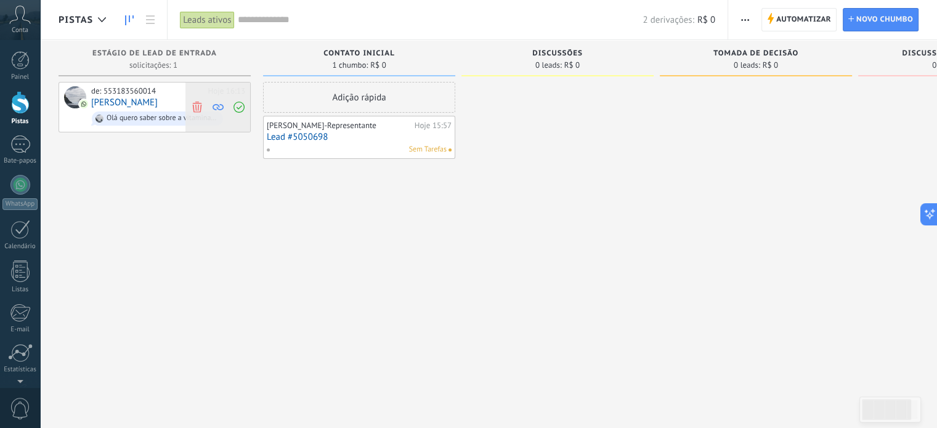
click at [199, 108] on icon at bounding box center [197, 106] width 11 height 11
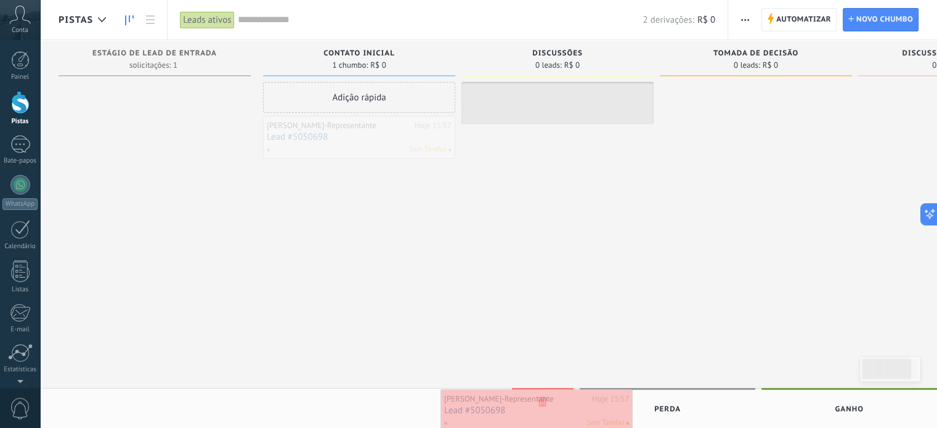
drag, startPoint x: 369, startPoint y: 135, endPoint x: 547, endPoint y: 408, distance: 325.9
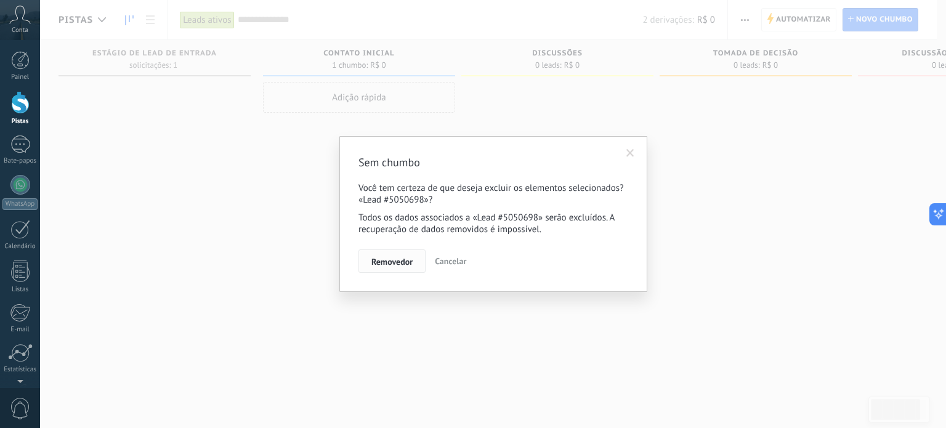
click at [384, 264] on font "Removedor" at bounding box center [391, 261] width 41 height 11
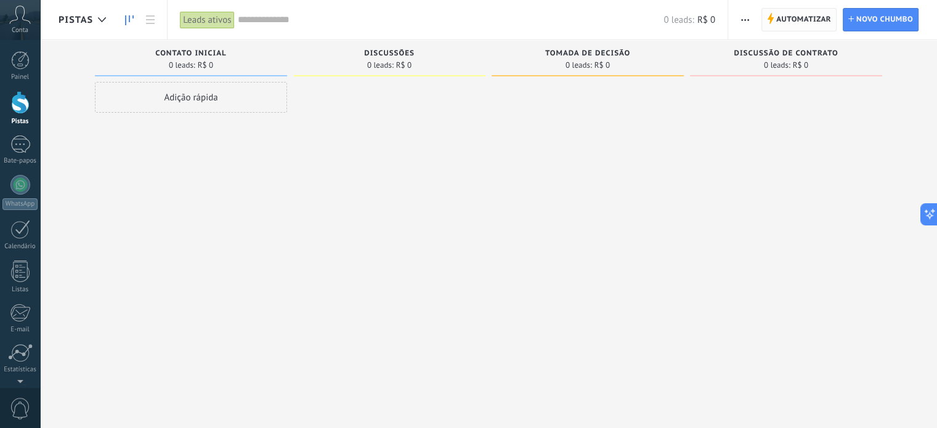
click at [805, 26] on span "Automatizar" at bounding box center [803, 20] width 55 height 22
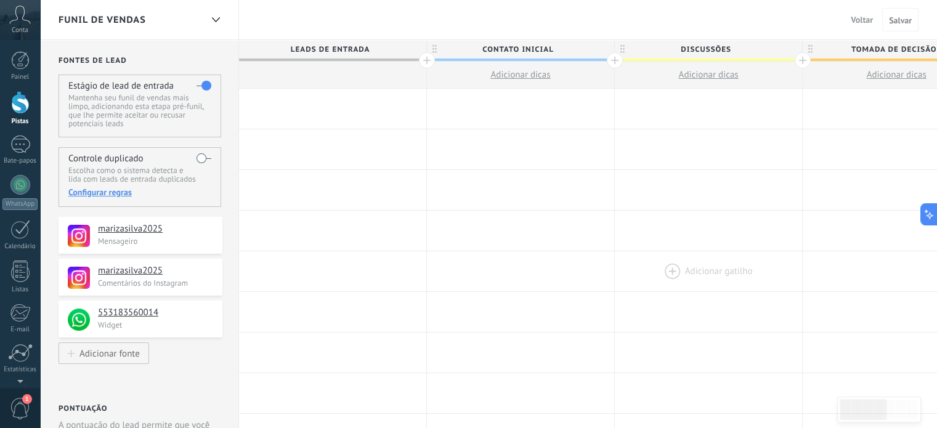
click at [685, 269] on div at bounding box center [708, 271] width 187 height 40
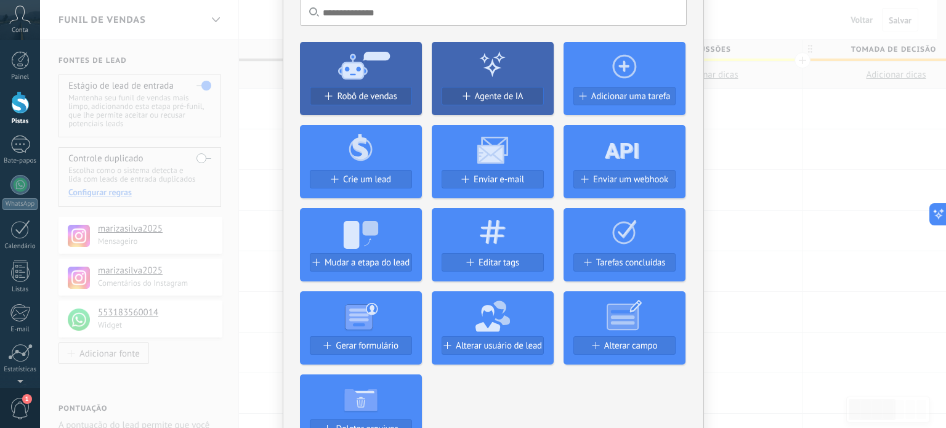
scroll to position [185, 0]
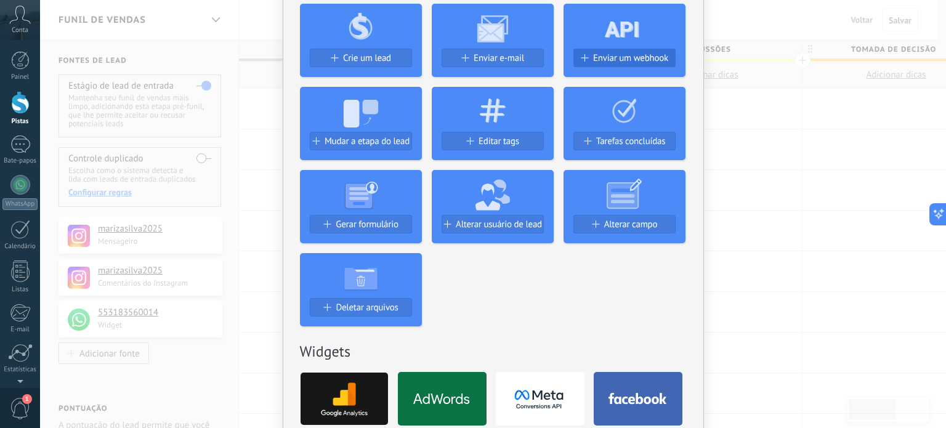
click at [635, 60] on span "Enviar um webhook" at bounding box center [630, 58] width 75 height 10
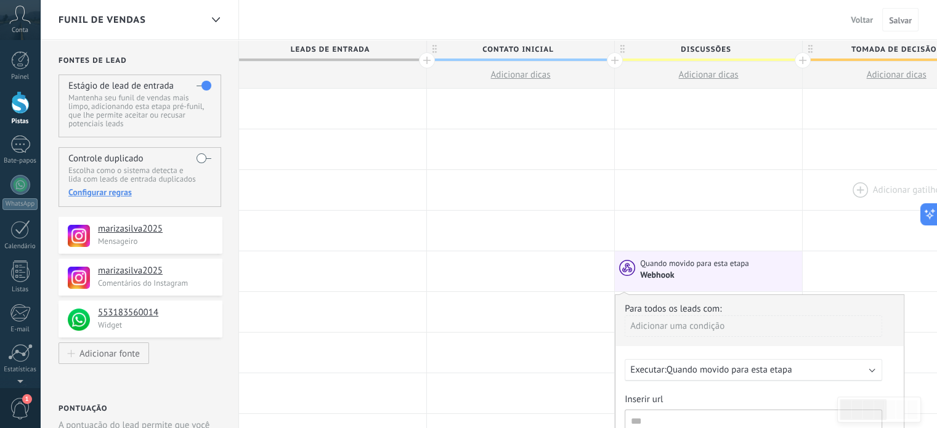
click at [820, 204] on div at bounding box center [895, 190] width 187 height 40
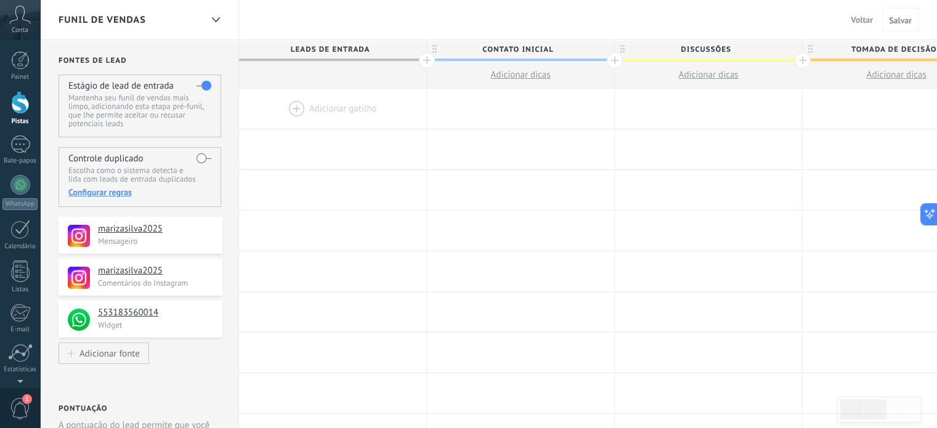
click at [334, 103] on div at bounding box center [332, 109] width 187 height 40
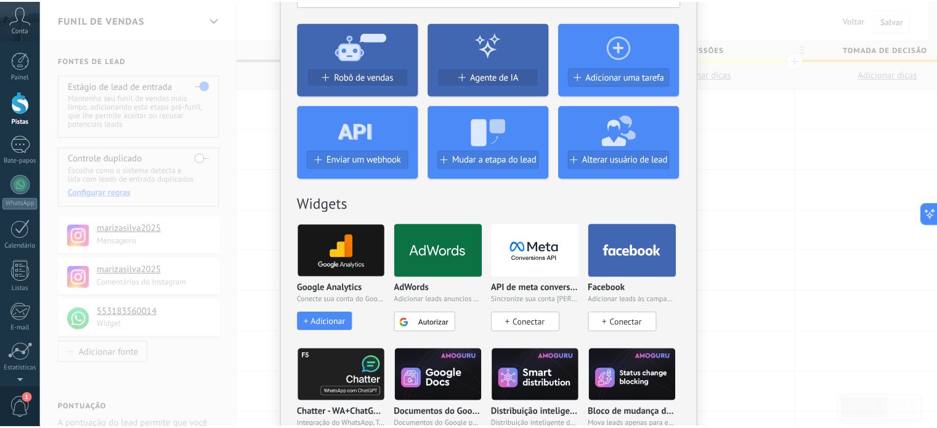
scroll to position [0, 0]
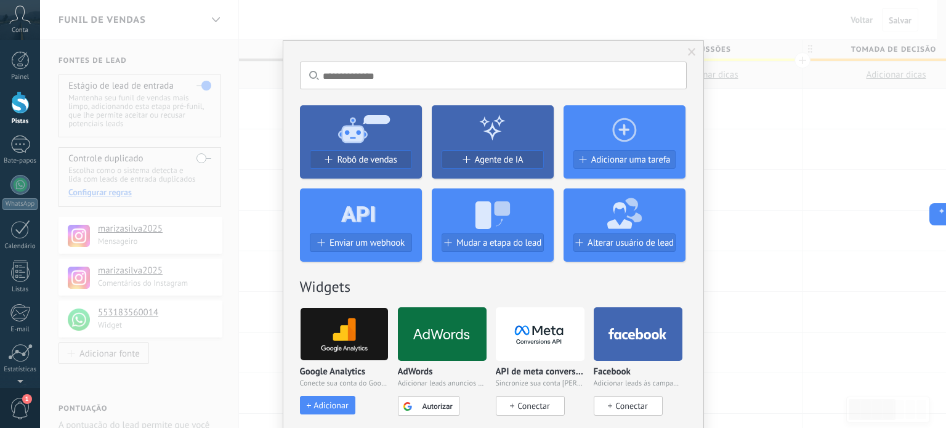
click at [344, 215] on use at bounding box center [358, 214] width 34 height 16
click at [362, 243] on font "Enviar um webhook" at bounding box center [366, 243] width 75 height 12
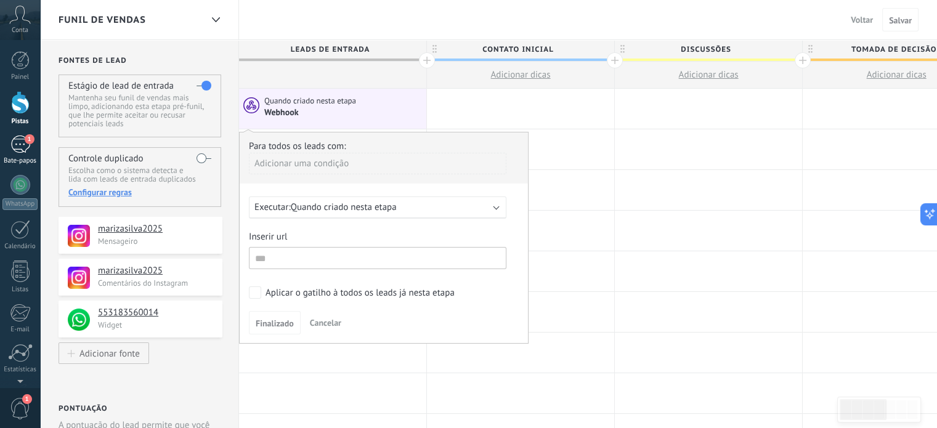
click at [20, 141] on div "1" at bounding box center [20, 144] width 20 height 18
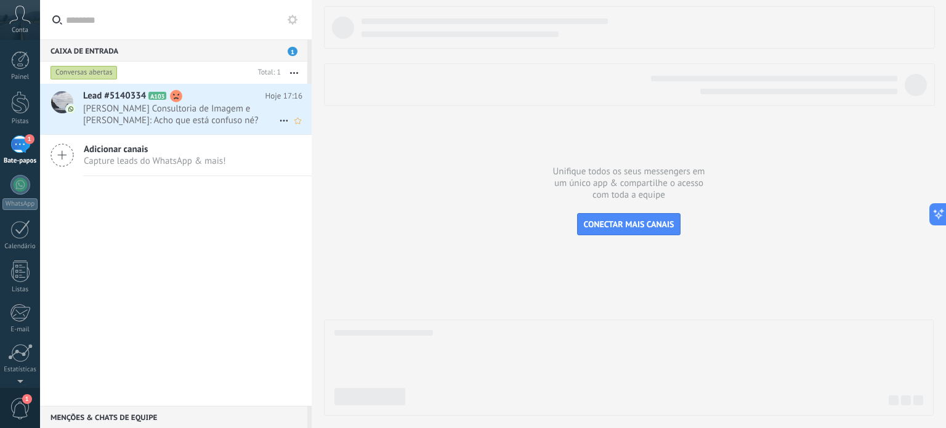
click at [215, 108] on span "[PERSON_NAME] Consultoria de Imagem e [PERSON_NAME]: Acho que está confuso né?" at bounding box center [181, 114] width 196 height 23
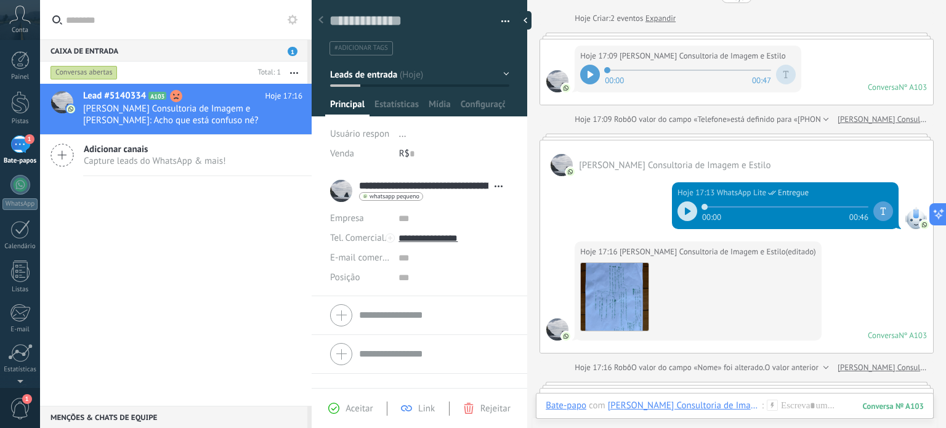
scroll to position [36, 0]
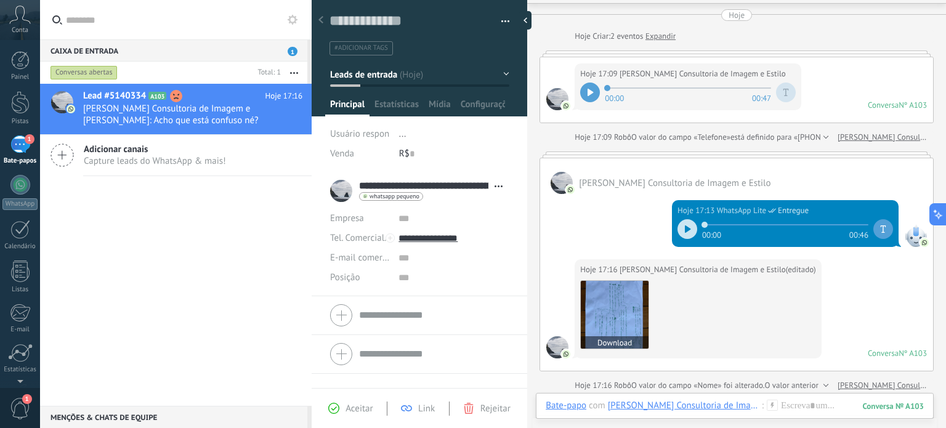
click at [629, 312] on img at bounding box center [615, 315] width 68 height 68
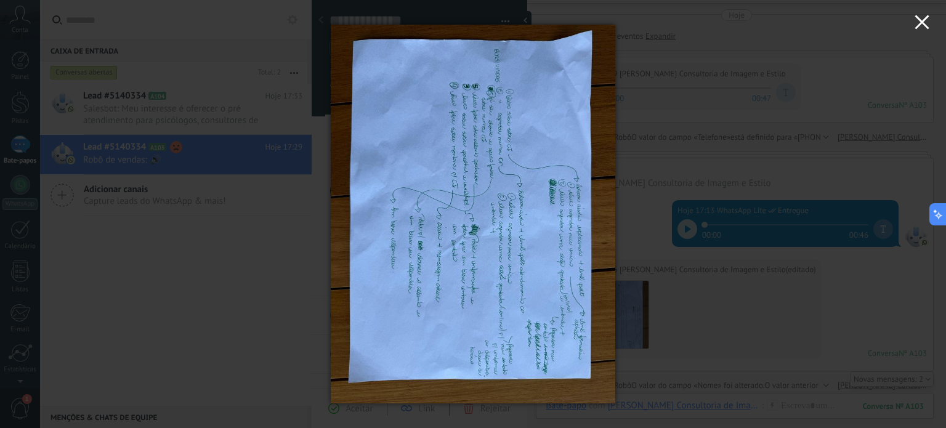
scroll to position [89, 0]
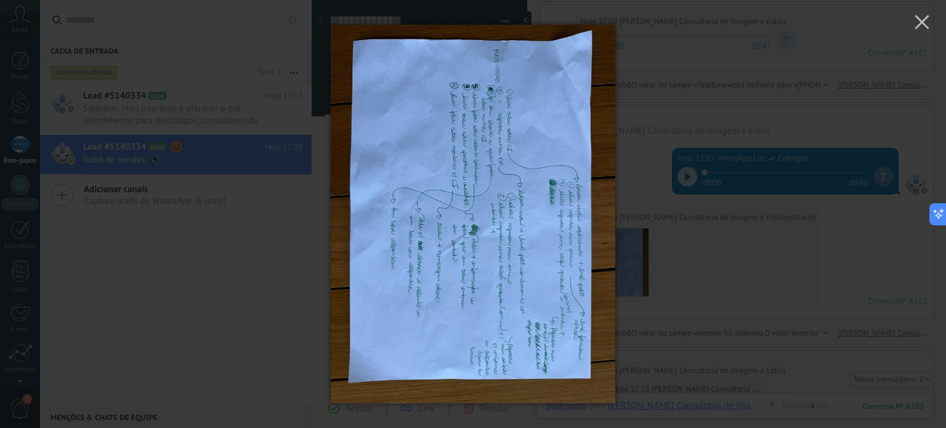
click at [218, 310] on div at bounding box center [473, 214] width 946 height 428
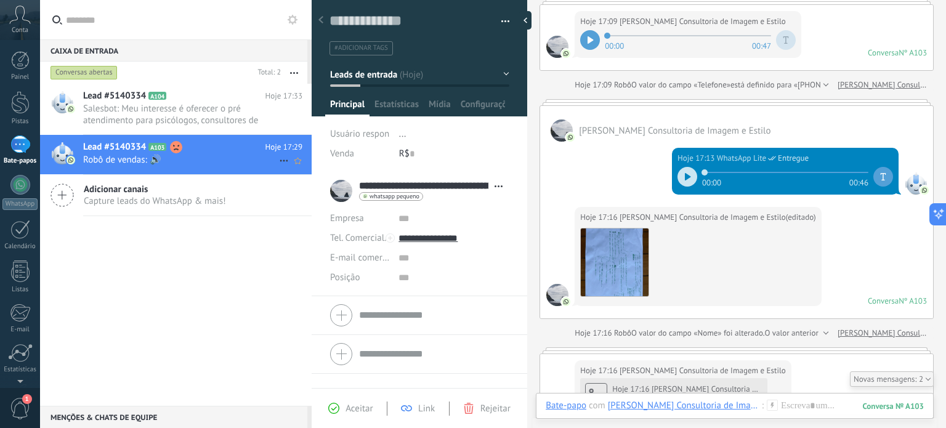
click at [212, 157] on span "Robô de vendas: 🔊" at bounding box center [181, 160] width 196 height 12
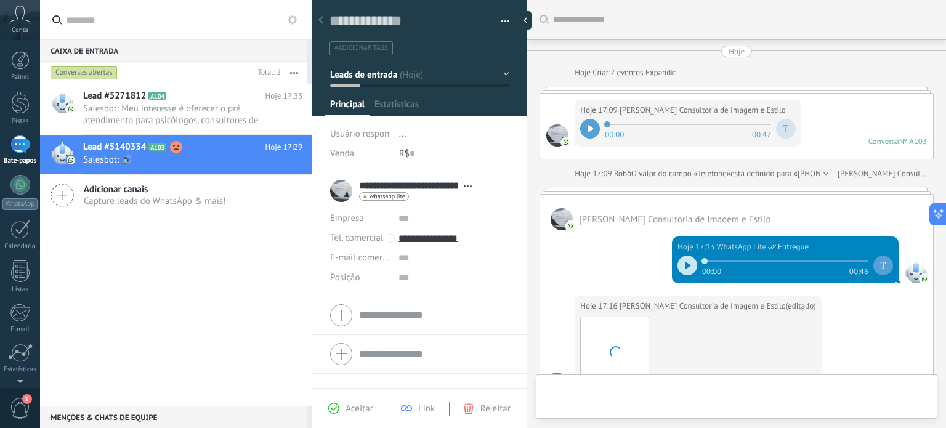
type textarea "**********"
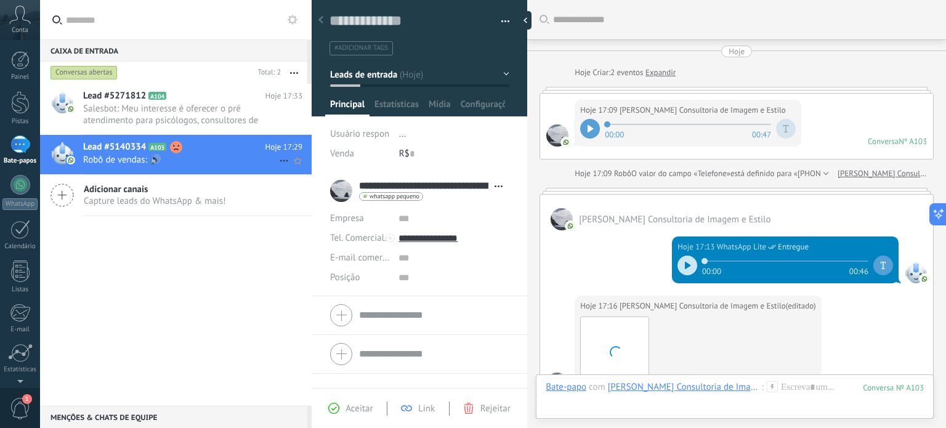
scroll to position [527, 0]
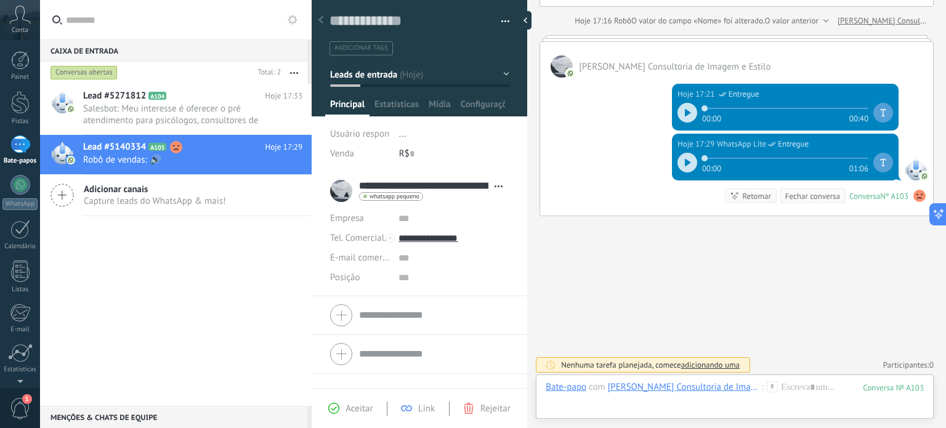
click at [921, 172] on img at bounding box center [924, 176] width 9 height 9
click at [920, 172] on img at bounding box center [924, 176] width 9 height 9
click at [914, 165] on div at bounding box center [916, 169] width 22 height 22
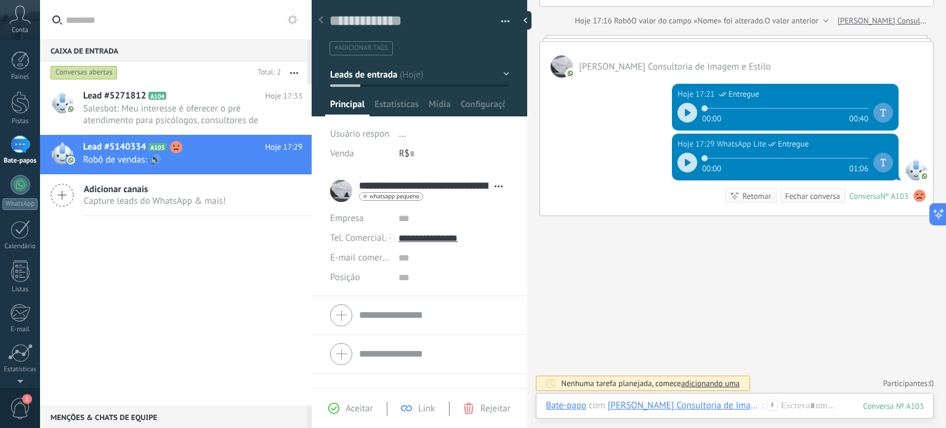
scroll to position [404, 0]
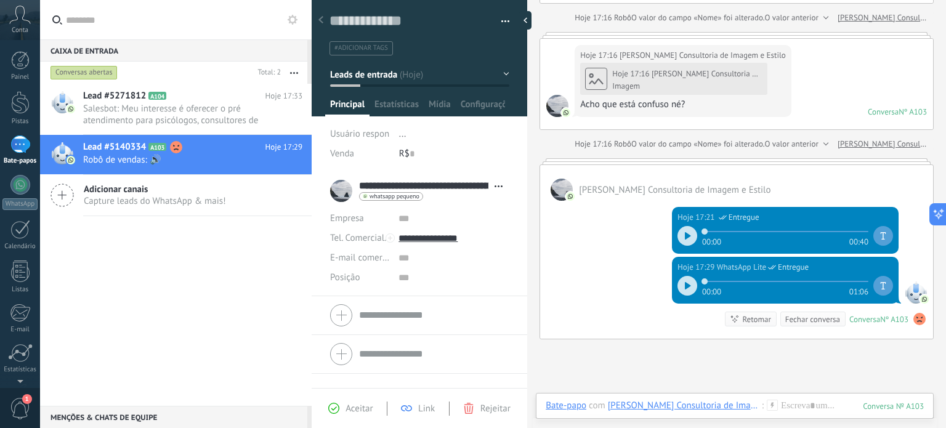
click at [677, 283] on div at bounding box center [687, 286] width 20 height 20
click at [685, 286] on icon at bounding box center [686, 285] width 2 height 7
click at [685, 283] on icon at bounding box center [688, 285] width 6 height 7
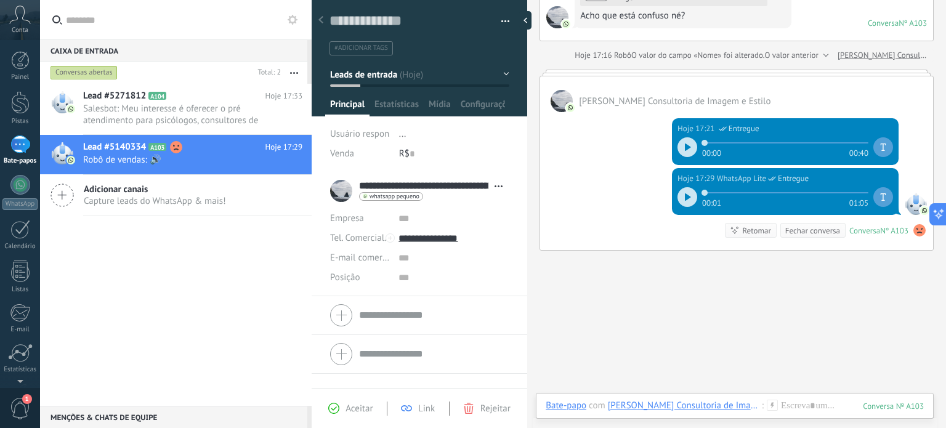
scroll to position [527, 0]
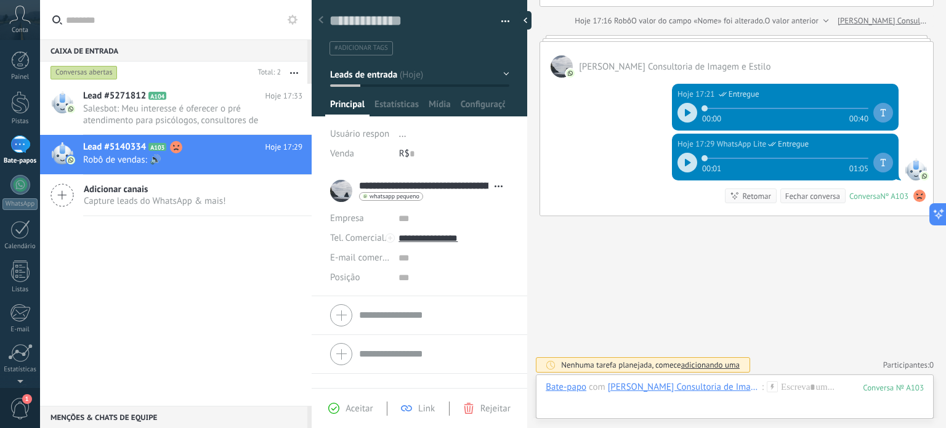
click at [706, 365] on font "adicionando uma" at bounding box center [710, 365] width 58 height 10
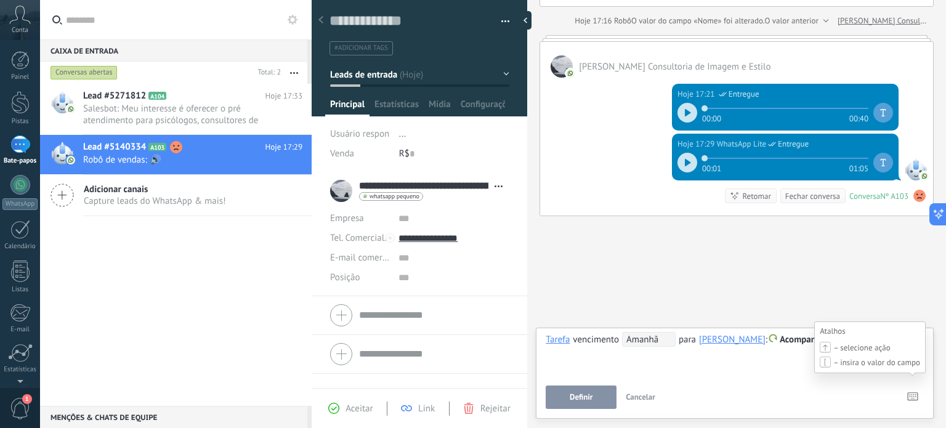
click at [912, 397] on icon at bounding box center [912, 396] width 11 height 9
click at [777, 339] on span at bounding box center [773, 338] width 8 height 9
click at [695, 294] on div at bounding box center [473, 214] width 946 height 428
click at [293, 73] on button "button" at bounding box center [294, 73] width 26 height 22
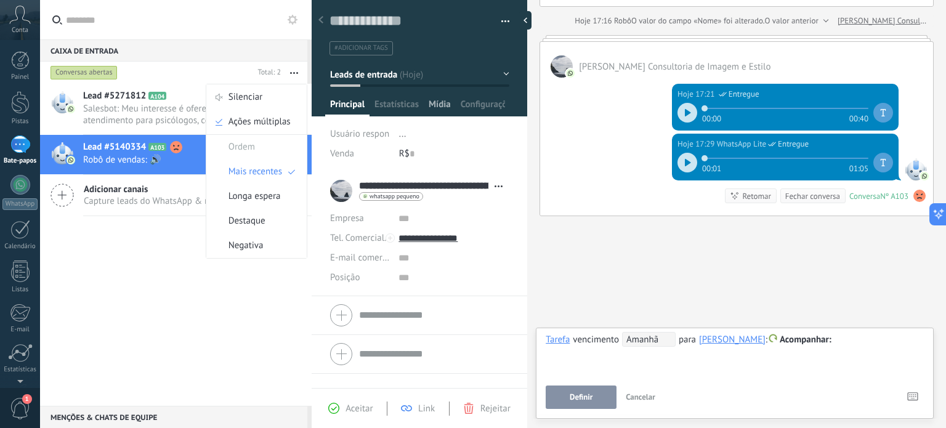
click at [434, 102] on font "Mídia" at bounding box center [440, 105] width 22 height 12
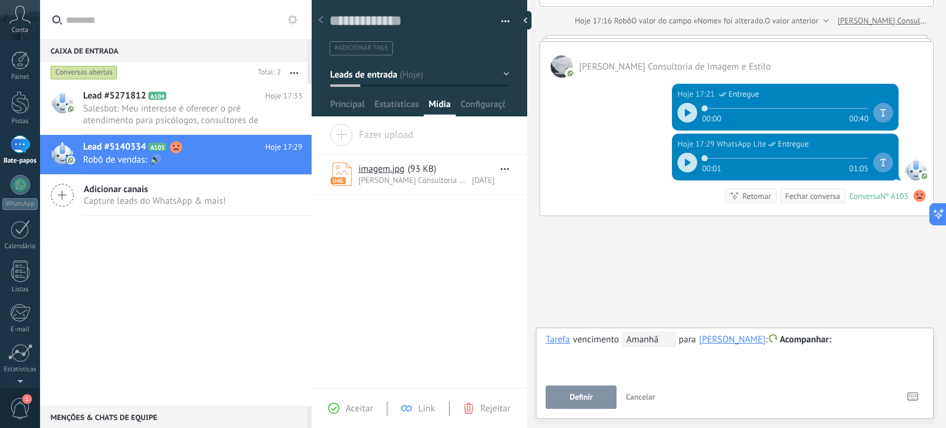
scroll to position [527, 0]
click at [482, 107] on font "Configurações" at bounding box center [488, 105] width 55 height 12
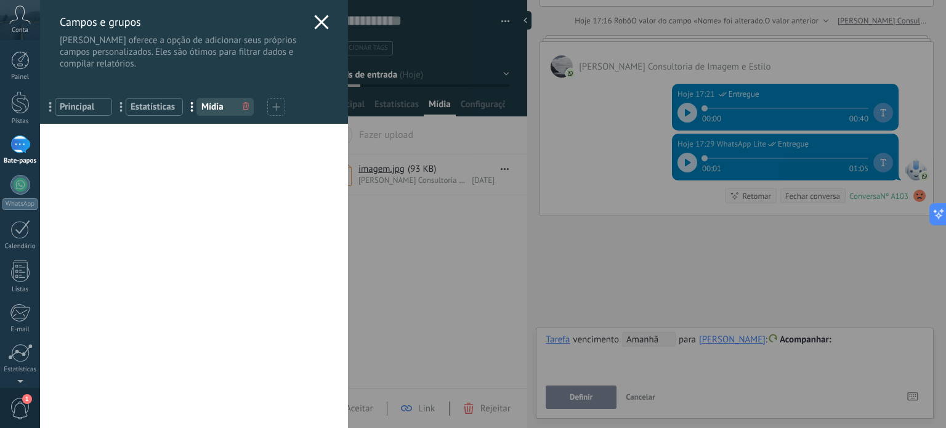
click at [618, 252] on div "[PERSON_NAME] e grupos Kommo oferece a opção de adicionar seus próprios campos …" at bounding box center [493, 214] width 906 height 428
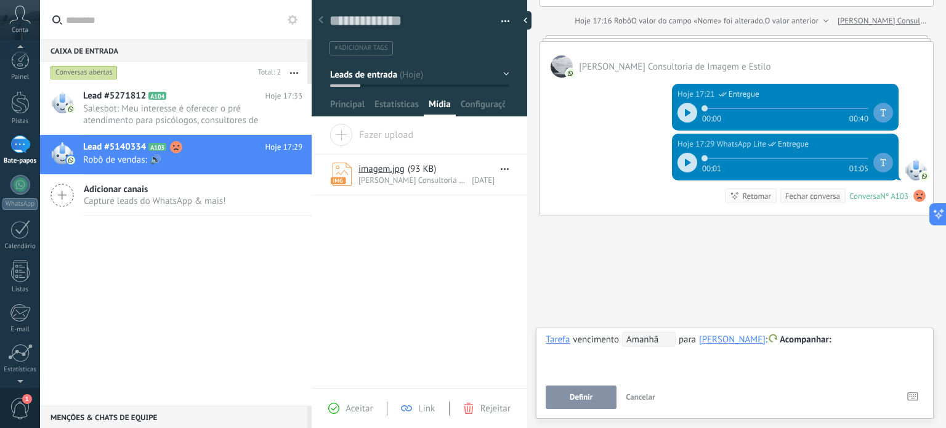
click at [17, 402] on span "1" at bounding box center [20, 409] width 21 height 22
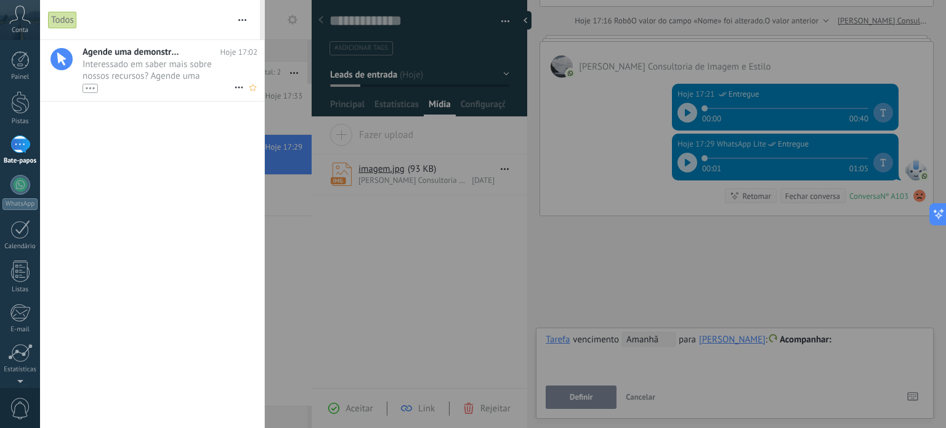
click at [163, 71] on span "Interessado em saber mais sobre nossos recursos? Agende uma demonstração hoje m…" at bounding box center [158, 75] width 151 height 34
